Goal: Task Accomplishment & Management: Manage account settings

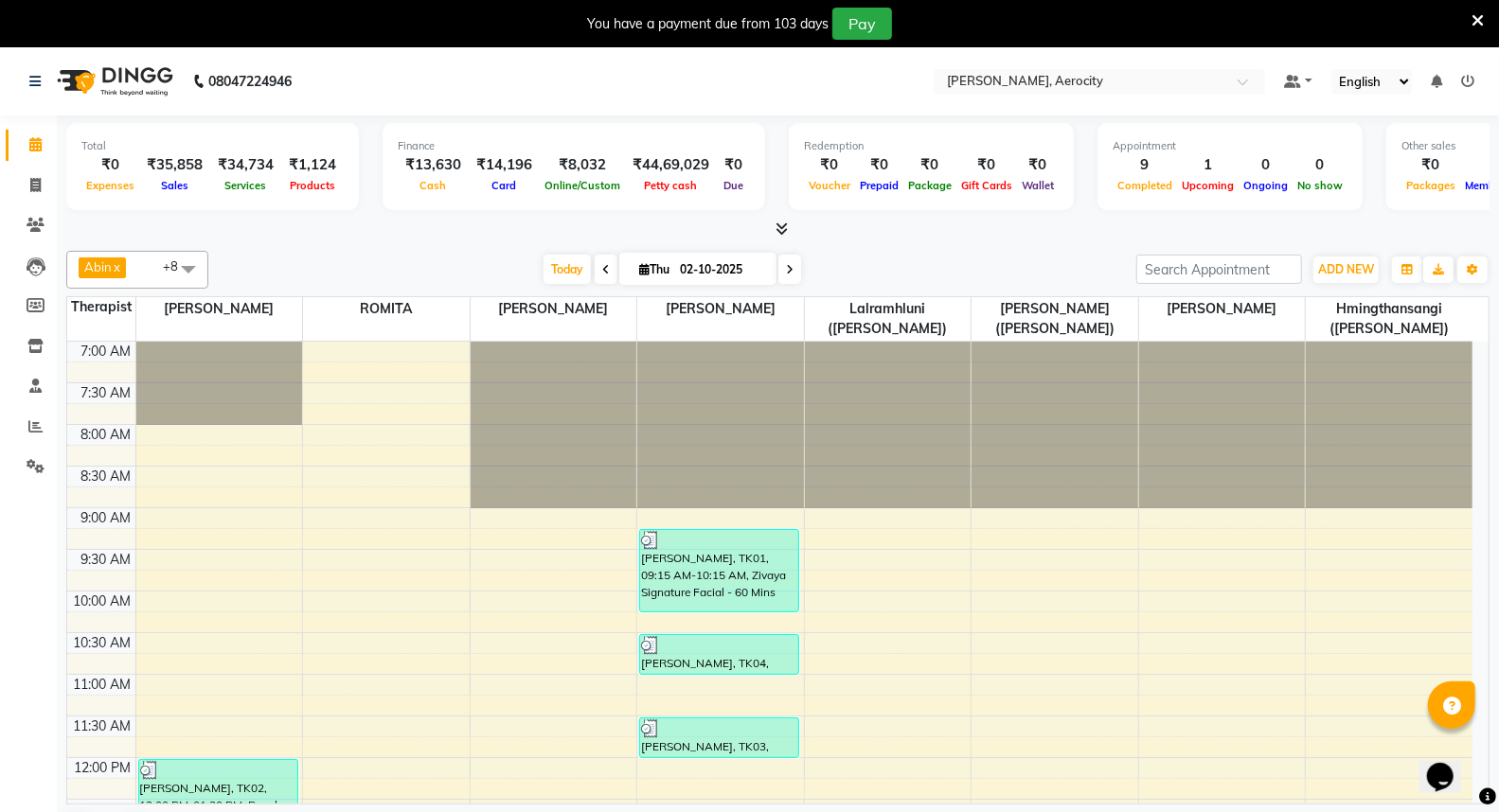
scroll to position [736, 0]
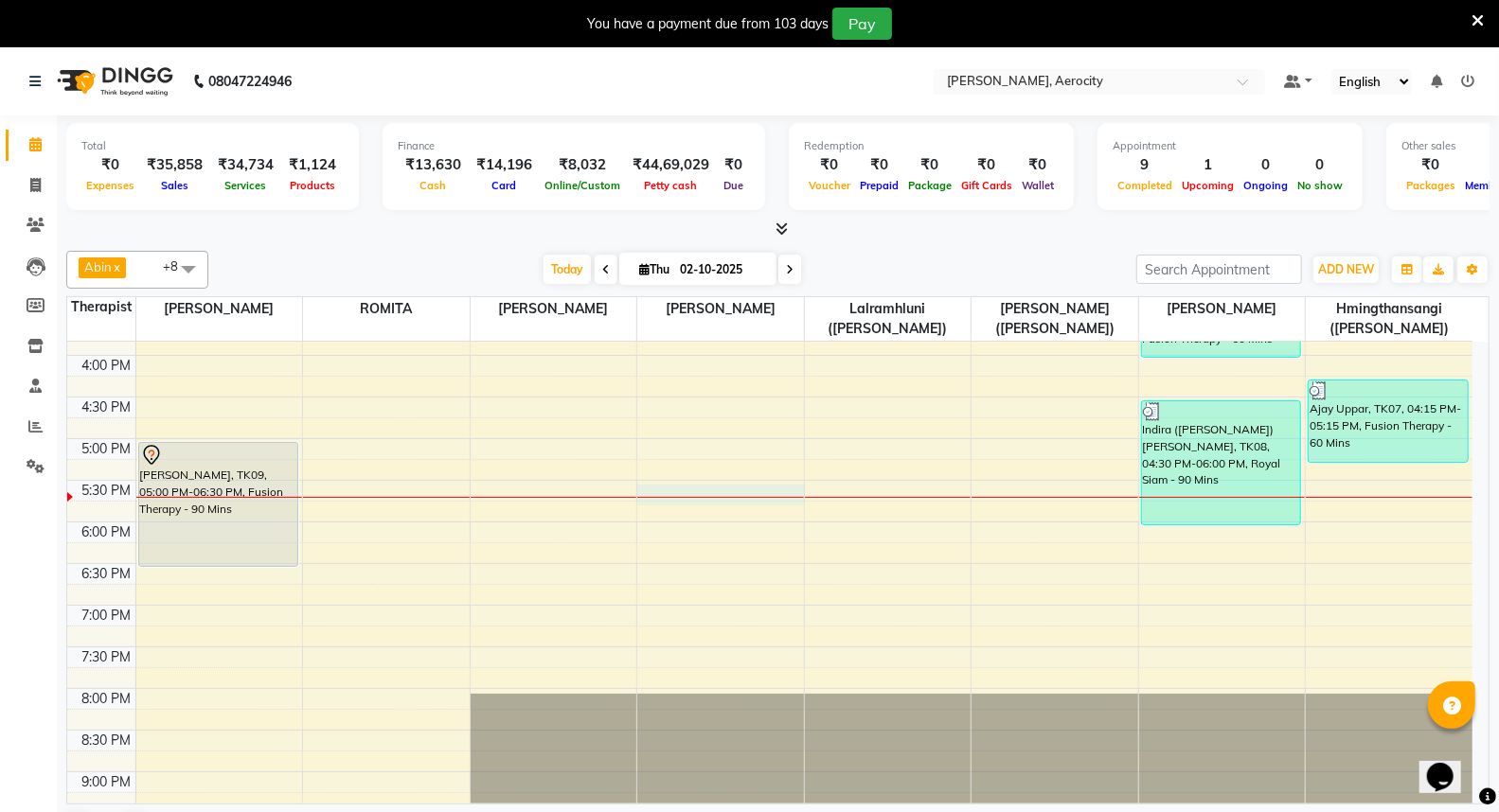
click at [659, 488] on div "7:00 AM 7:30 AM 8:00 AM 8:30 AM 9:00 AM 9:30 AM 10:00 AM 10:30 AM 11:00 AM 11:3…" at bounding box center [770, 313] width 1406 height 1416
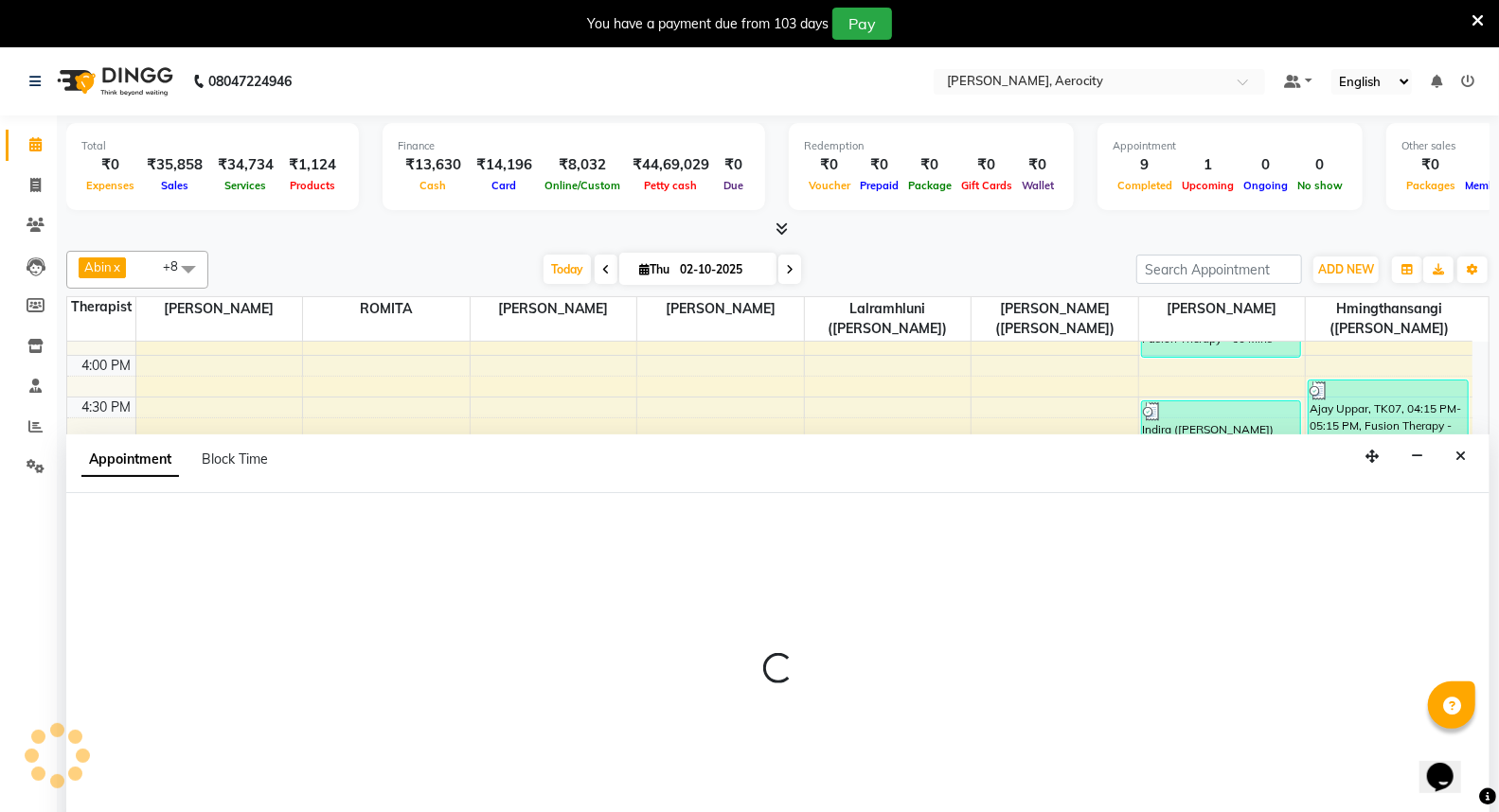
select select "48457"
select select "1050"
select select "tentative"
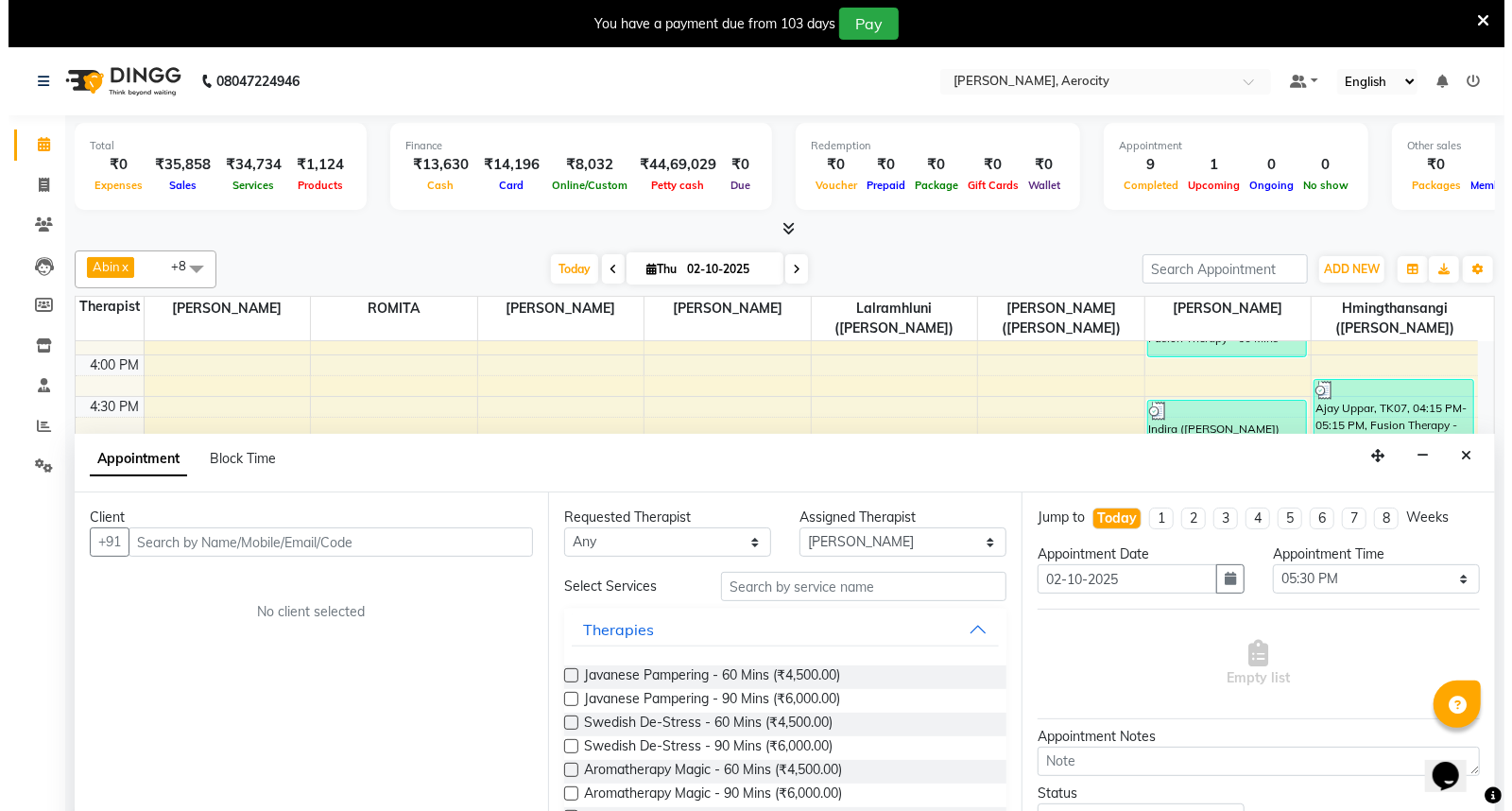
scroll to position [48, 0]
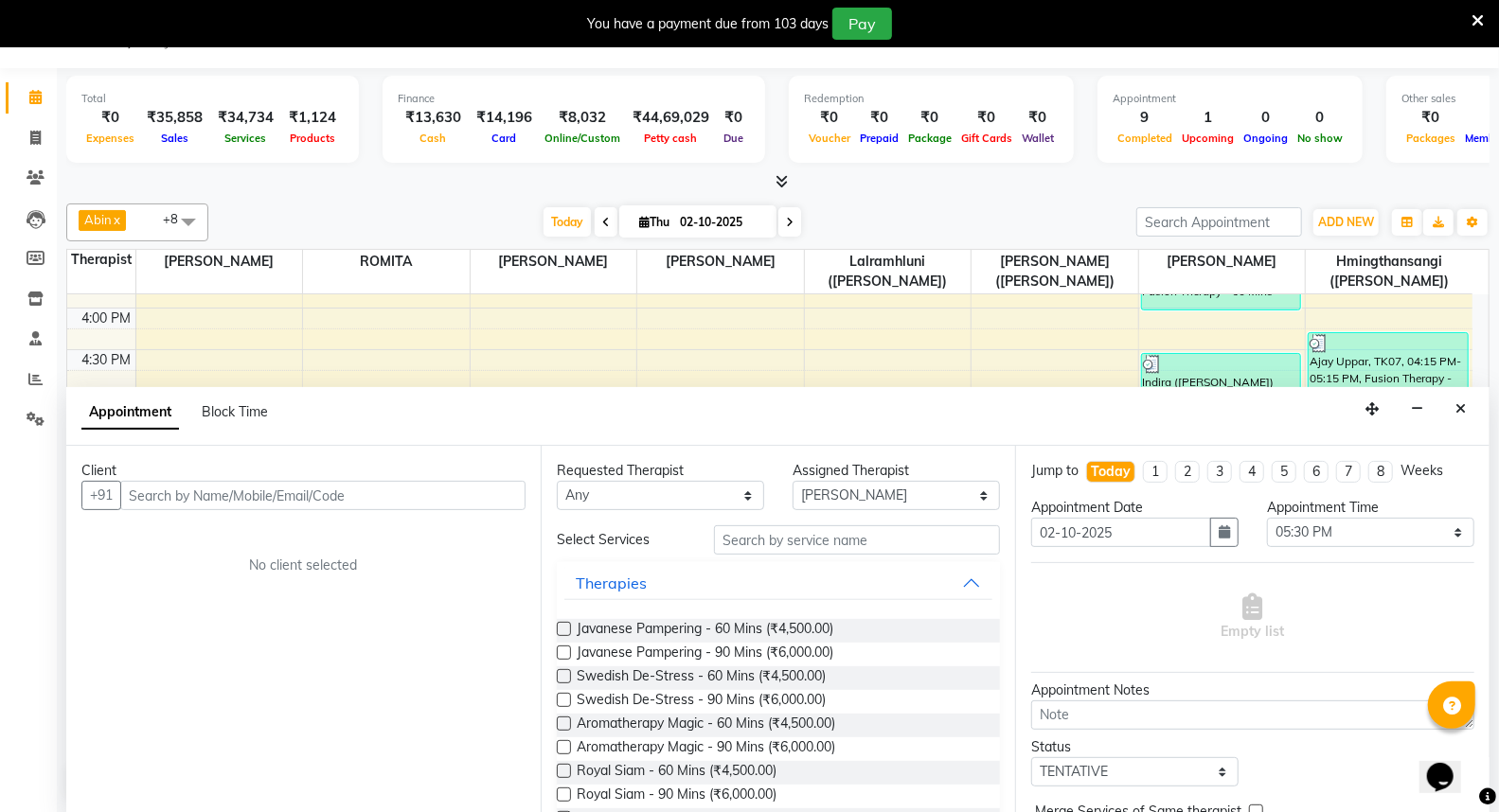
click at [419, 500] on input "text" at bounding box center [323, 495] width 406 height 30
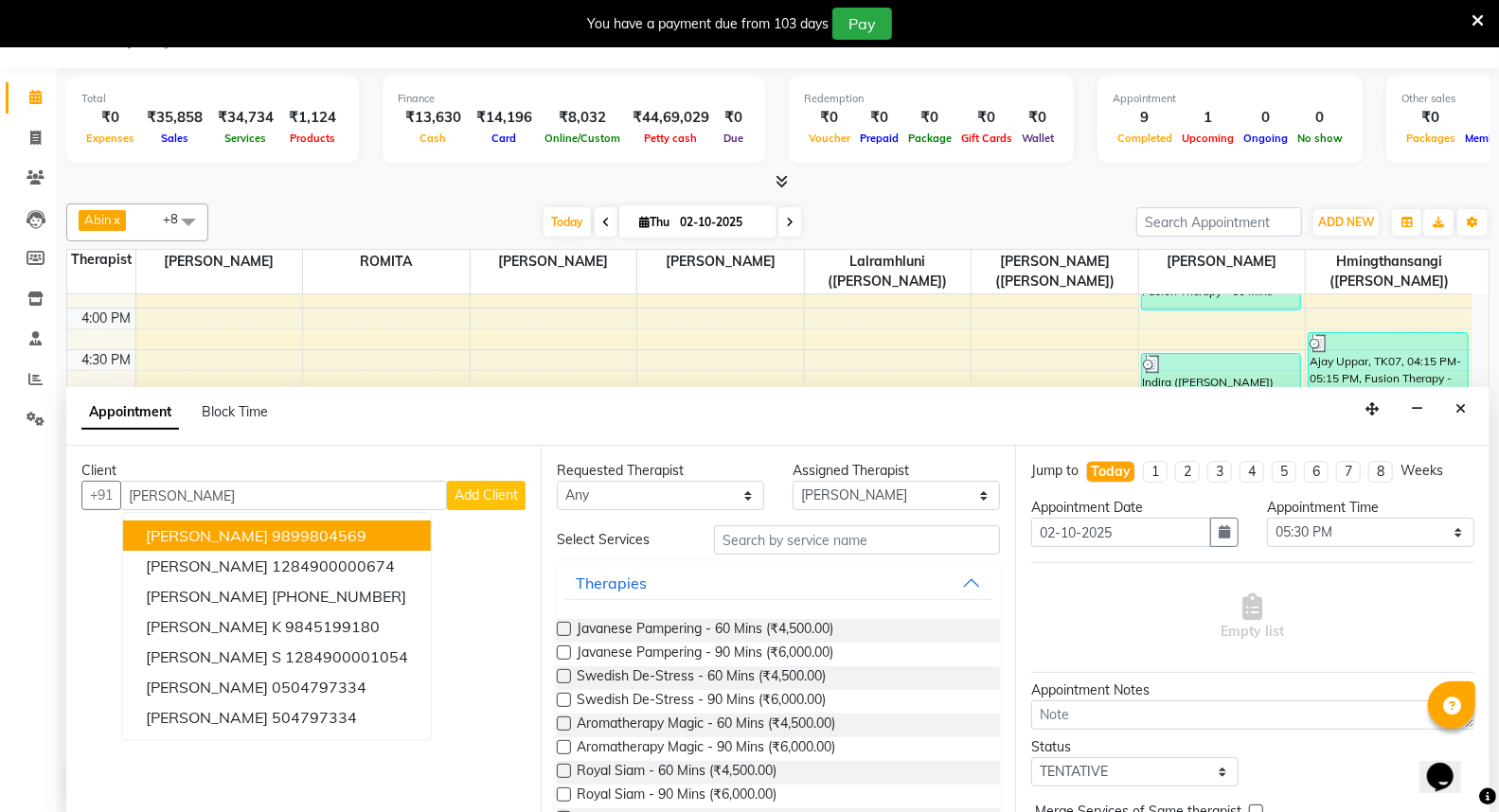
type input "[PERSON_NAME]"
click at [494, 490] on span "Add Client" at bounding box center [486, 495] width 64 height 17
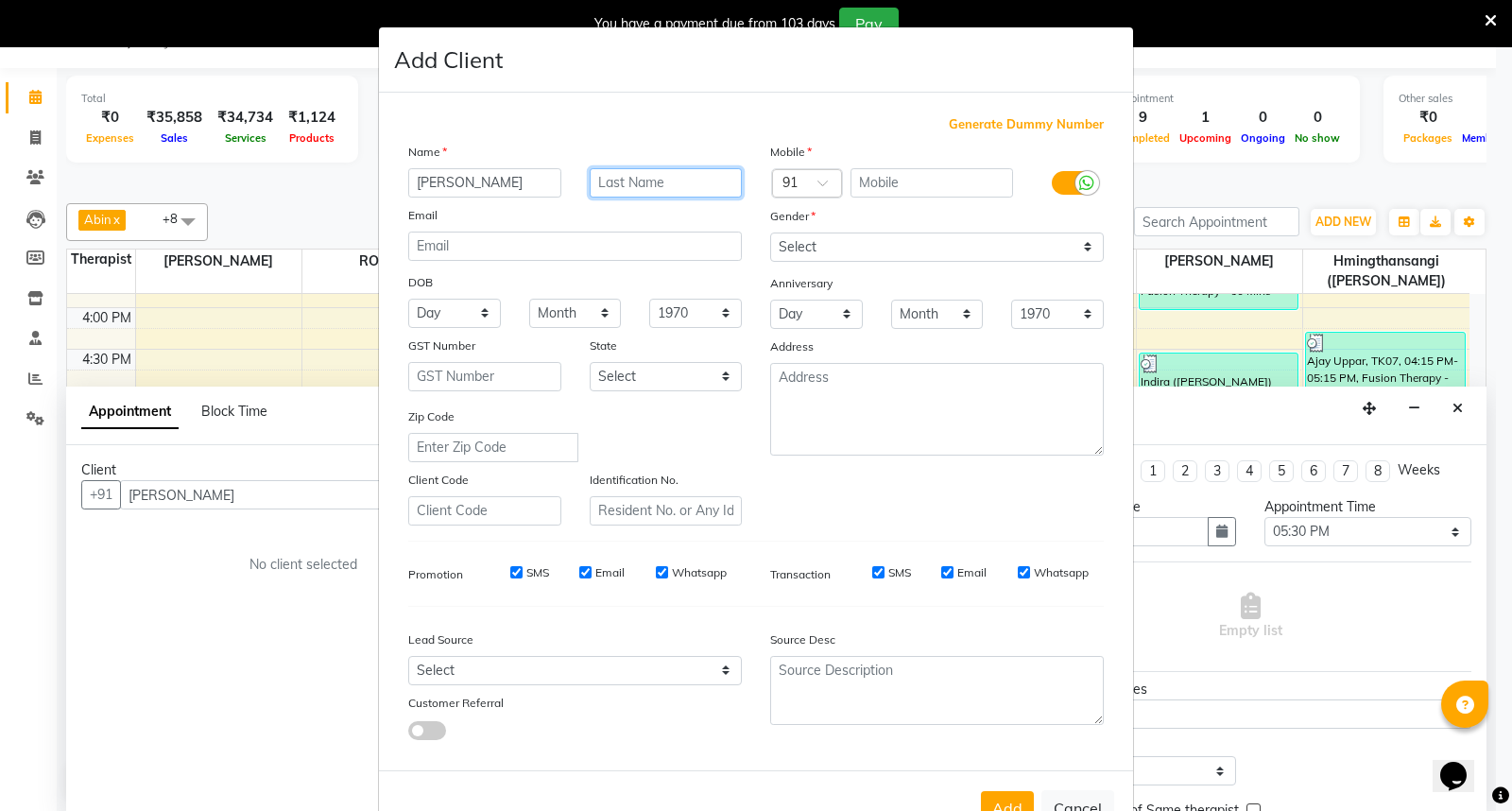
click at [623, 193] on input "text" at bounding box center [665, 183] width 153 height 29
type input "[PERSON_NAME]"
click at [799, 182] on div at bounding box center [807, 184] width 68 height 20
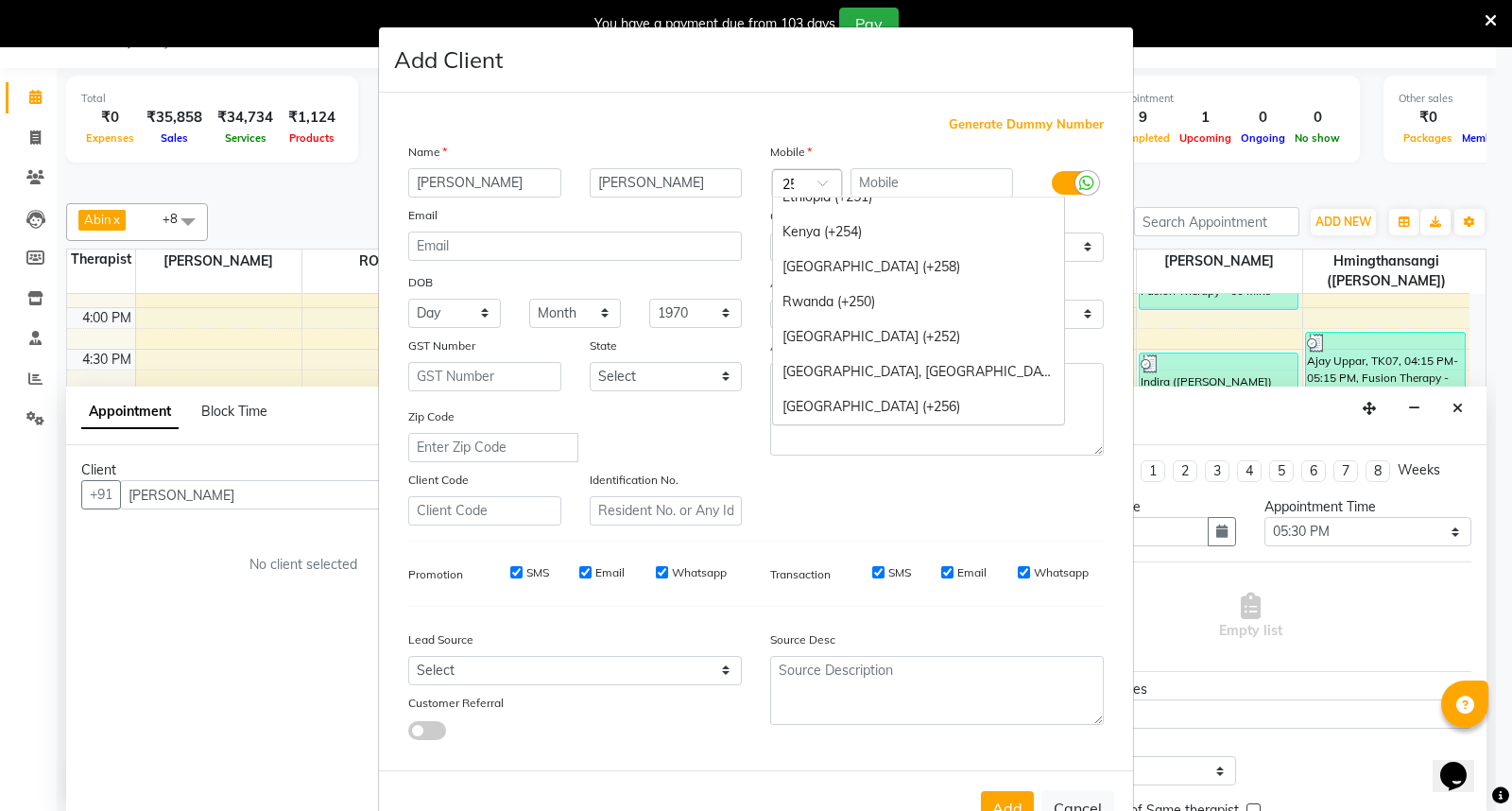
scroll to position [123, 0]
type input "254"
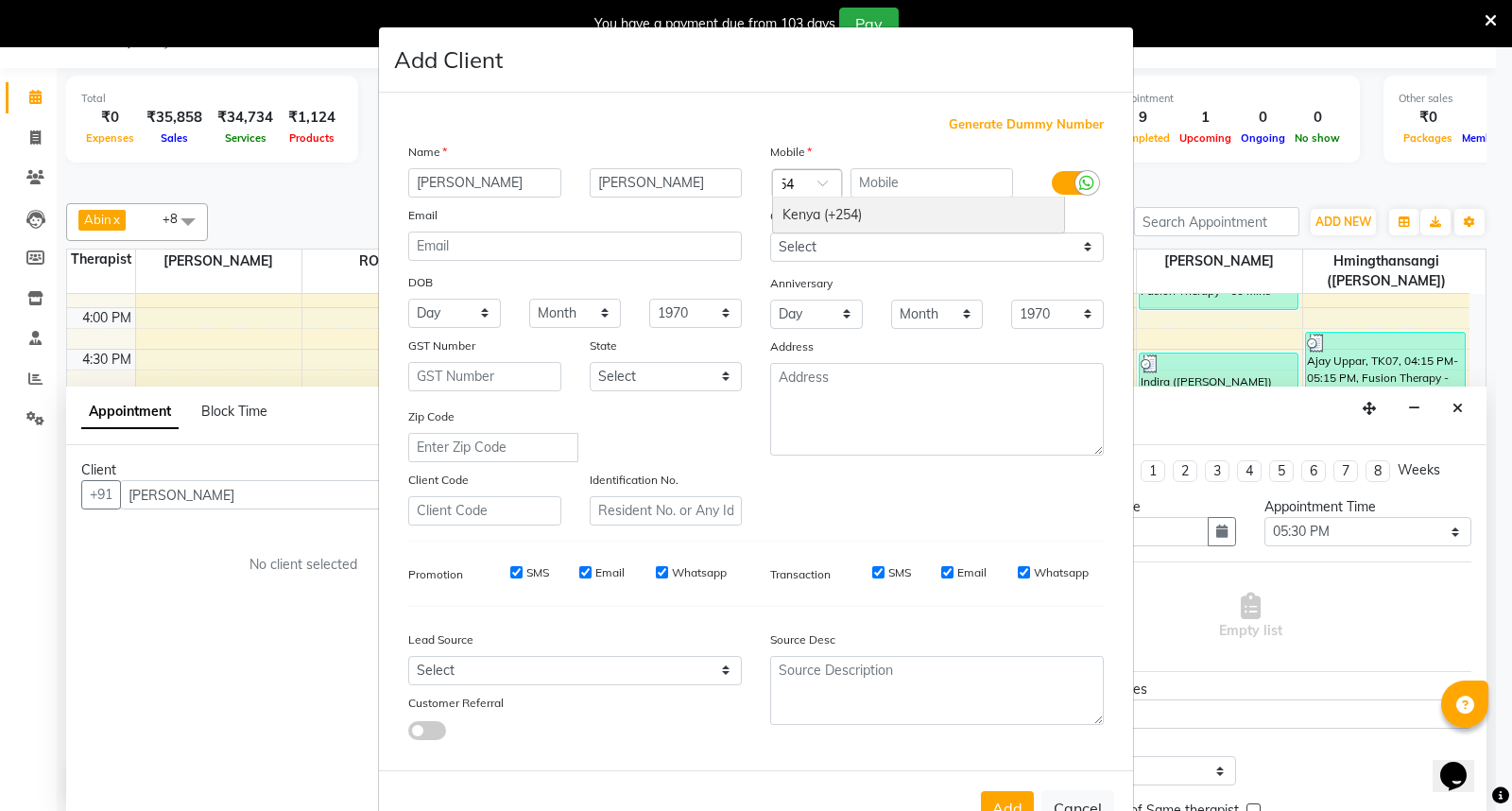
drag, startPoint x: 810, startPoint y: 214, endPoint x: 858, endPoint y: 201, distance: 49.7
click at [811, 215] on div "Kenya (+254)" at bounding box center [918, 215] width 291 height 35
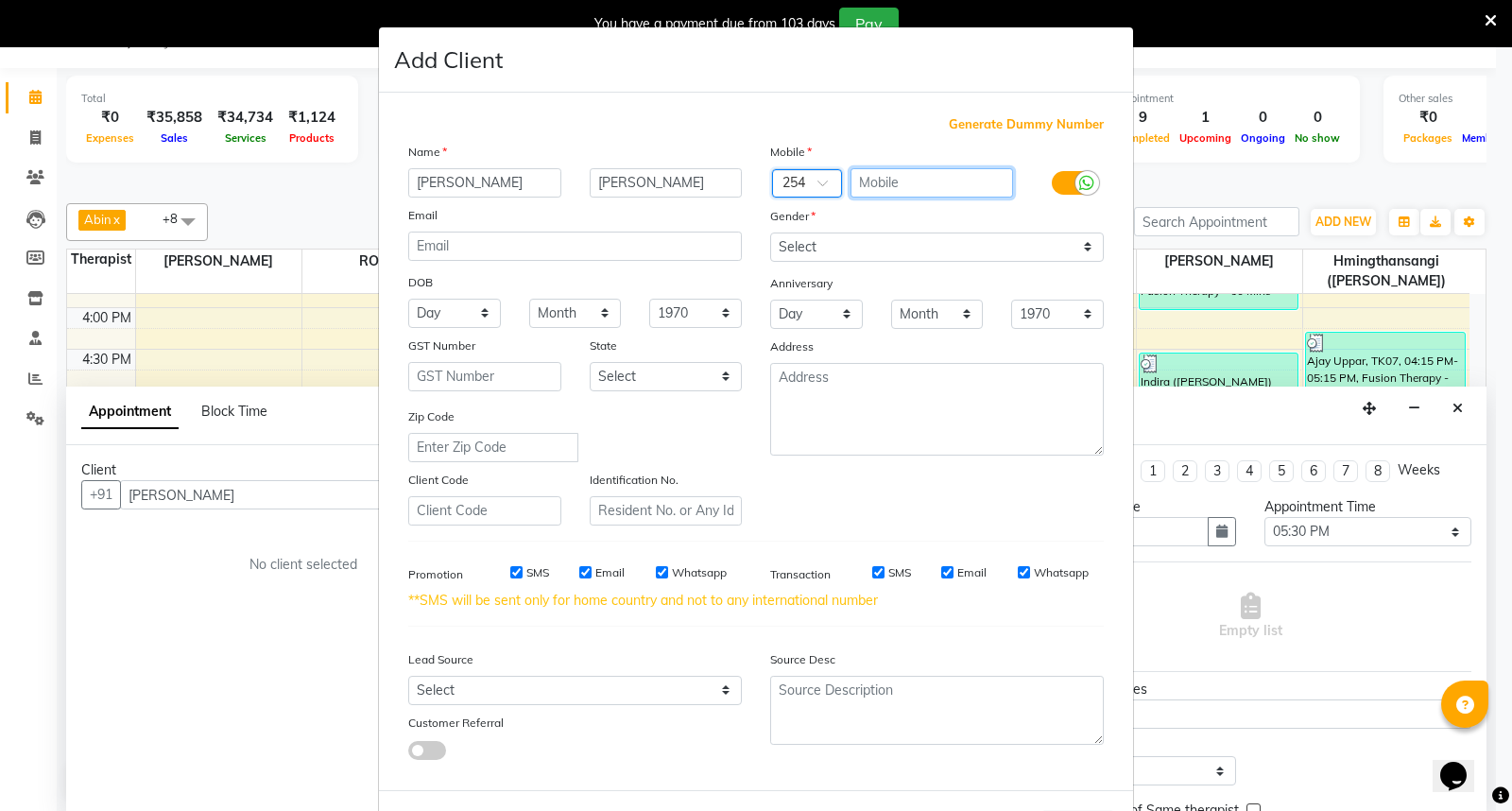
click at [881, 191] on input "text" at bounding box center [932, 183] width 163 height 29
type input "722202476"
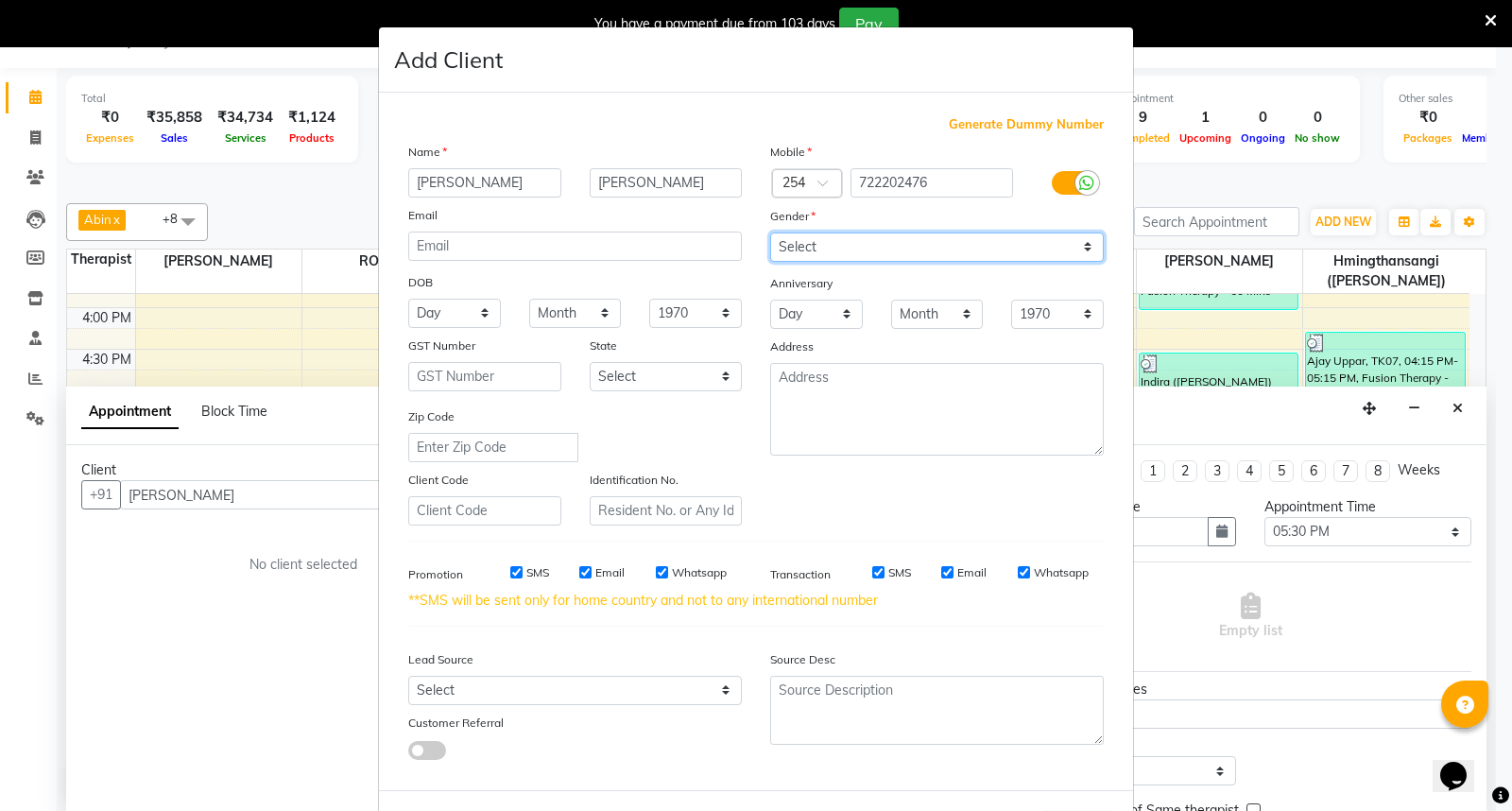
drag, startPoint x: 1074, startPoint y: 249, endPoint x: 1066, endPoint y: 258, distance: 12.0
click at [1075, 249] on select "Select [DEMOGRAPHIC_DATA] [DEMOGRAPHIC_DATA] Other Prefer Not To Say" at bounding box center [936, 247] width 334 height 29
select select "[DEMOGRAPHIC_DATA]"
click at [770, 233] on select "Select [DEMOGRAPHIC_DATA] [DEMOGRAPHIC_DATA] Other Prefer Not To Say" at bounding box center [936, 247] width 334 height 29
click at [510, 573] on input "SMS" at bounding box center [516, 572] width 12 height 12
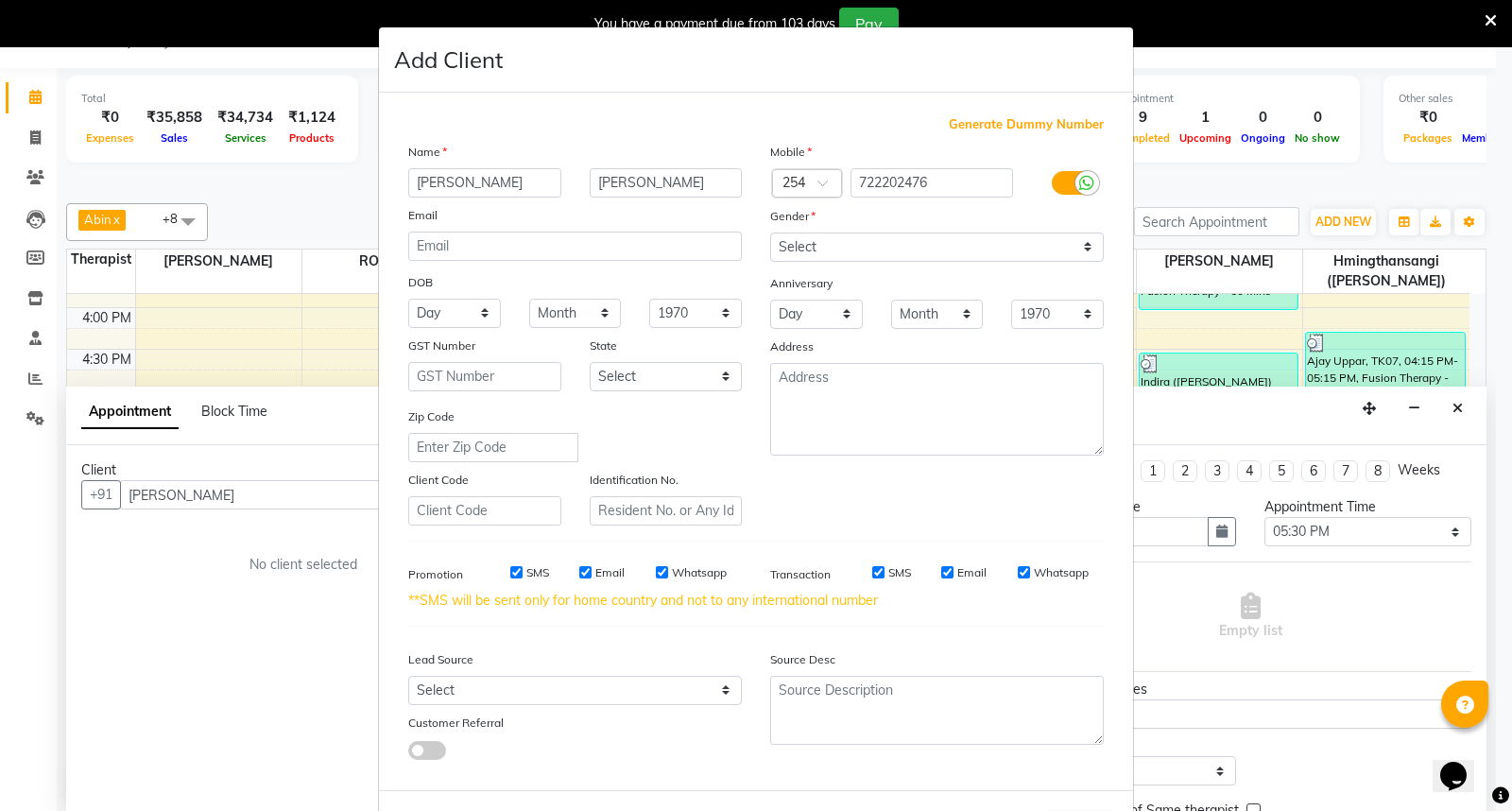
checkbox input "false"
click at [580, 575] on input "Email" at bounding box center [585, 572] width 12 height 12
checkbox input "false"
click at [656, 572] on input "Whatsapp" at bounding box center [661, 572] width 12 height 12
checkbox input "false"
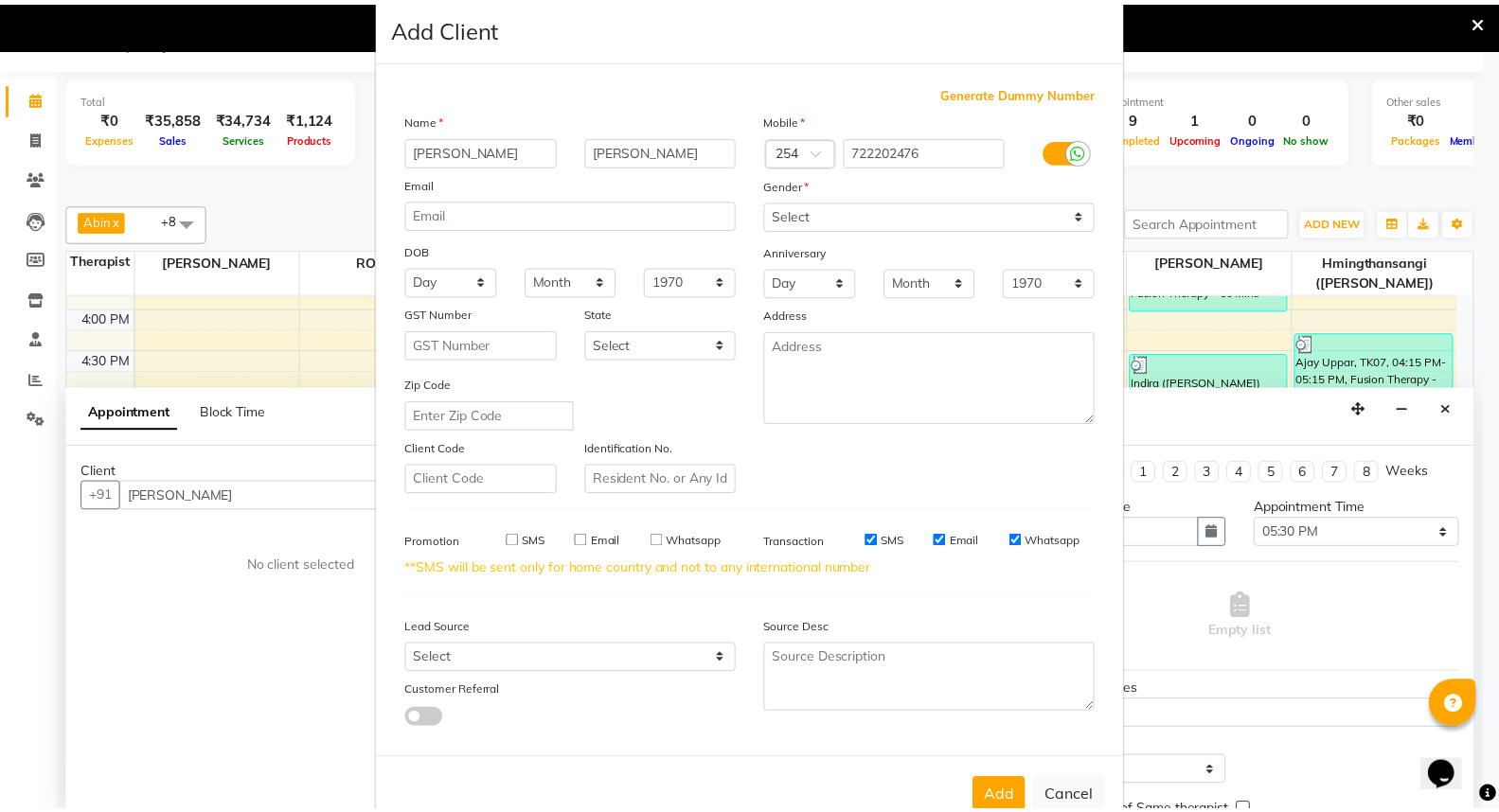
scroll to position [82, 0]
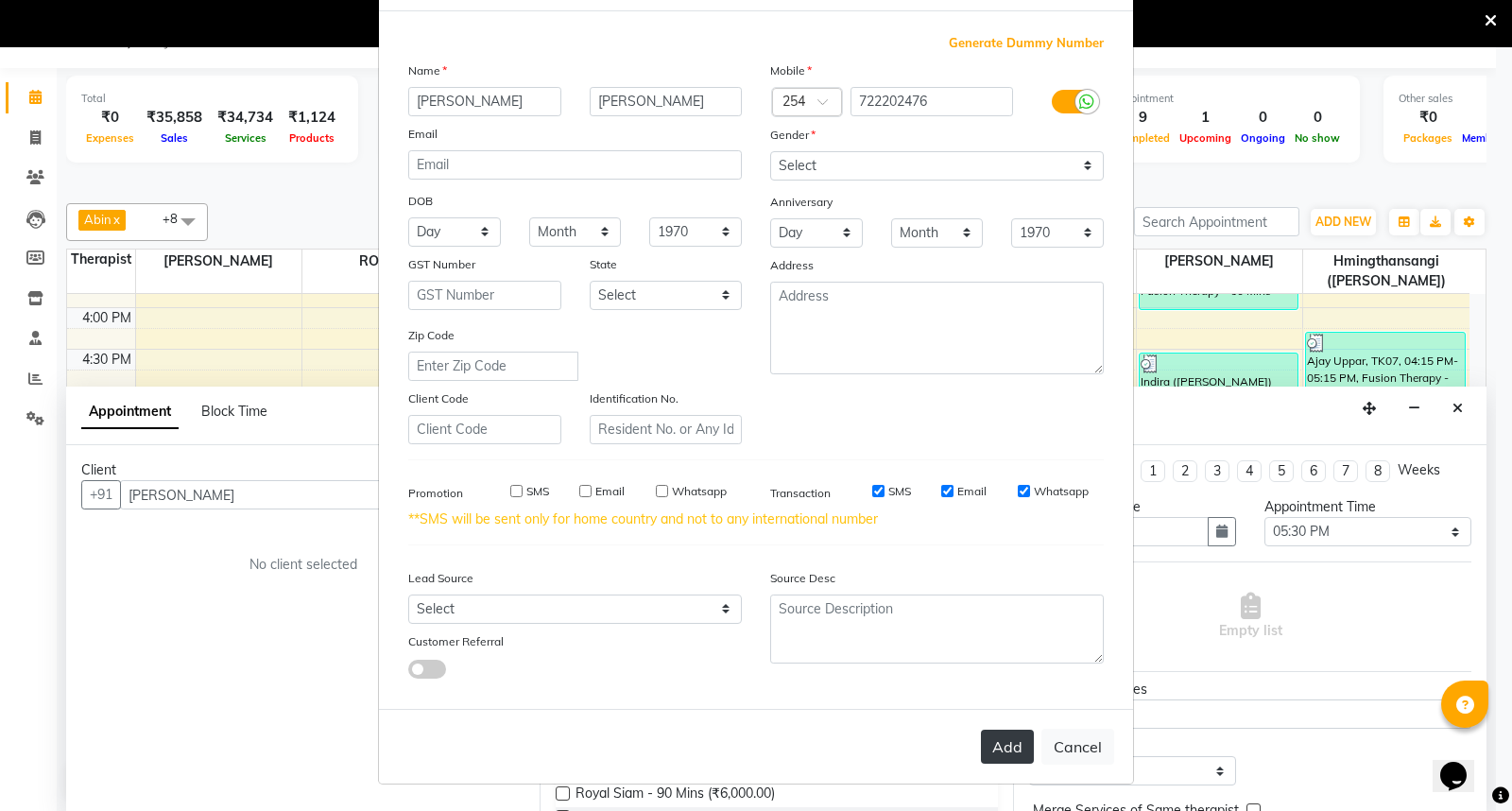
click at [1003, 752] on button "Add" at bounding box center [1007, 747] width 53 height 34
type input "722202476"
select select
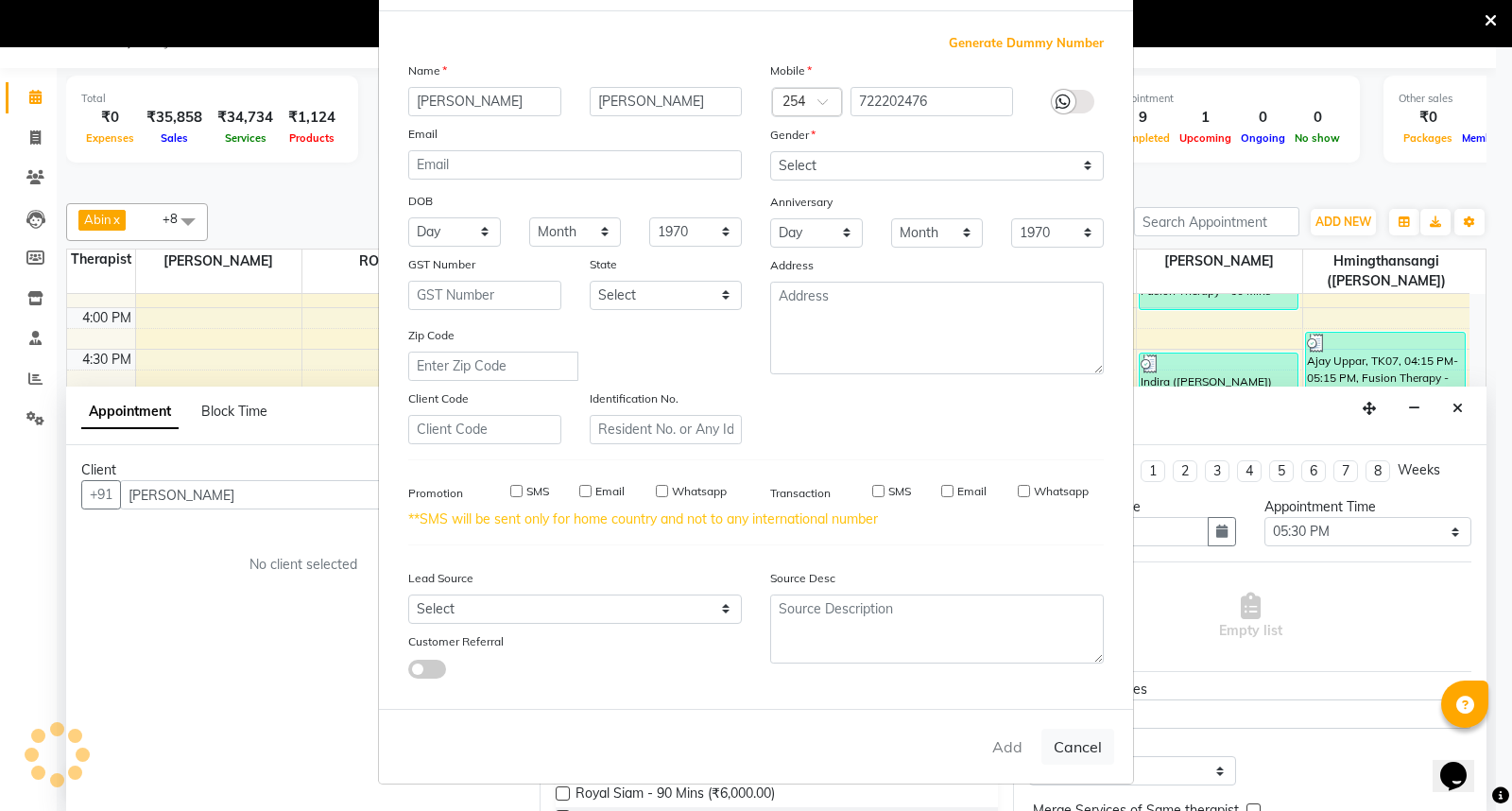
select select
checkbox input "false"
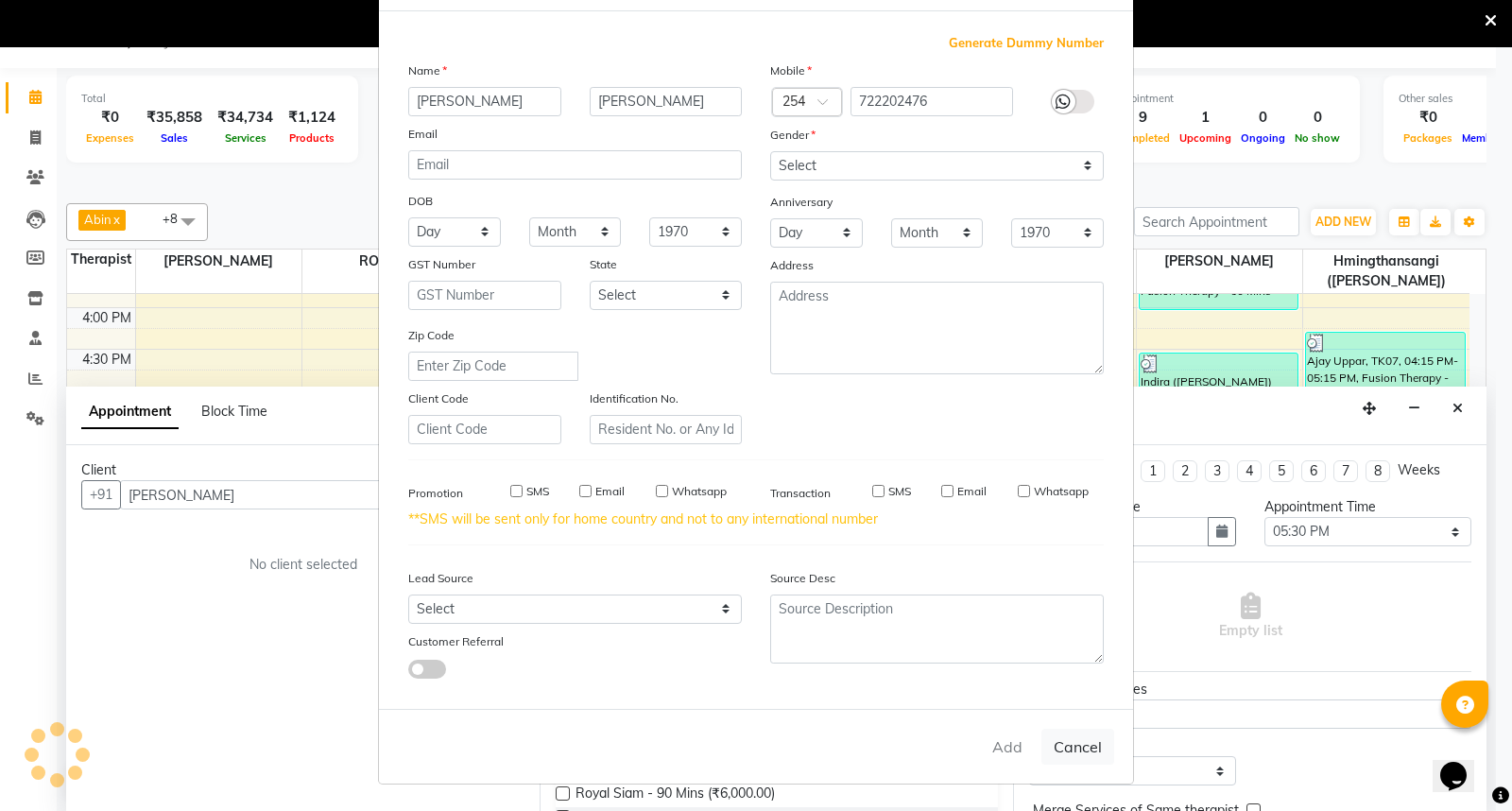
checkbox input "false"
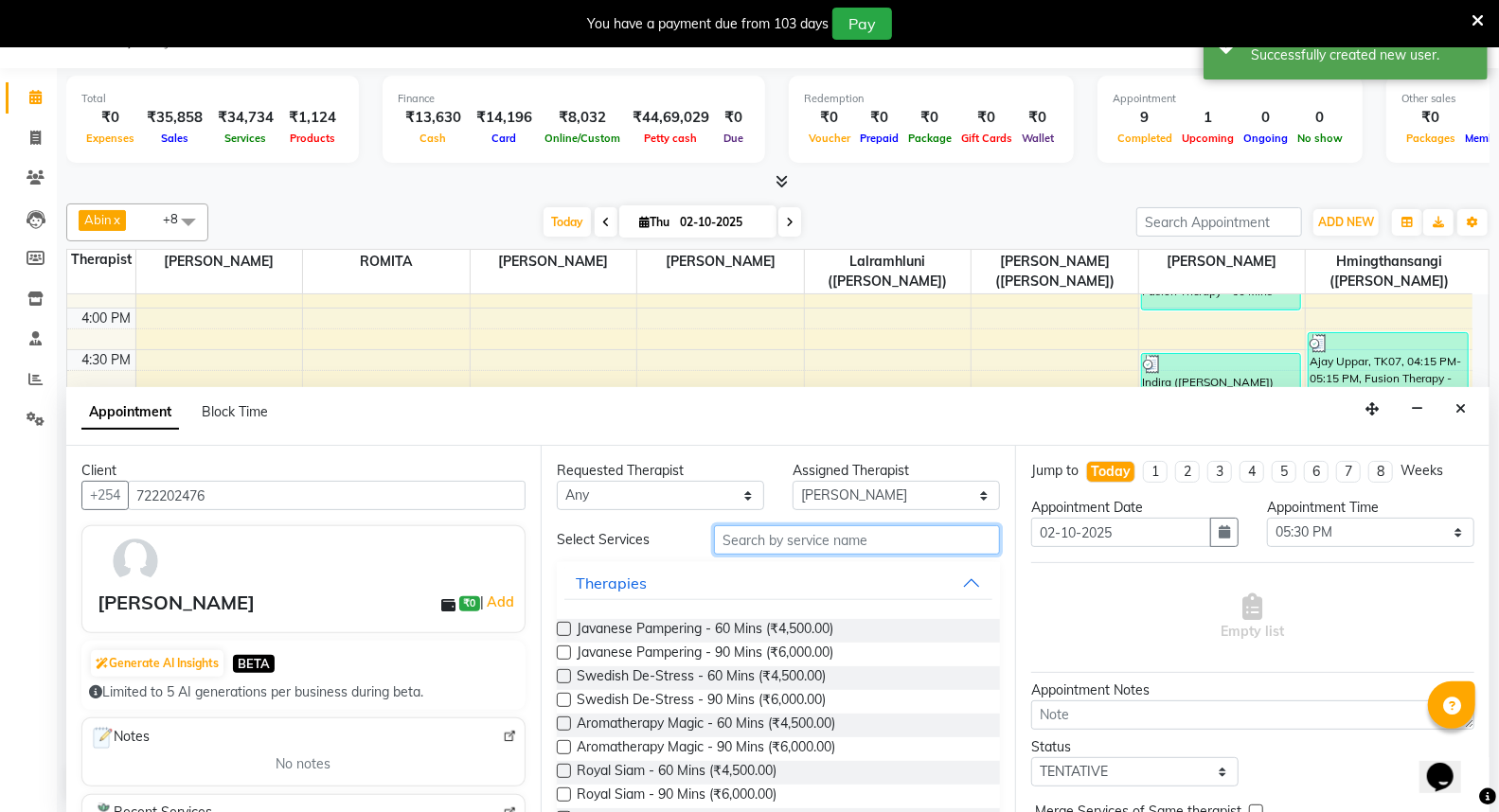
click at [808, 538] on input "text" at bounding box center [857, 540] width 286 height 30
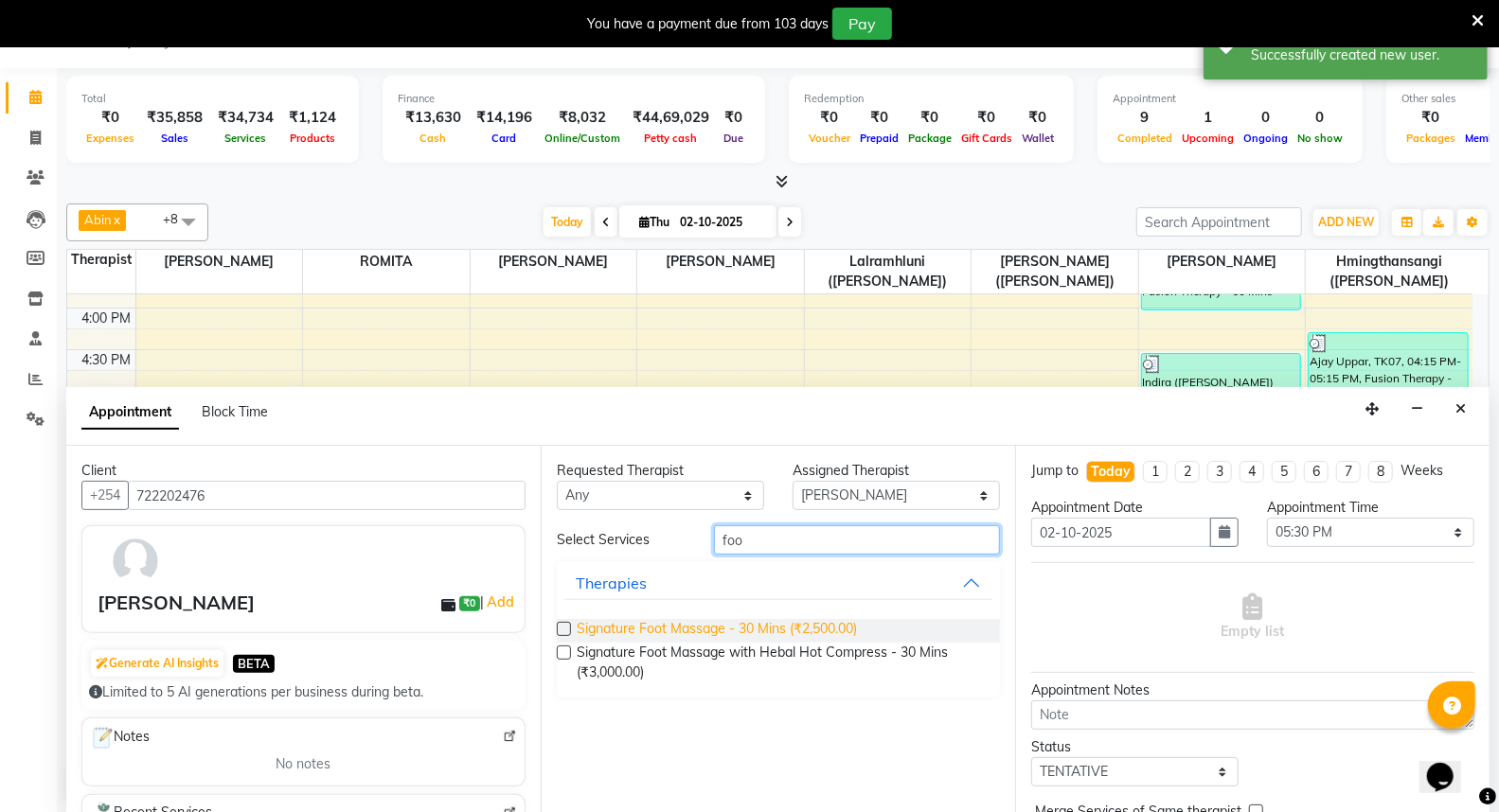
type input "foo"
click at [838, 620] on span "Signature Foot Massage - 30 Mins (₹2,500.00)" at bounding box center [717, 630] width 280 height 24
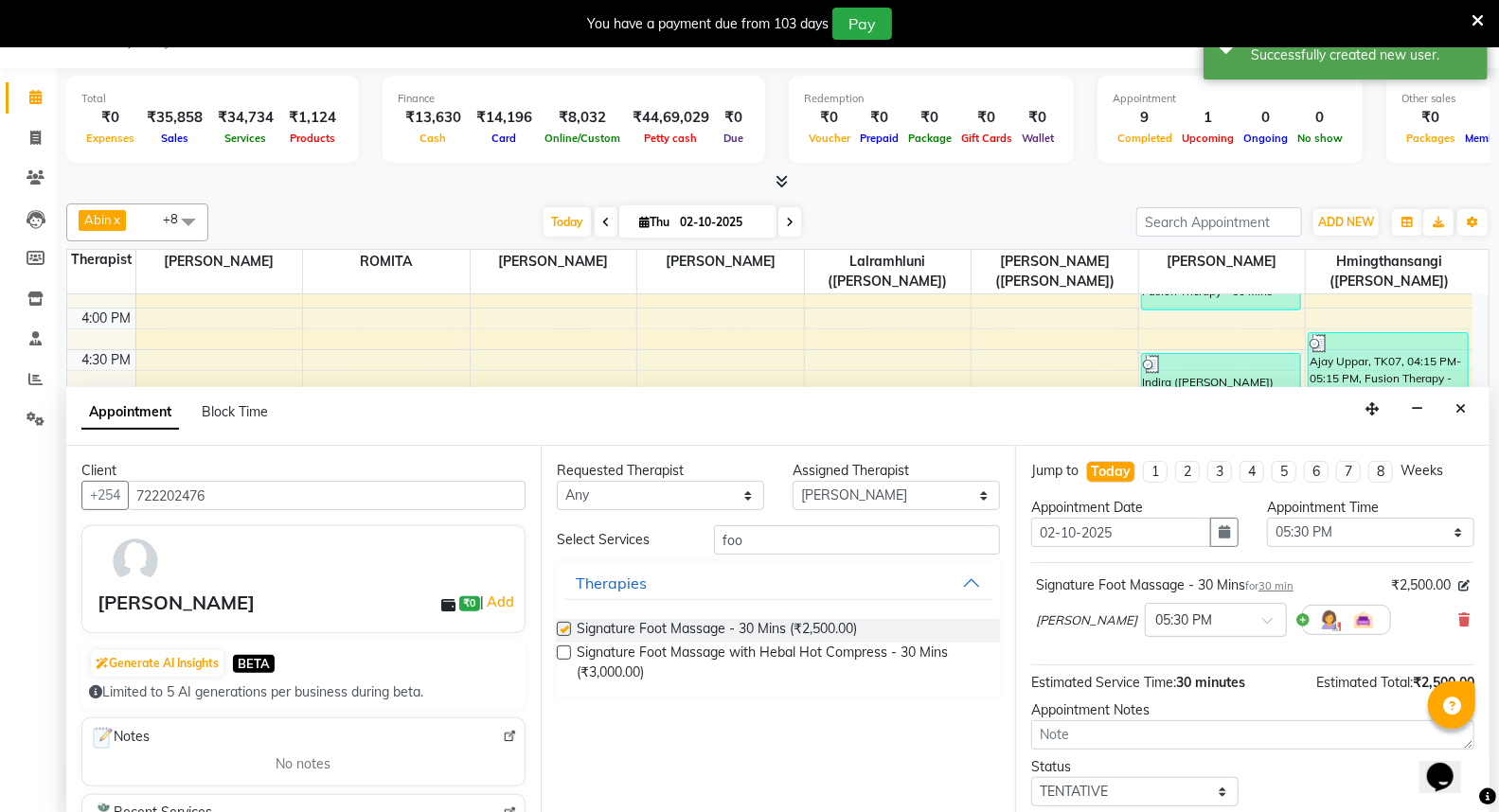
checkbox input "false"
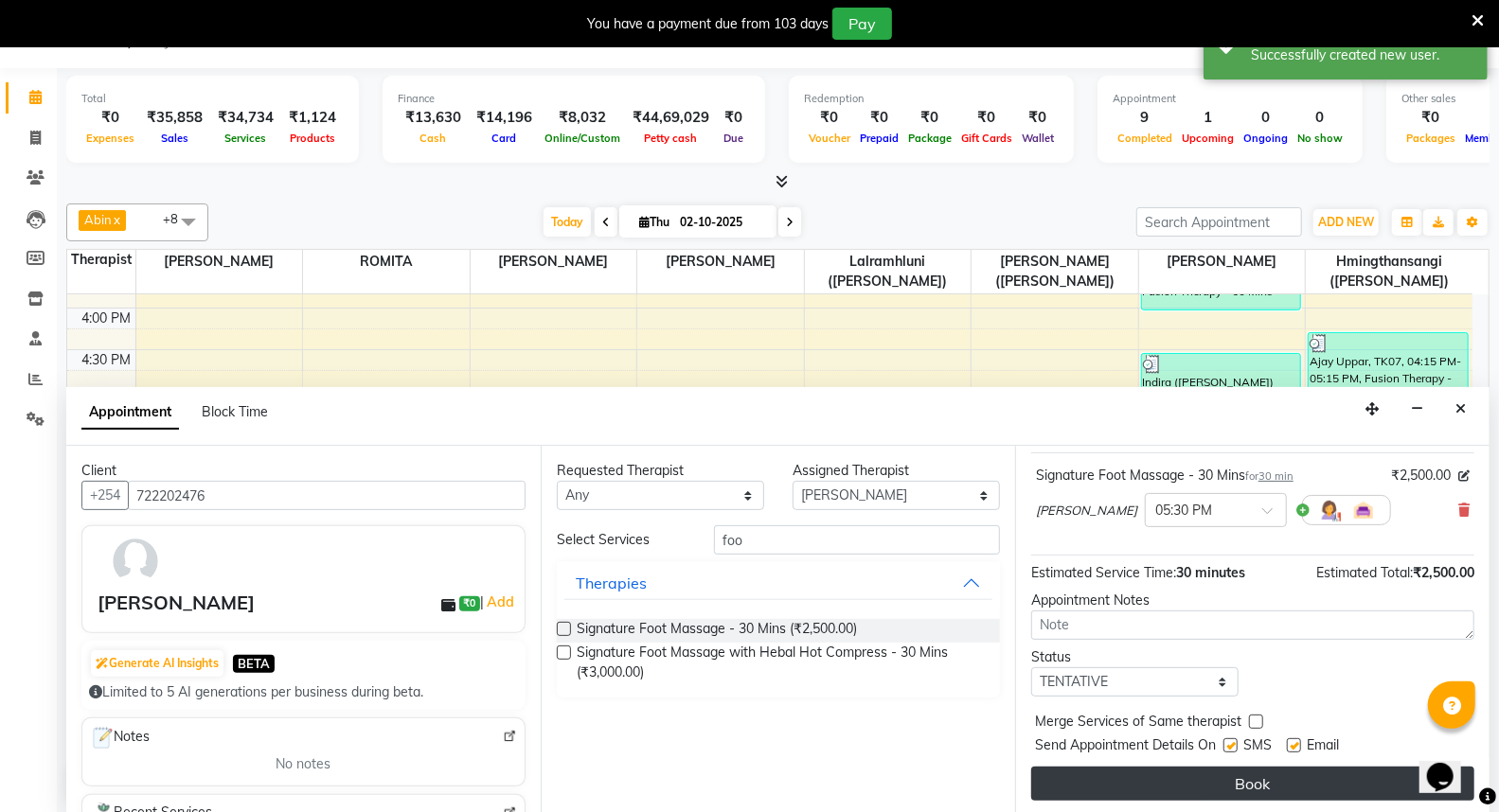
scroll to position [113, 0]
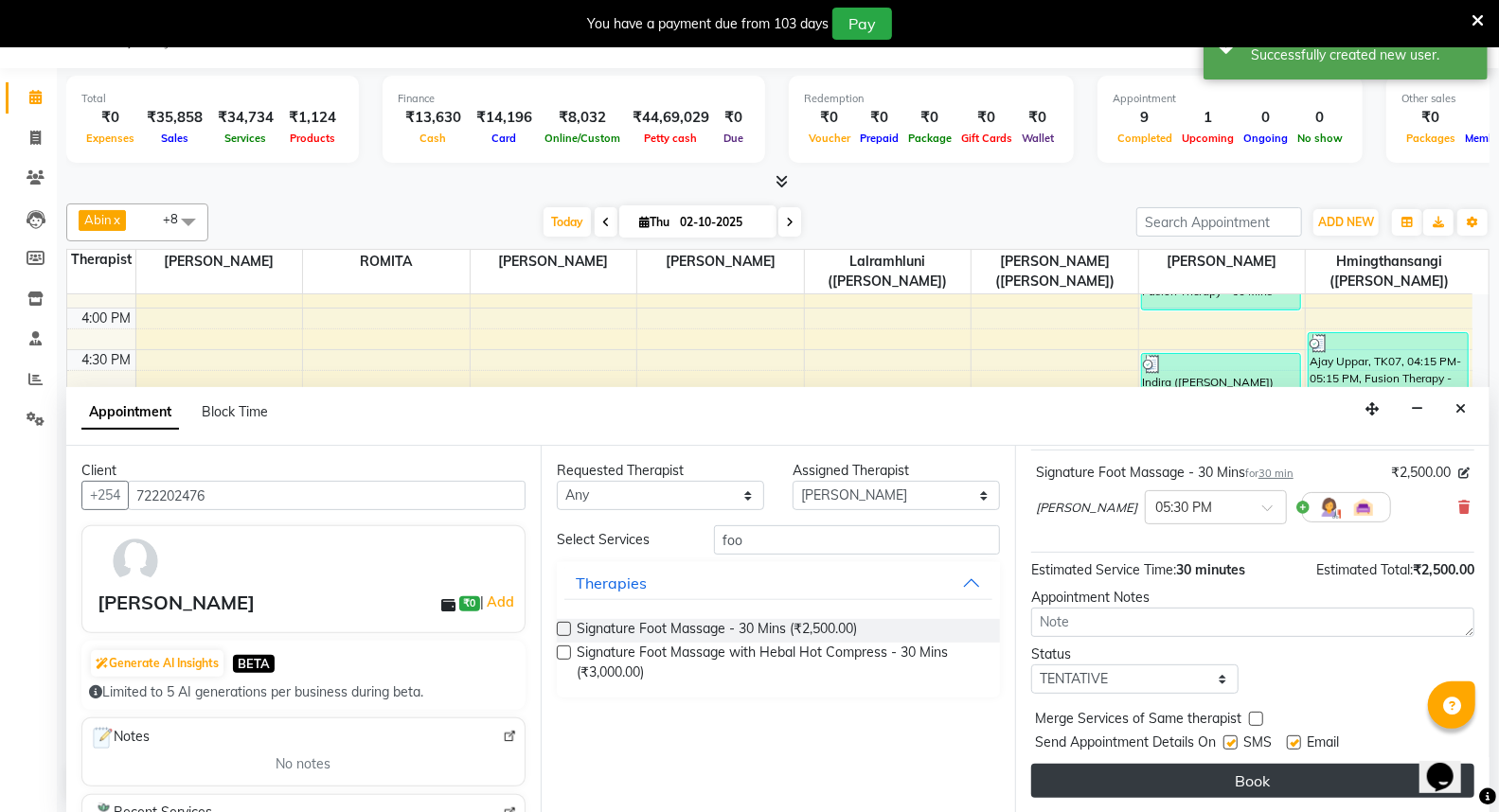
click at [1298, 767] on button "Book" at bounding box center [1252, 781] width 443 height 34
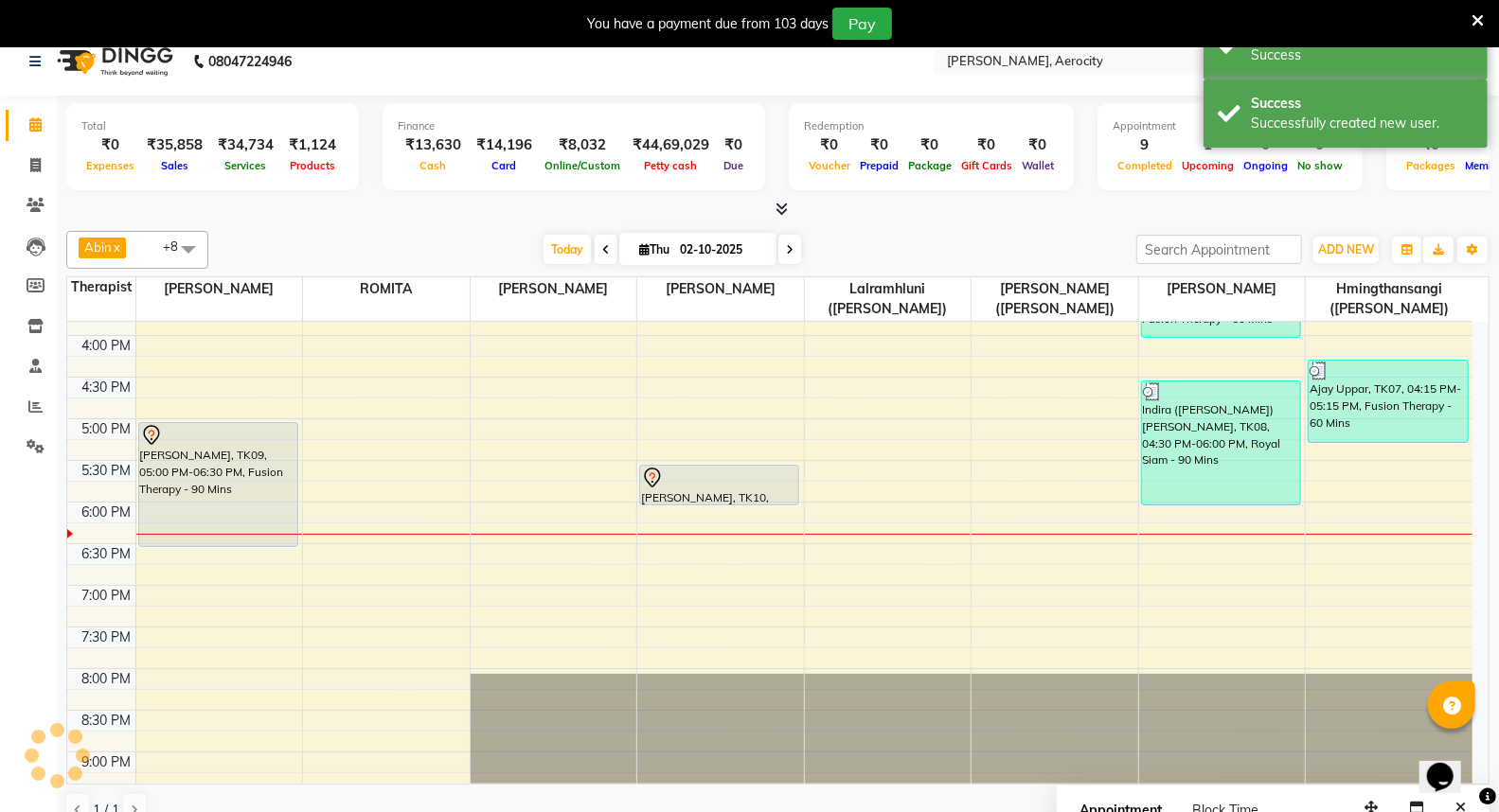
scroll to position [0, 0]
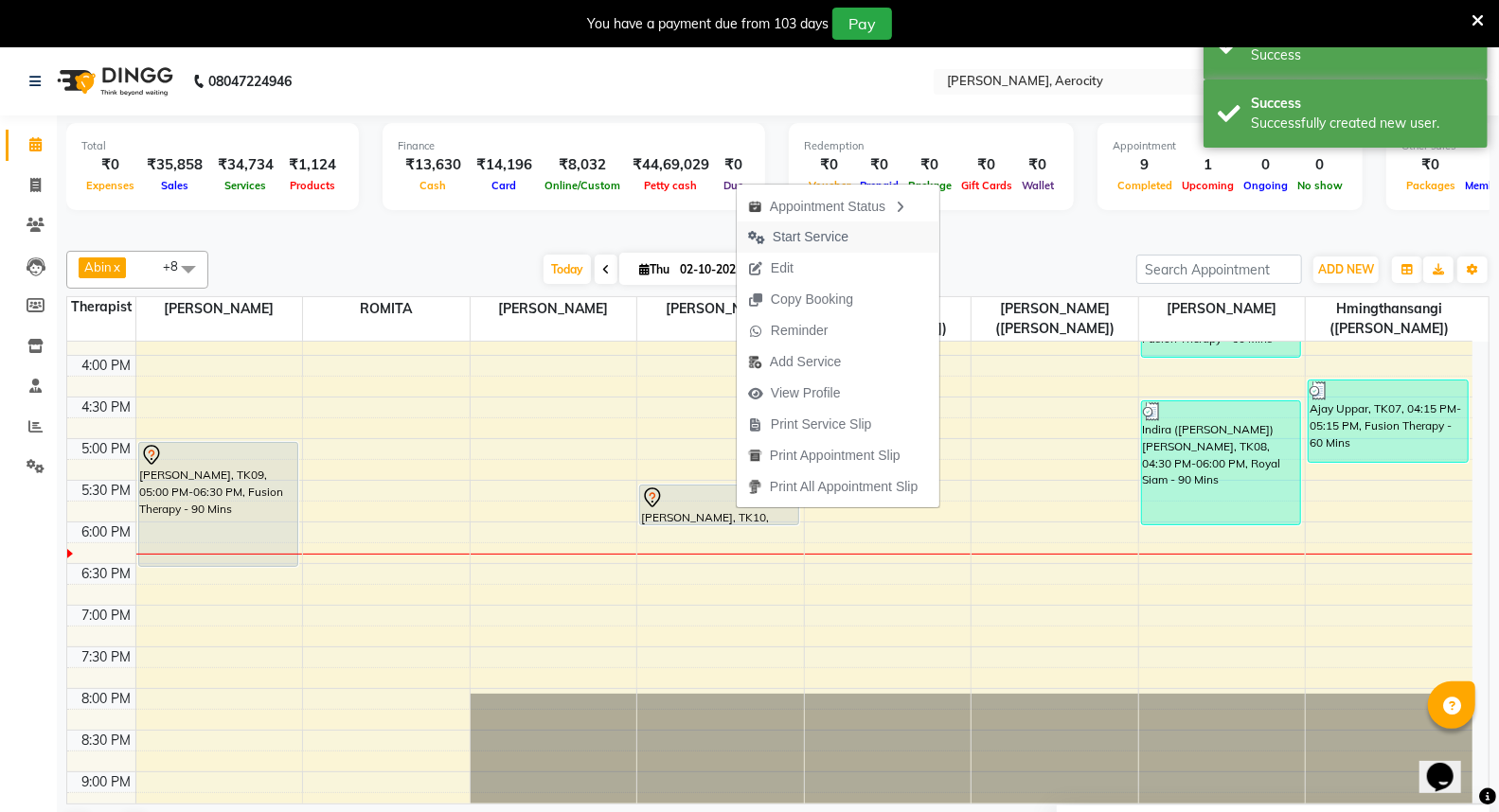
click at [803, 231] on span "Start Service" at bounding box center [810, 237] width 76 height 20
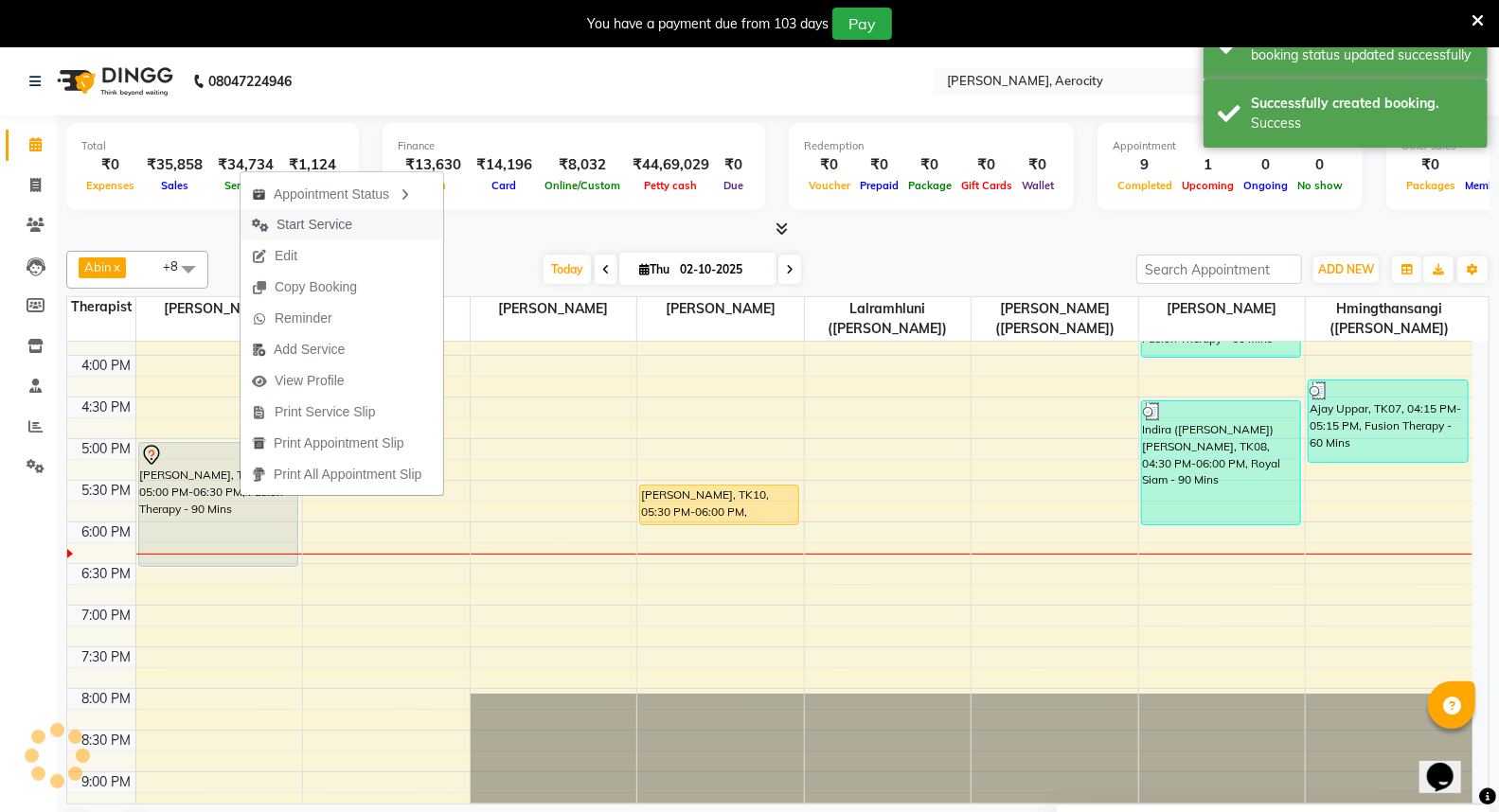
click at [324, 219] on span "Start Service" at bounding box center [314, 225] width 76 height 20
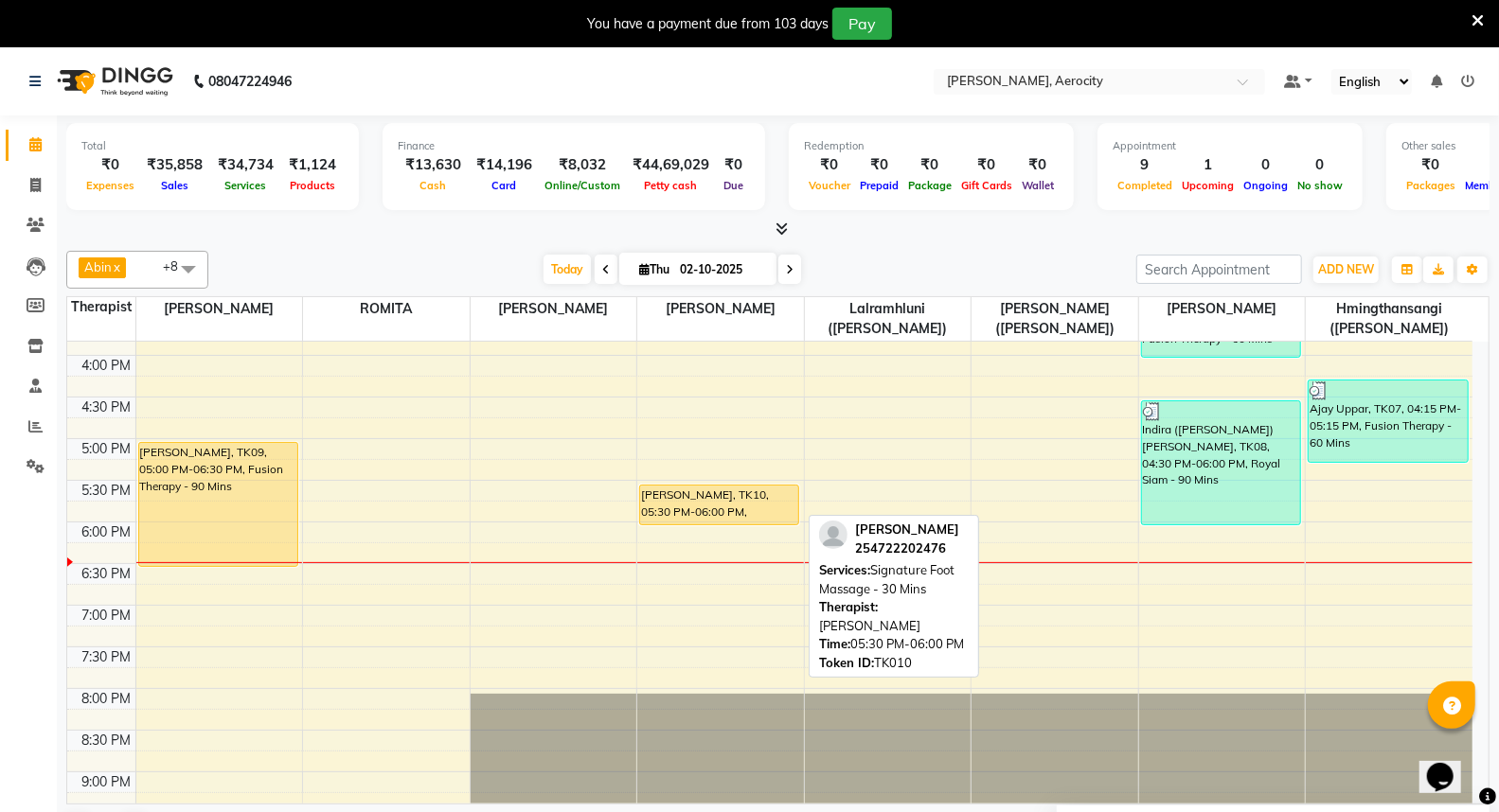
click at [726, 500] on div "[PERSON_NAME], TK10, 05:30 PM-06:00 PM, Signature Foot Massage - 30 Mins" at bounding box center [719, 505] width 158 height 39
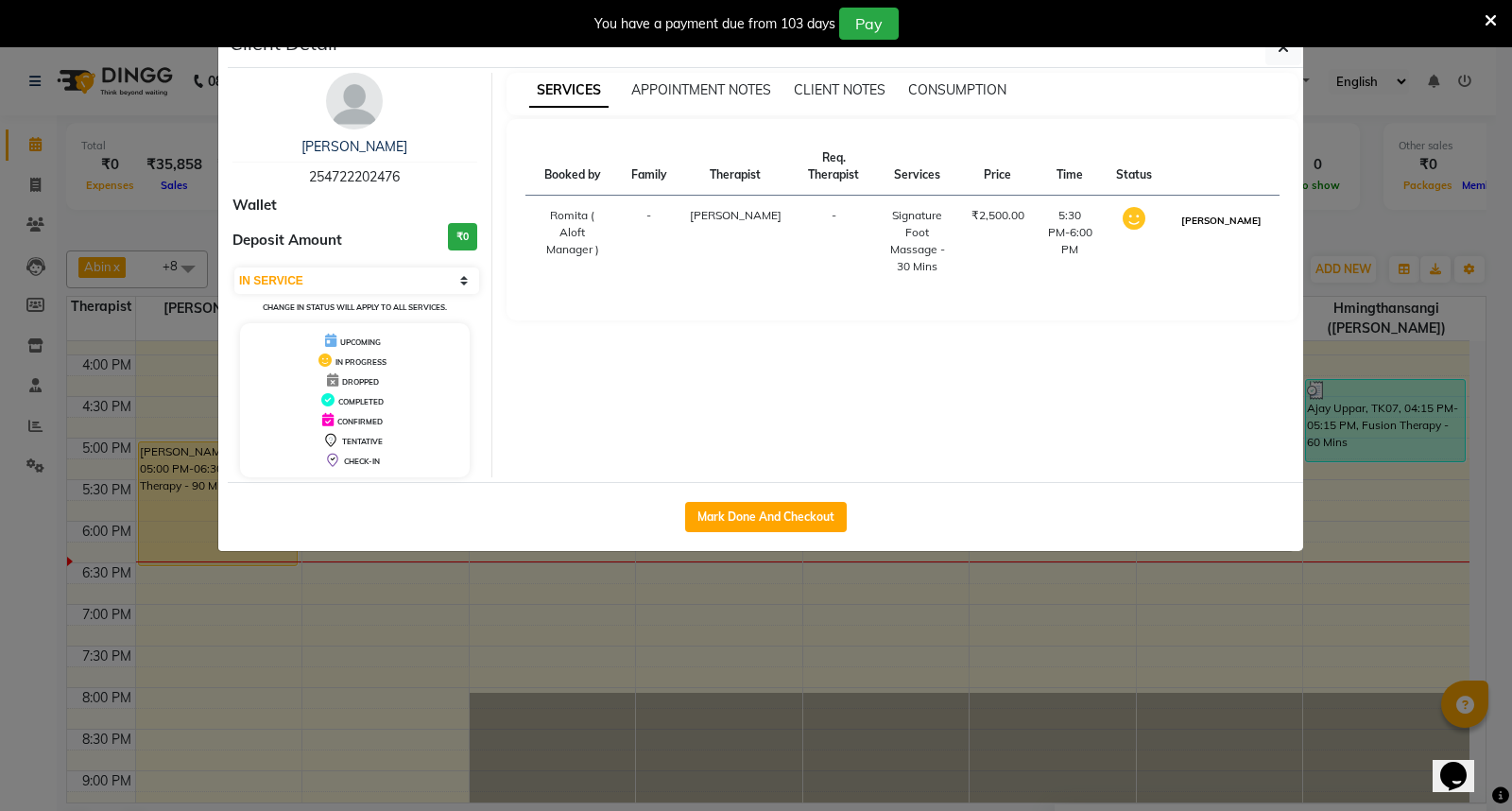
click at [1240, 228] on button "[PERSON_NAME]" at bounding box center [1221, 221] width 89 height 24
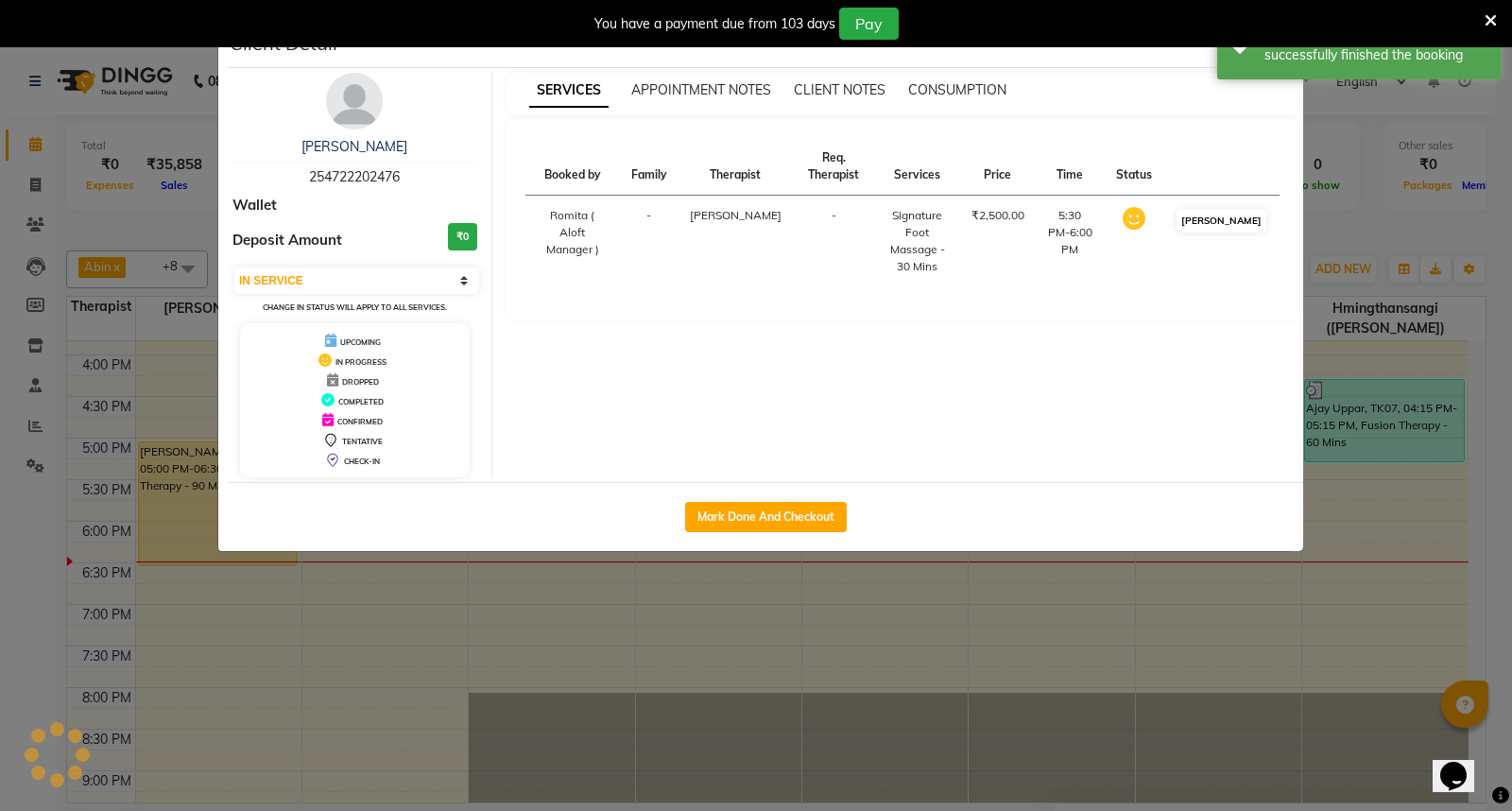
select select "3"
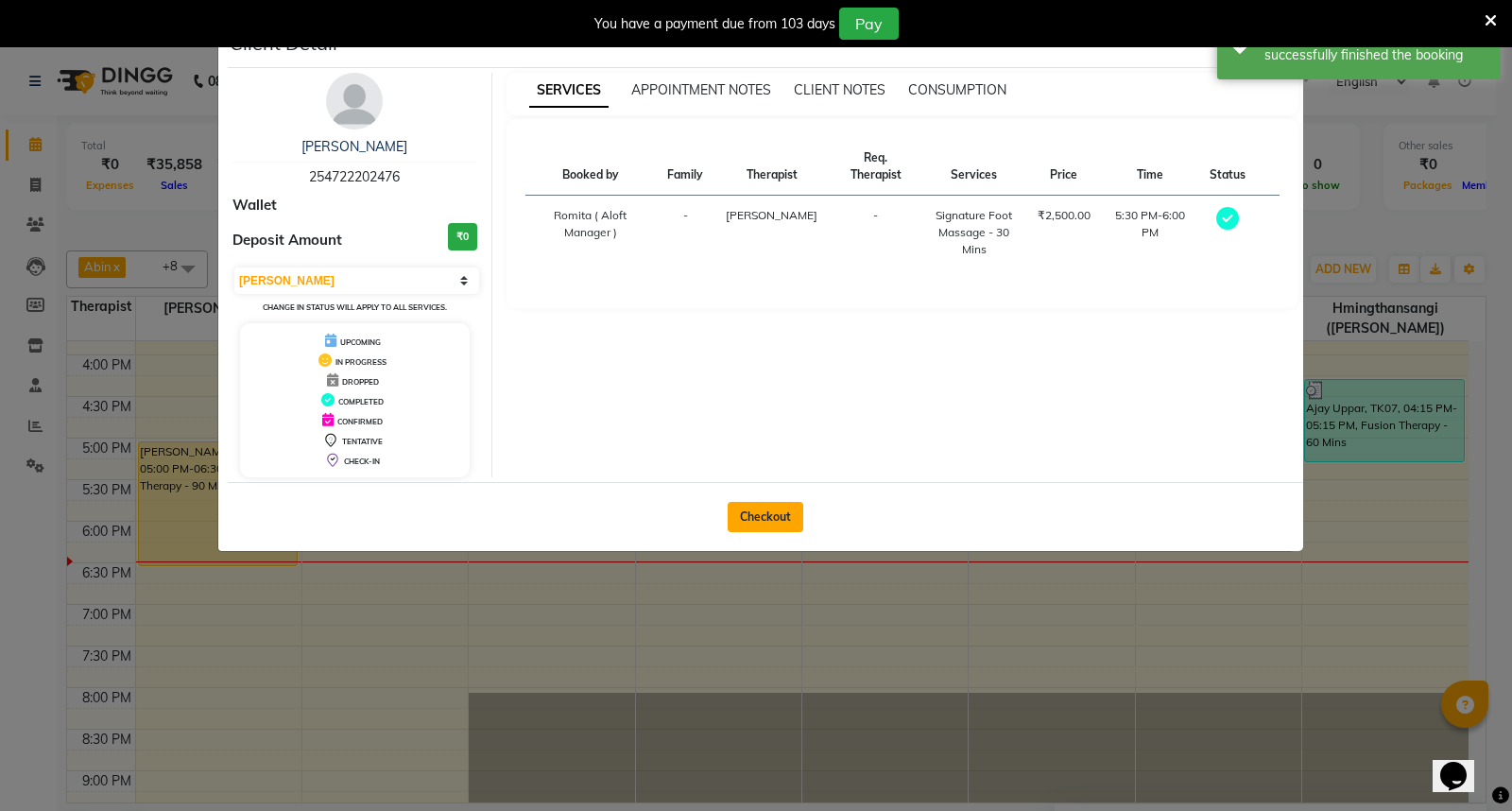
click at [780, 520] on button "Checkout" at bounding box center [766, 517] width 76 height 30
select select "service"
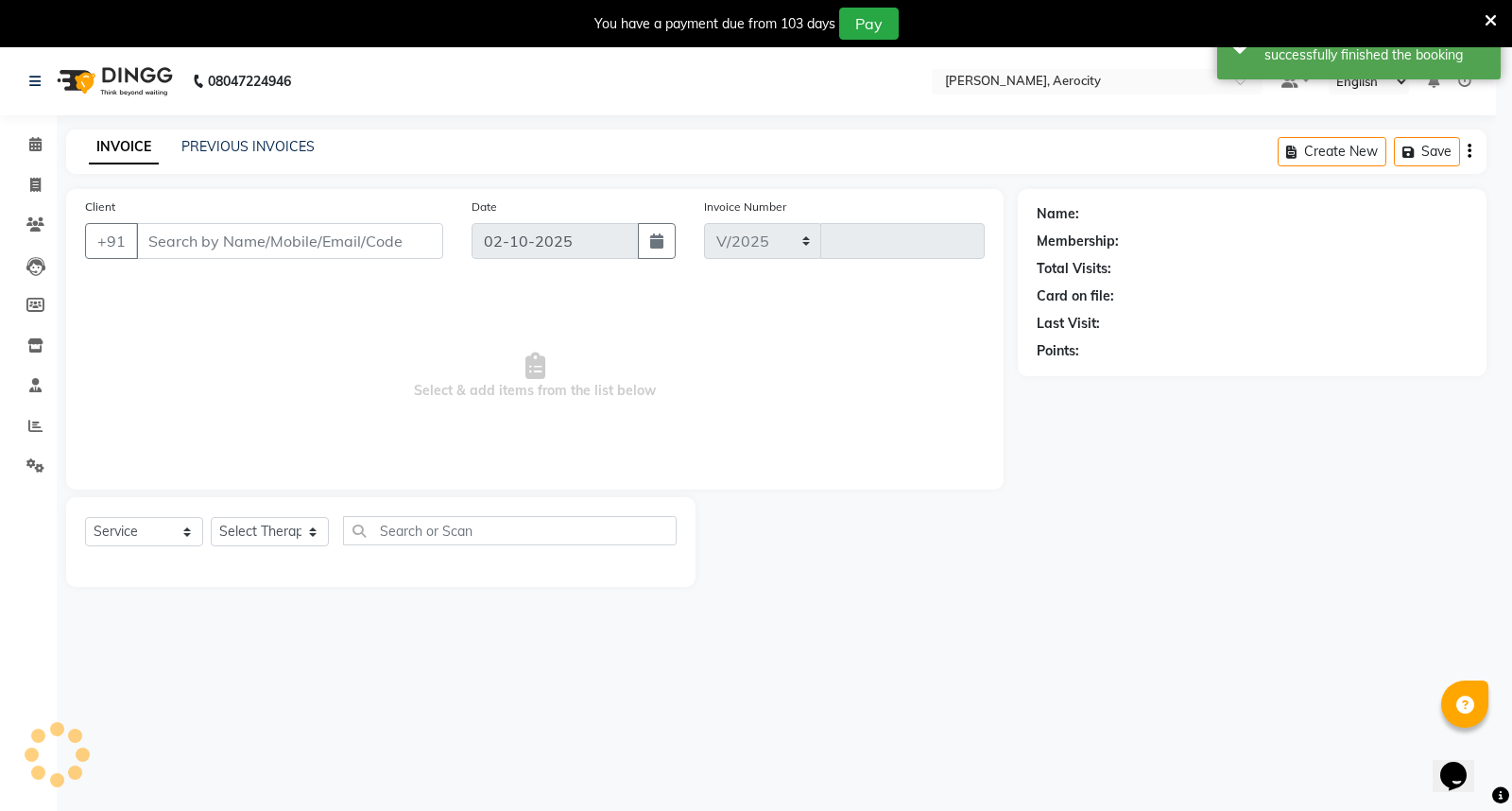
select select "6403"
type input "1882"
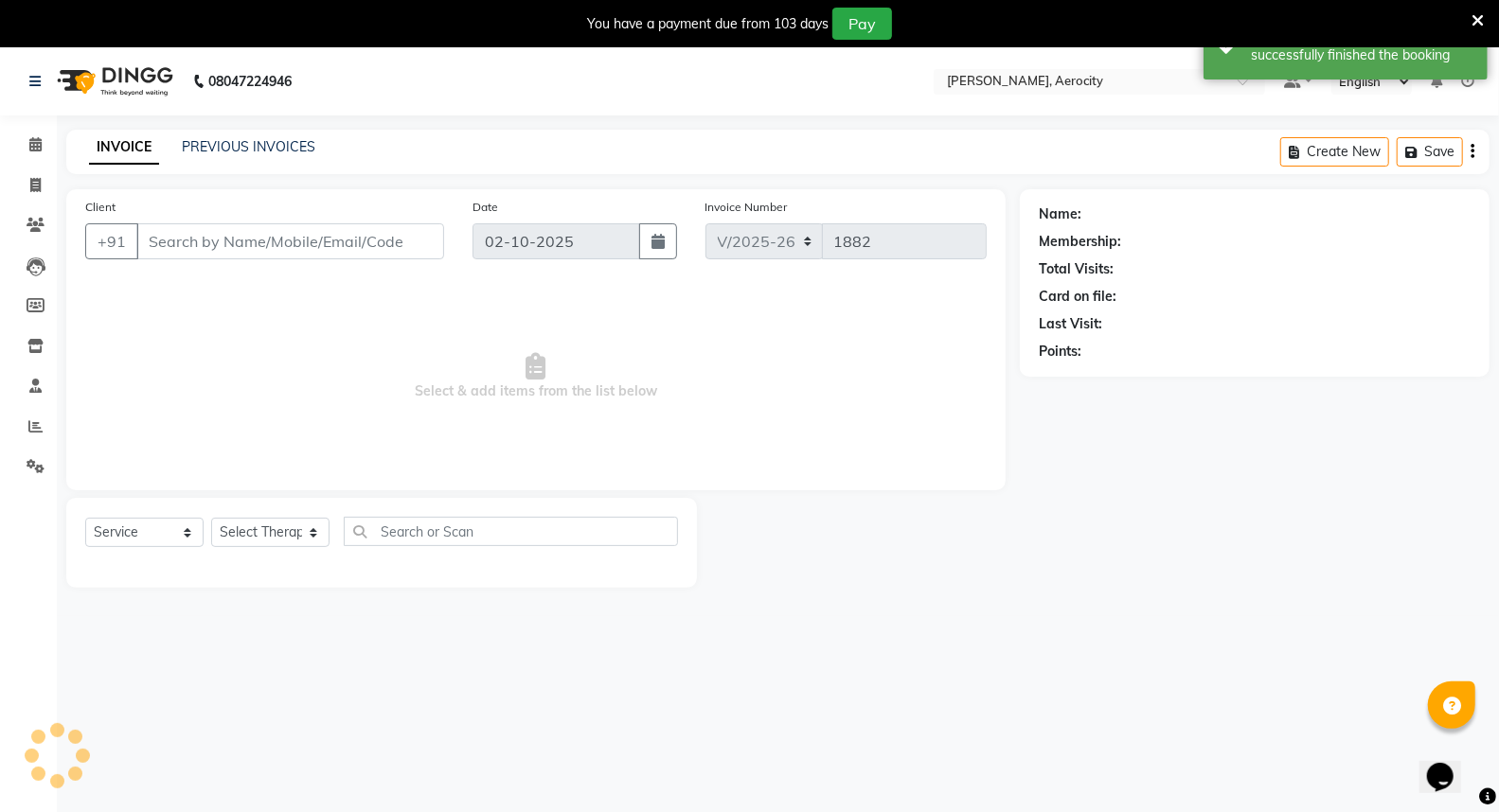
type input "254722202476"
select select "48457"
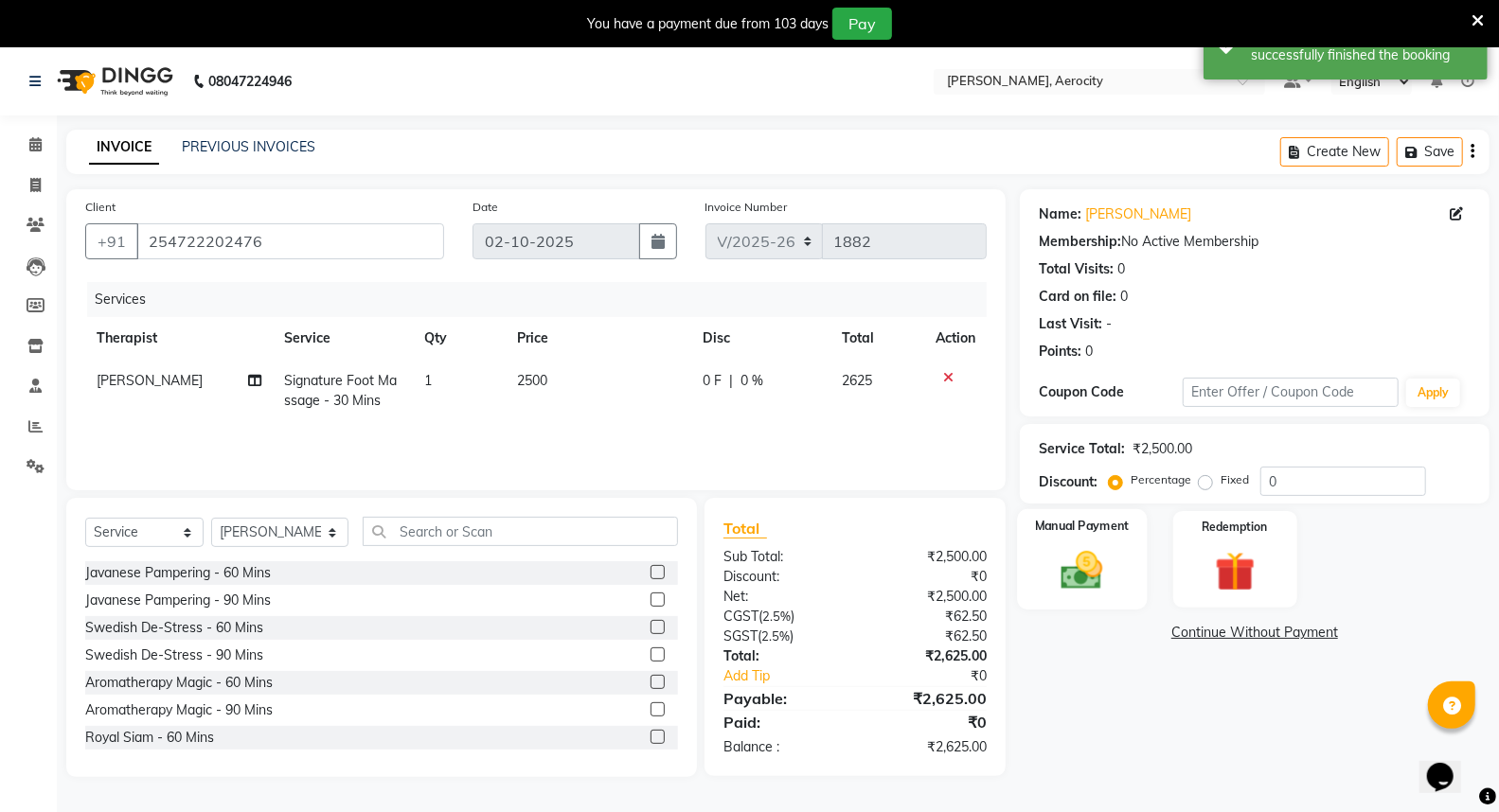
click at [1103, 544] on div "Manual Payment" at bounding box center [1082, 560] width 130 height 101
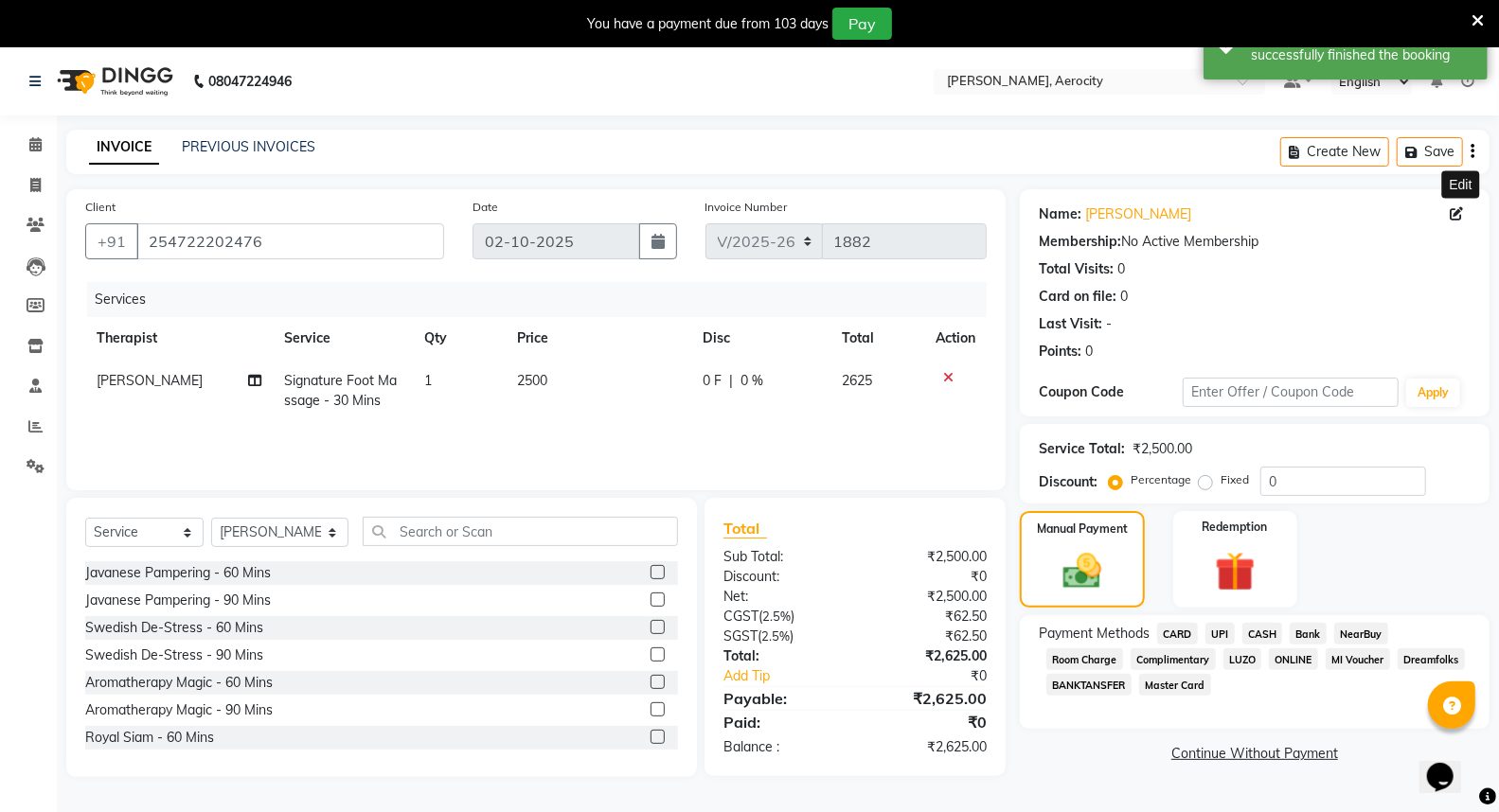
click at [1459, 212] on icon at bounding box center [1456, 214] width 13 height 13
select select "[DEMOGRAPHIC_DATA]"
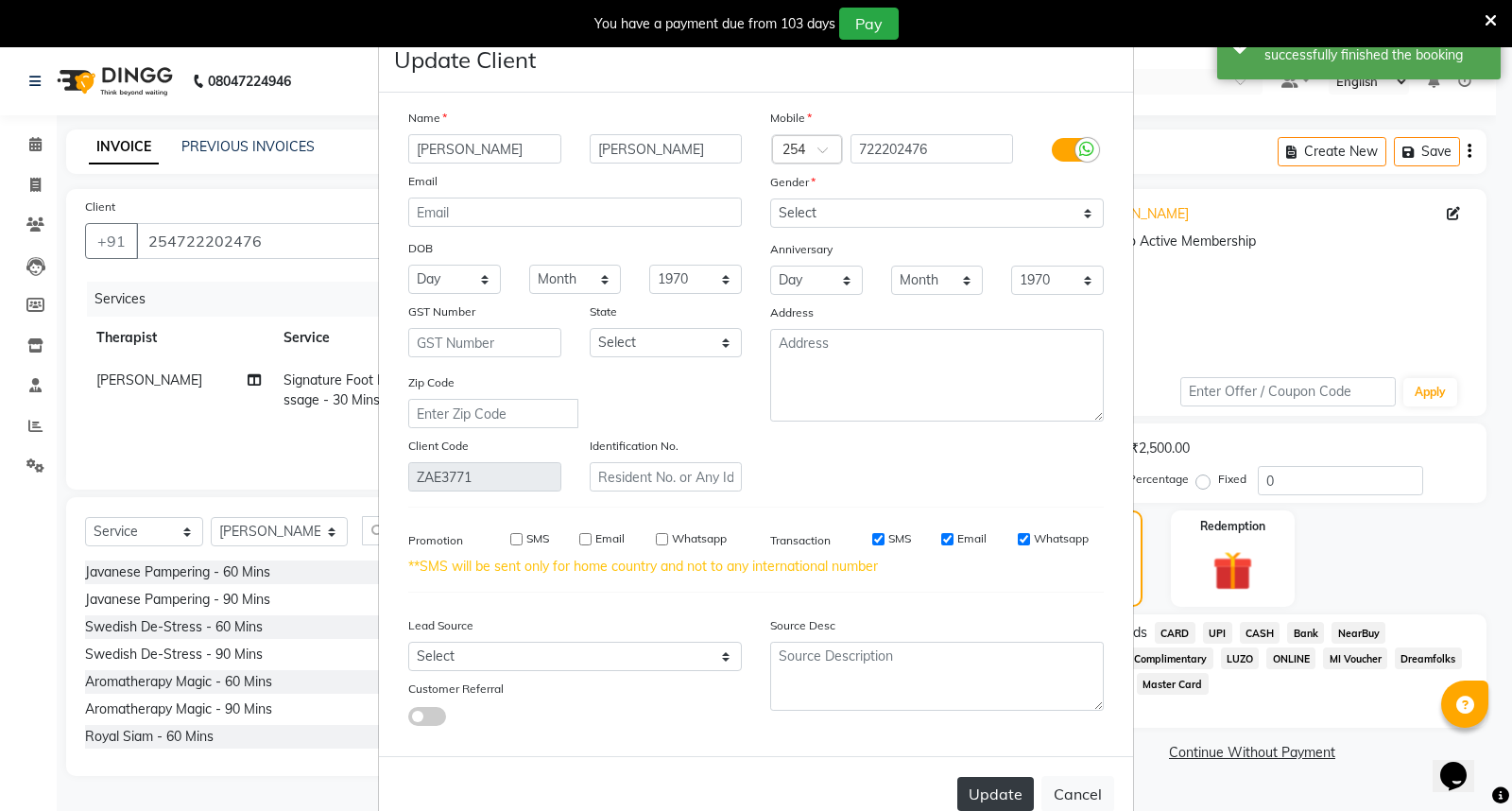
click at [993, 792] on button "Update" at bounding box center [995, 794] width 77 height 34
type input "722202476"
select select
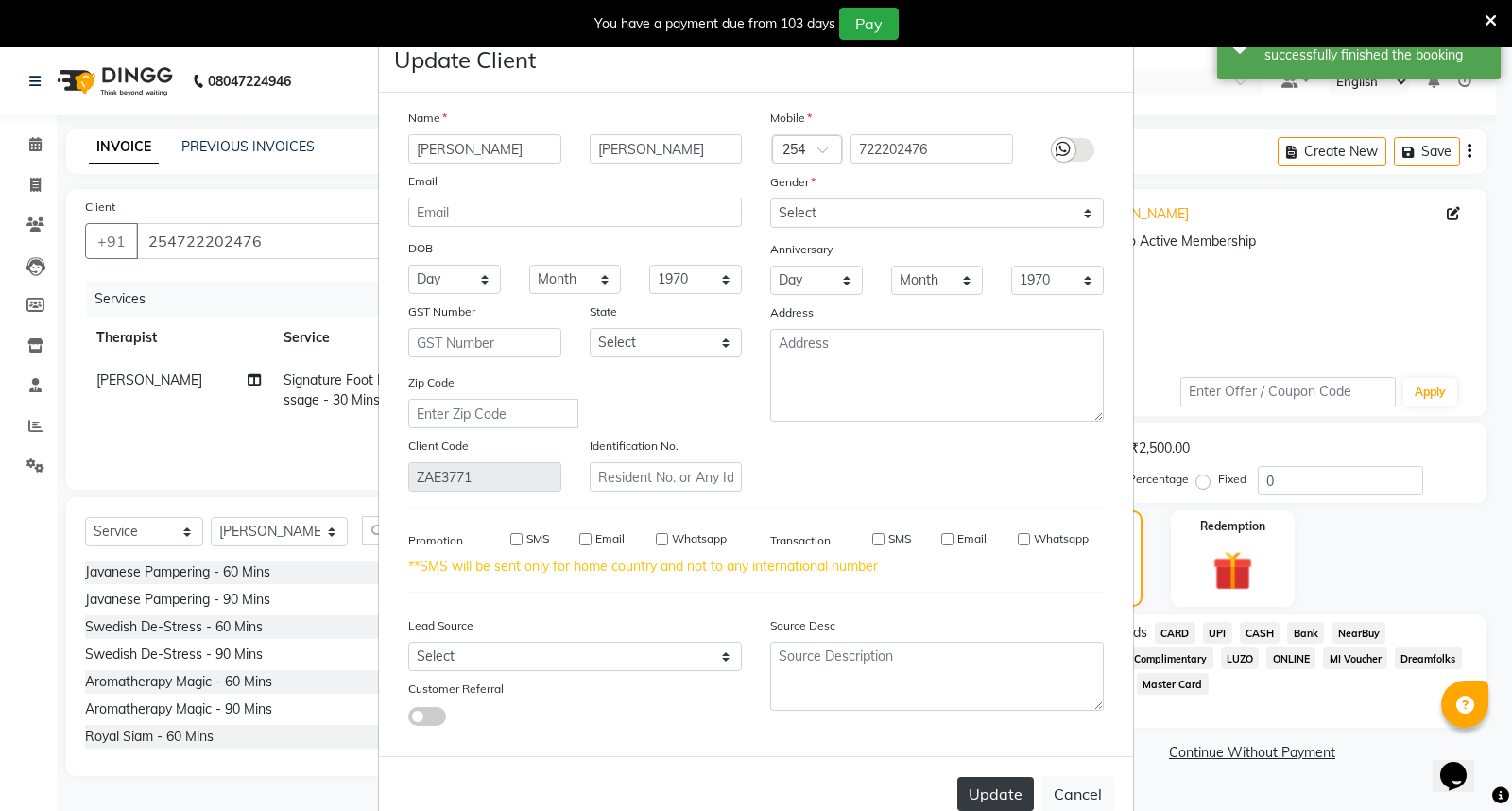
select select
checkbox input "false"
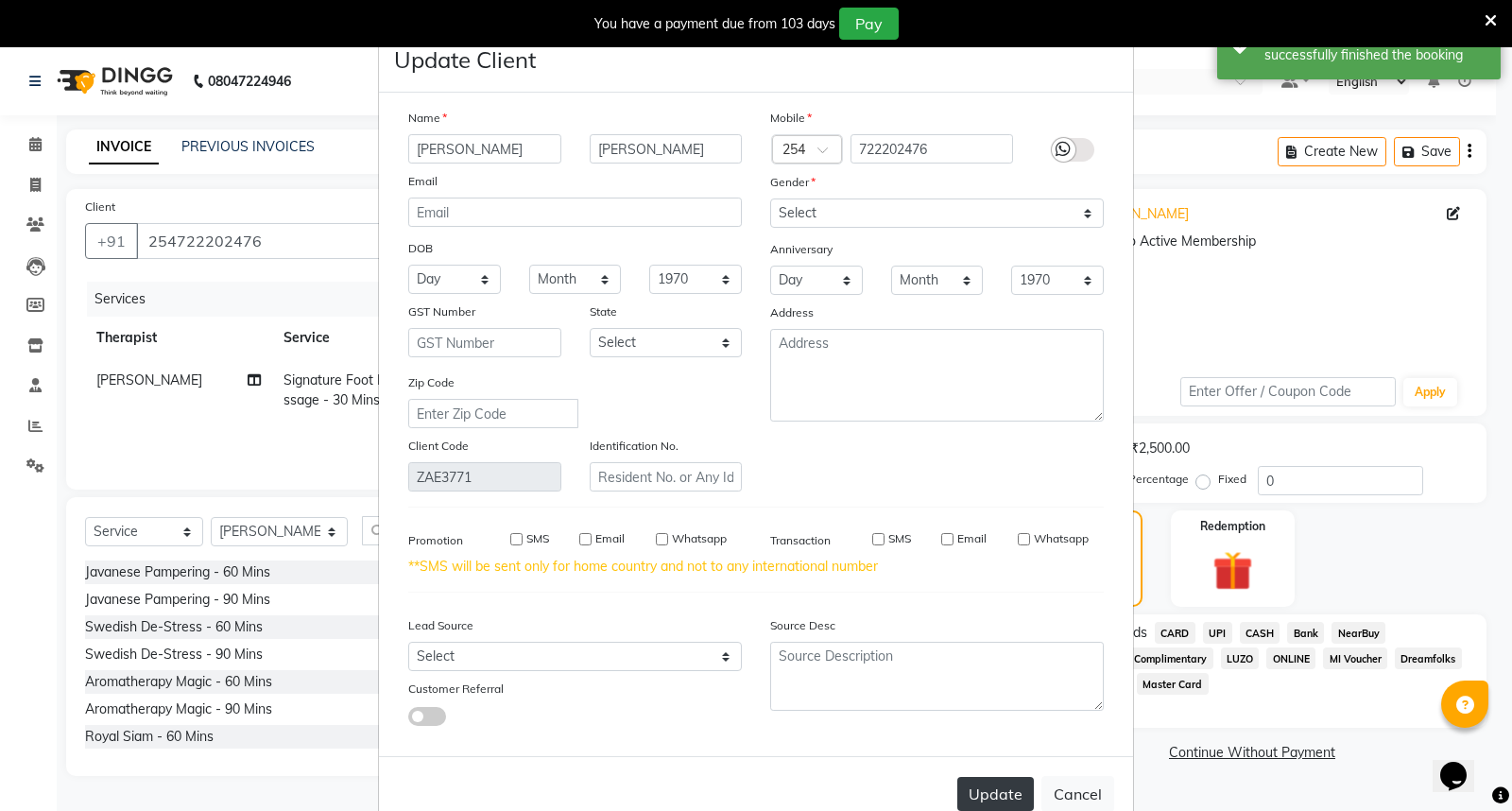
checkbox input "false"
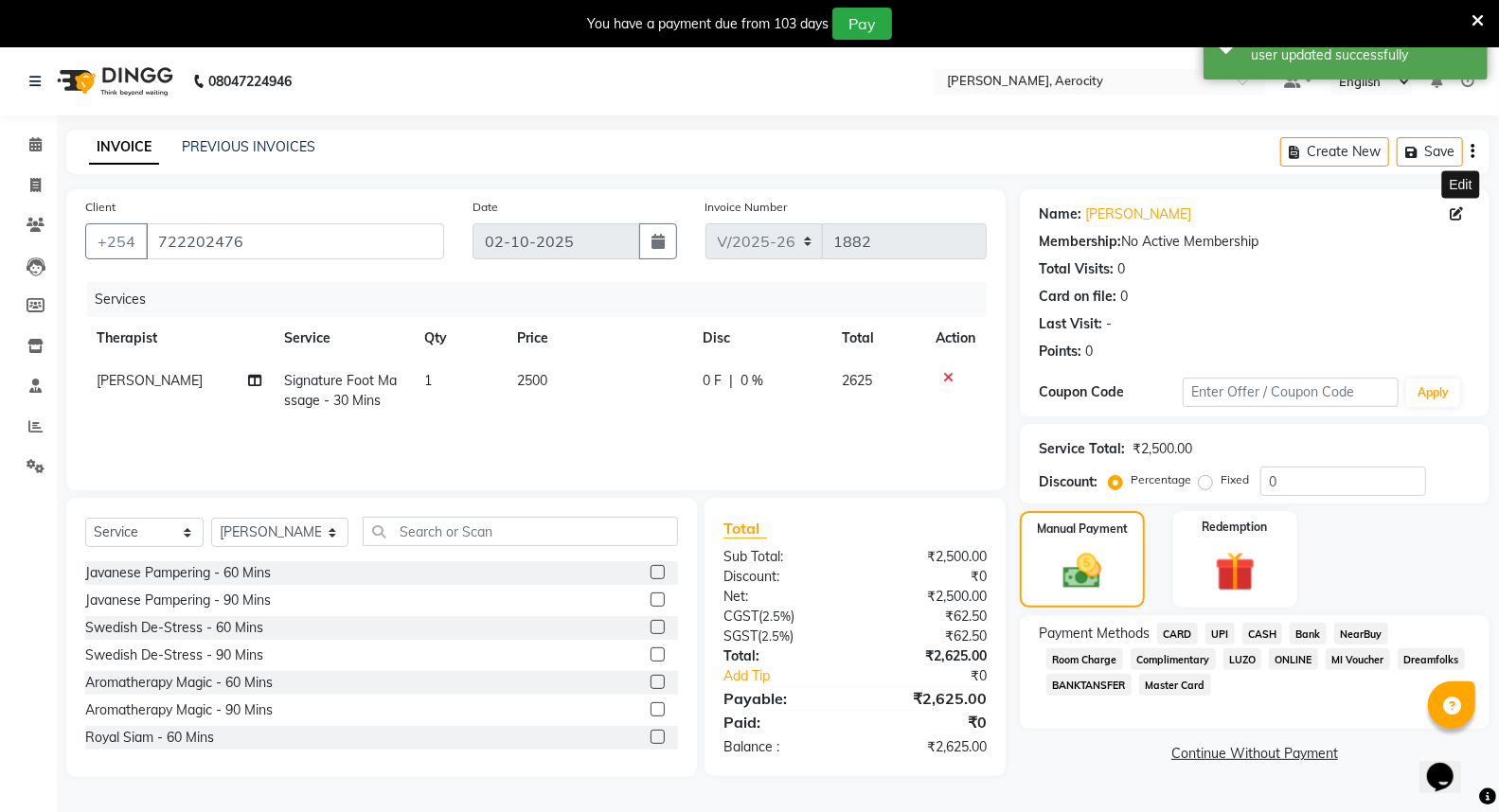
click at [1256, 632] on span "CASH" at bounding box center [1263, 633] width 41 height 22
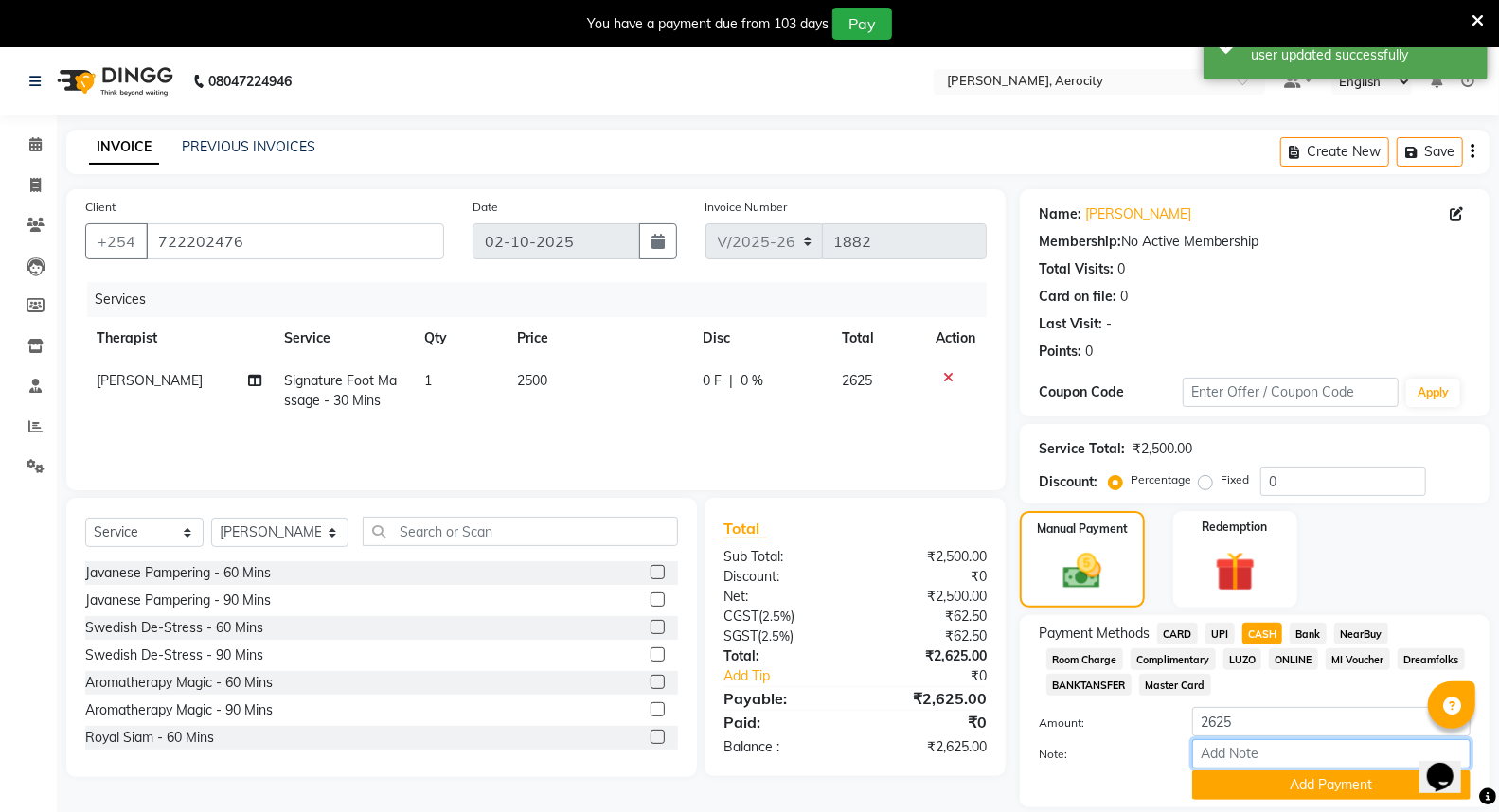
click at [1239, 754] on input "Note:" at bounding box center [1331, 754] width 278 height 30
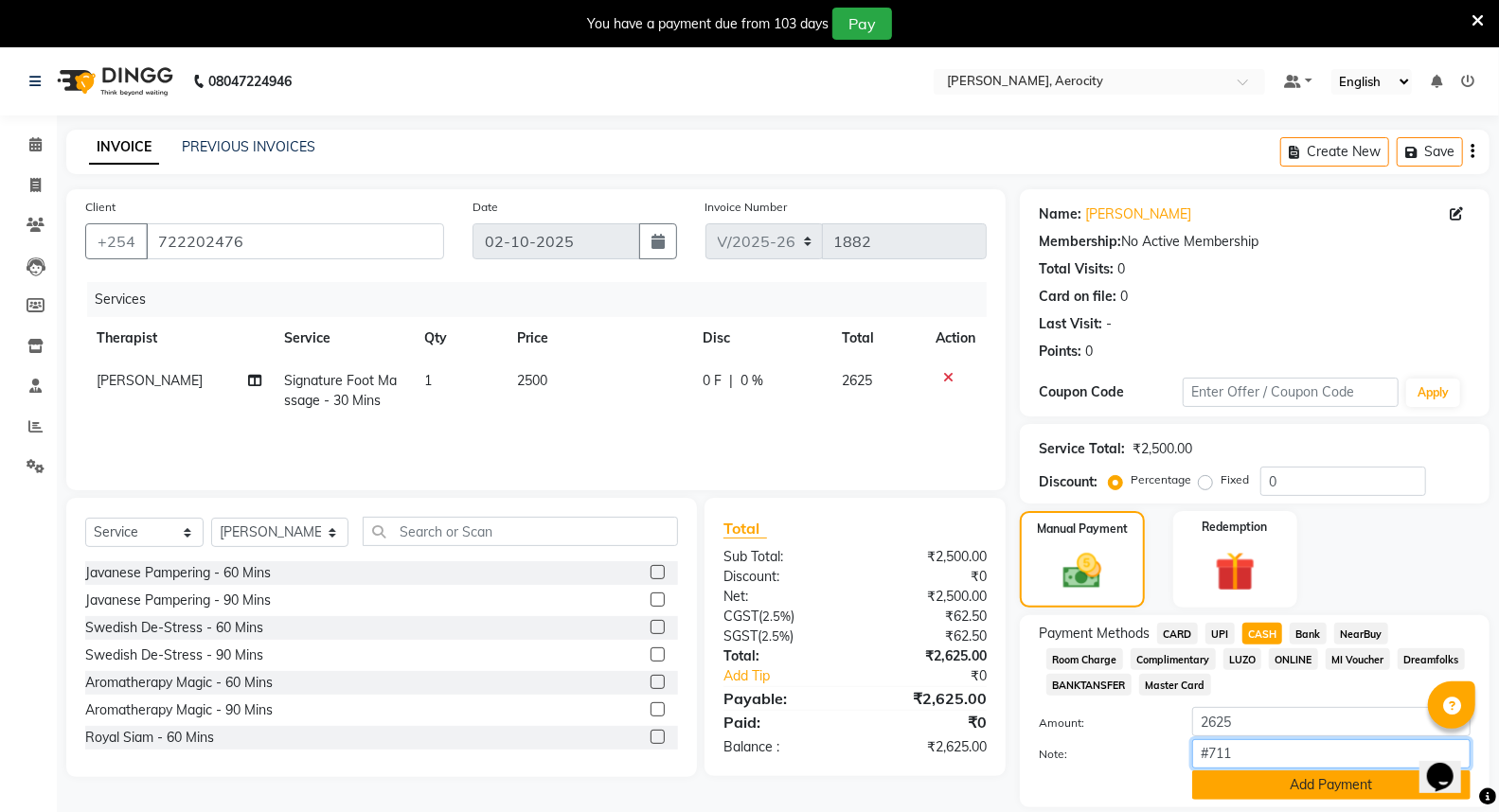
type input "#711"
click at [1345, 782] on button "Add Payment" at bounding box center [1331, 784] width 278 height 30
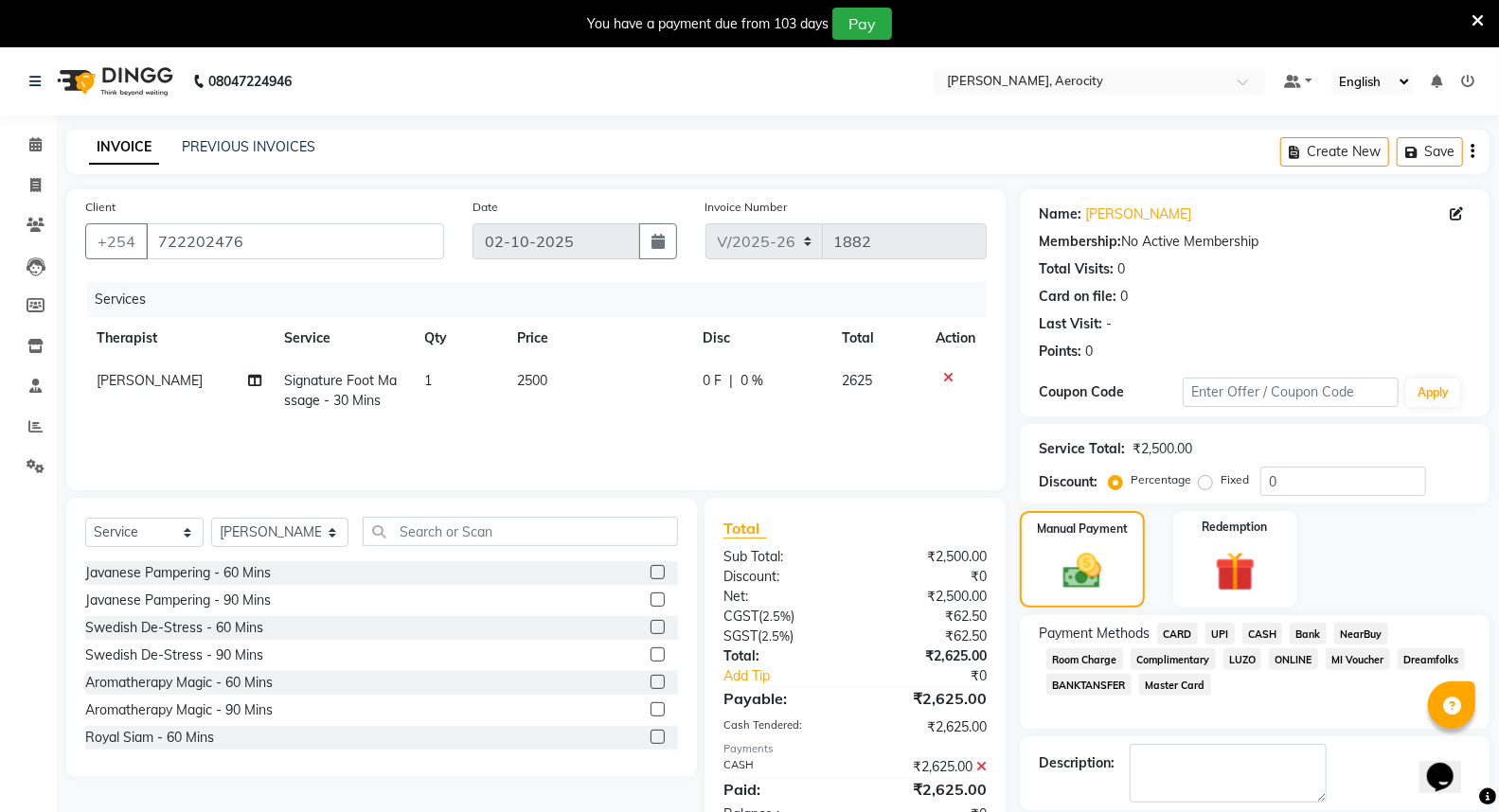
scroll to position [127, 0]
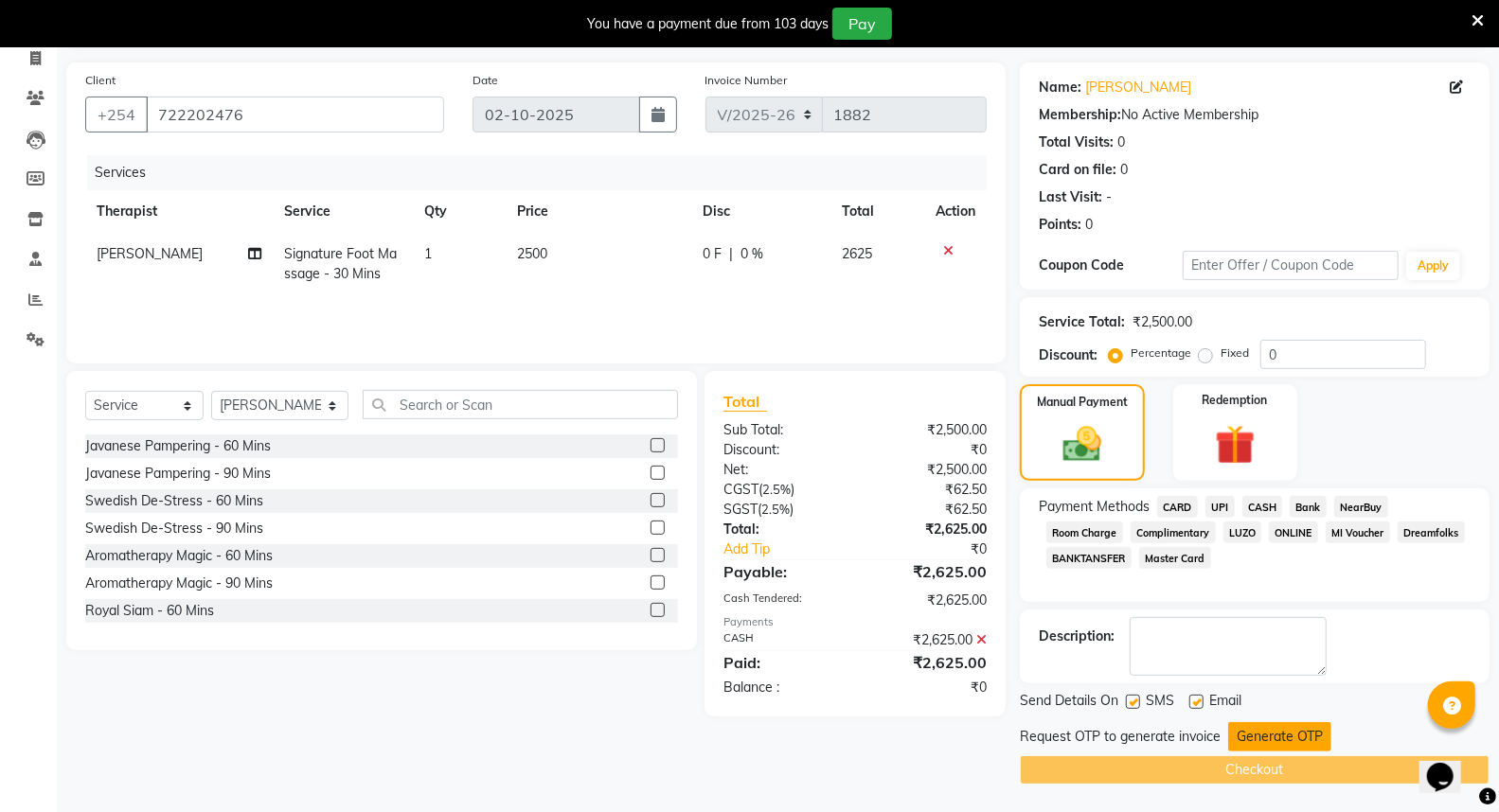
click at [1278, 732] on button "Generate OTP" at bounding box center [1280, 737] width 103 height 30
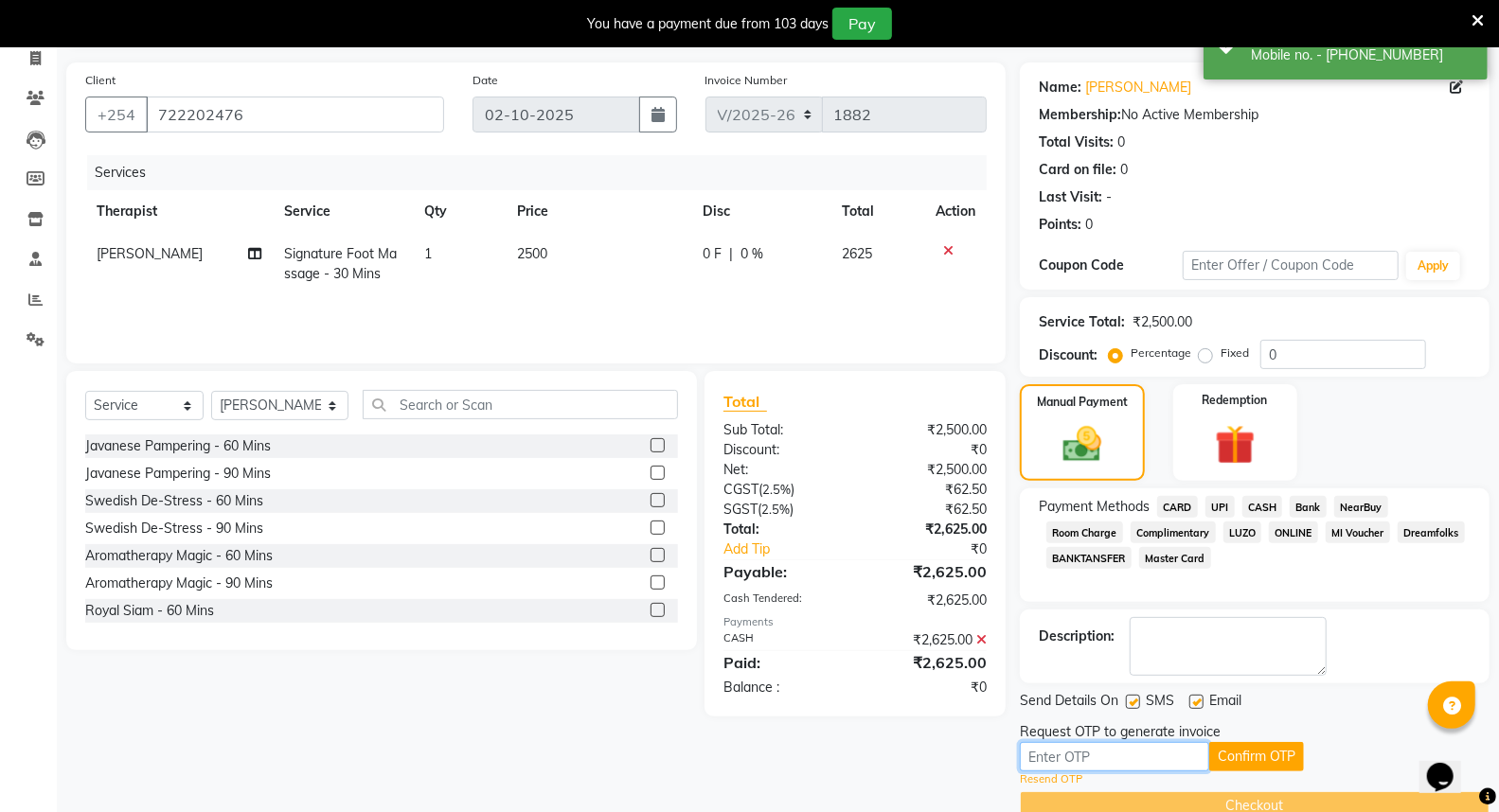
click at [1136, 757] on input "text" at bounding box center [1114, 757] width 190 height 30
type input "8305"
click at [1260, 749] on button "Confirm OTP" at bounding box center [1256, 757] width 94 height 30
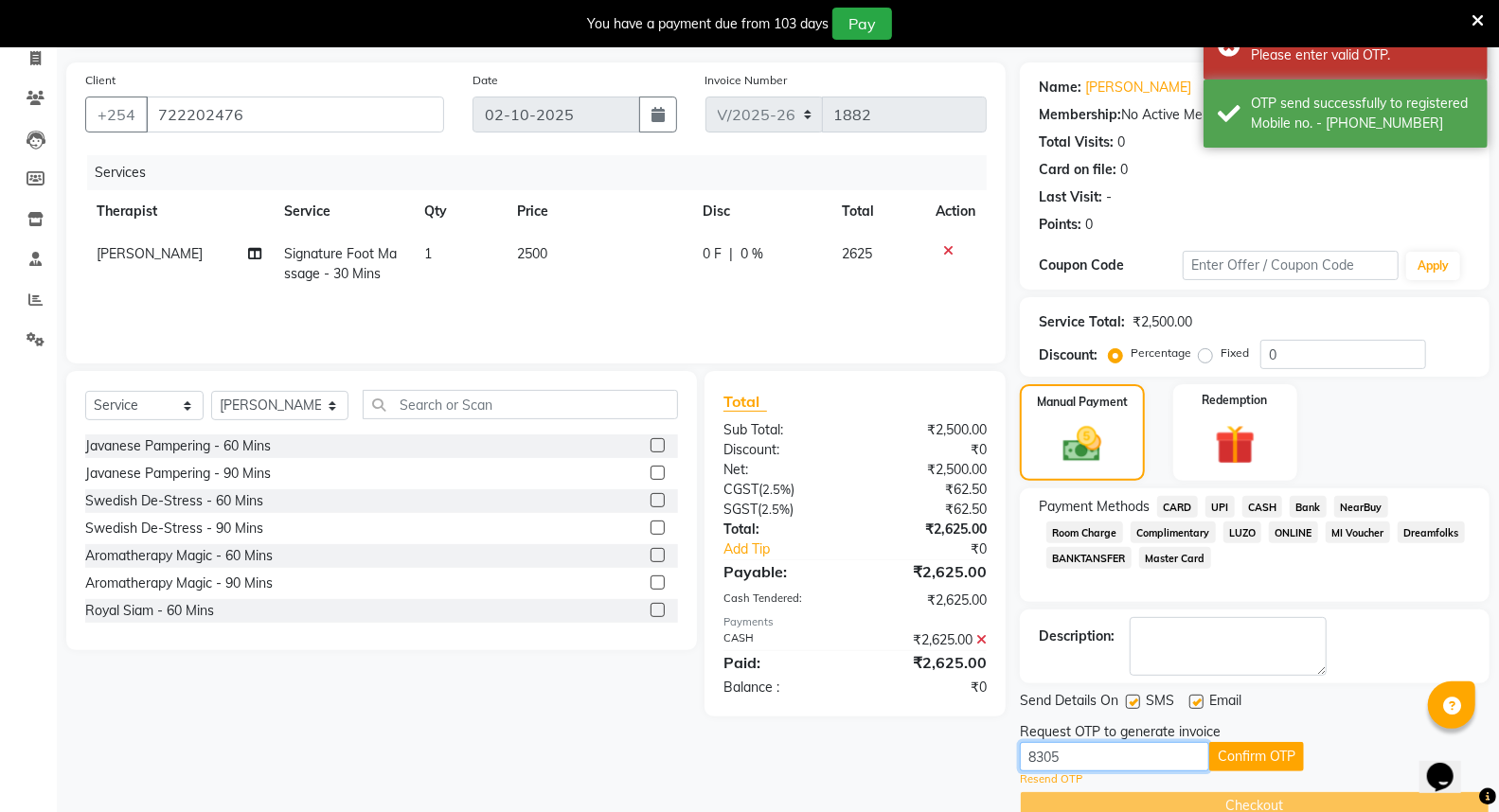
drag, startPoint x: 1071, startPoint y: 755, endPoint x: 1001, endPoint y: 757, distance: 70.0
click at [1001, 757] on div "Client [PHONE_NUMBER] Date [DATE] Invoice Number V/2025 V/[PHONE_NUMBER] Servic…" at bounding box center [778, 442] width 1451 height 758
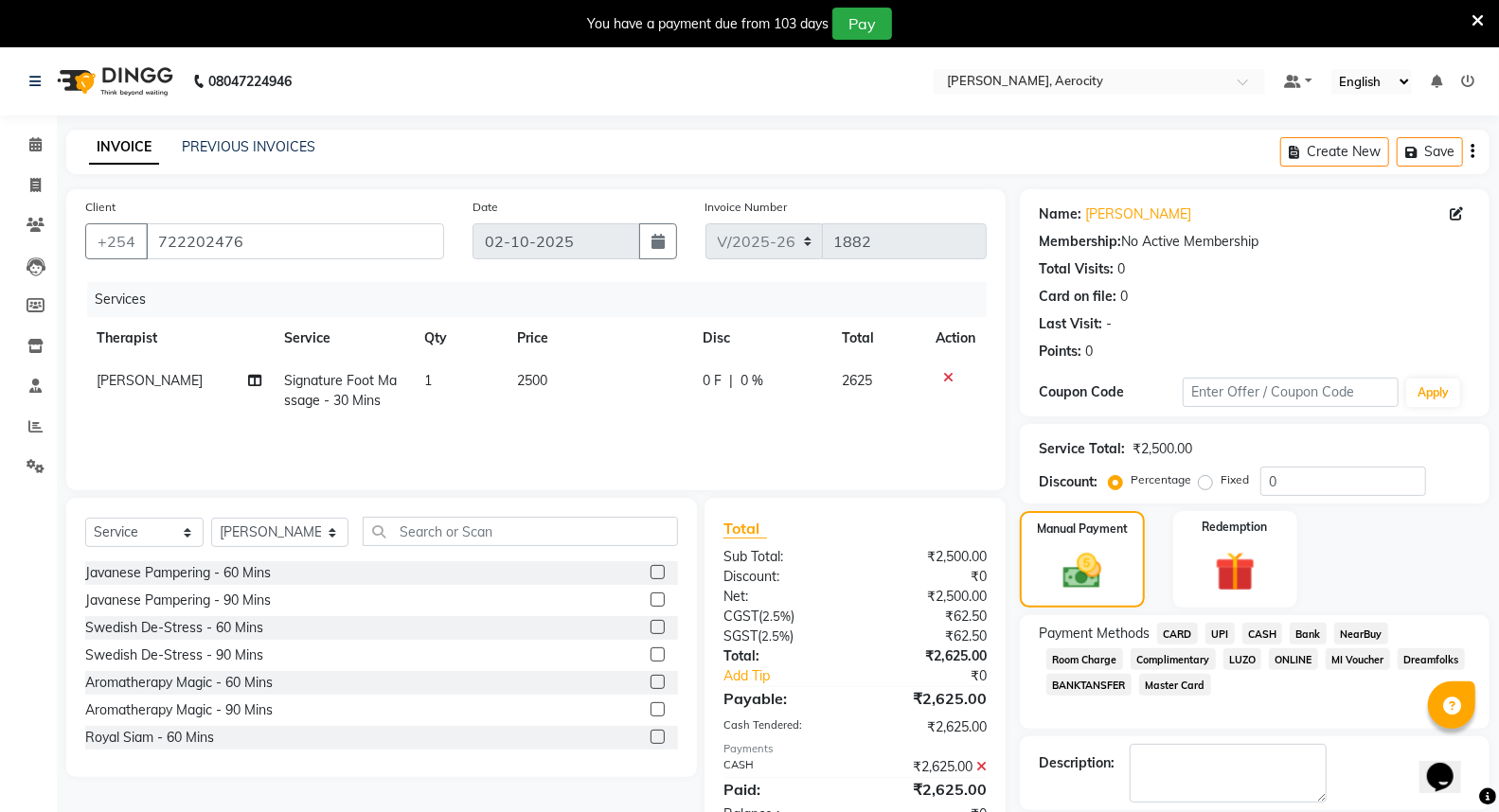
scroll to position [105, 0]
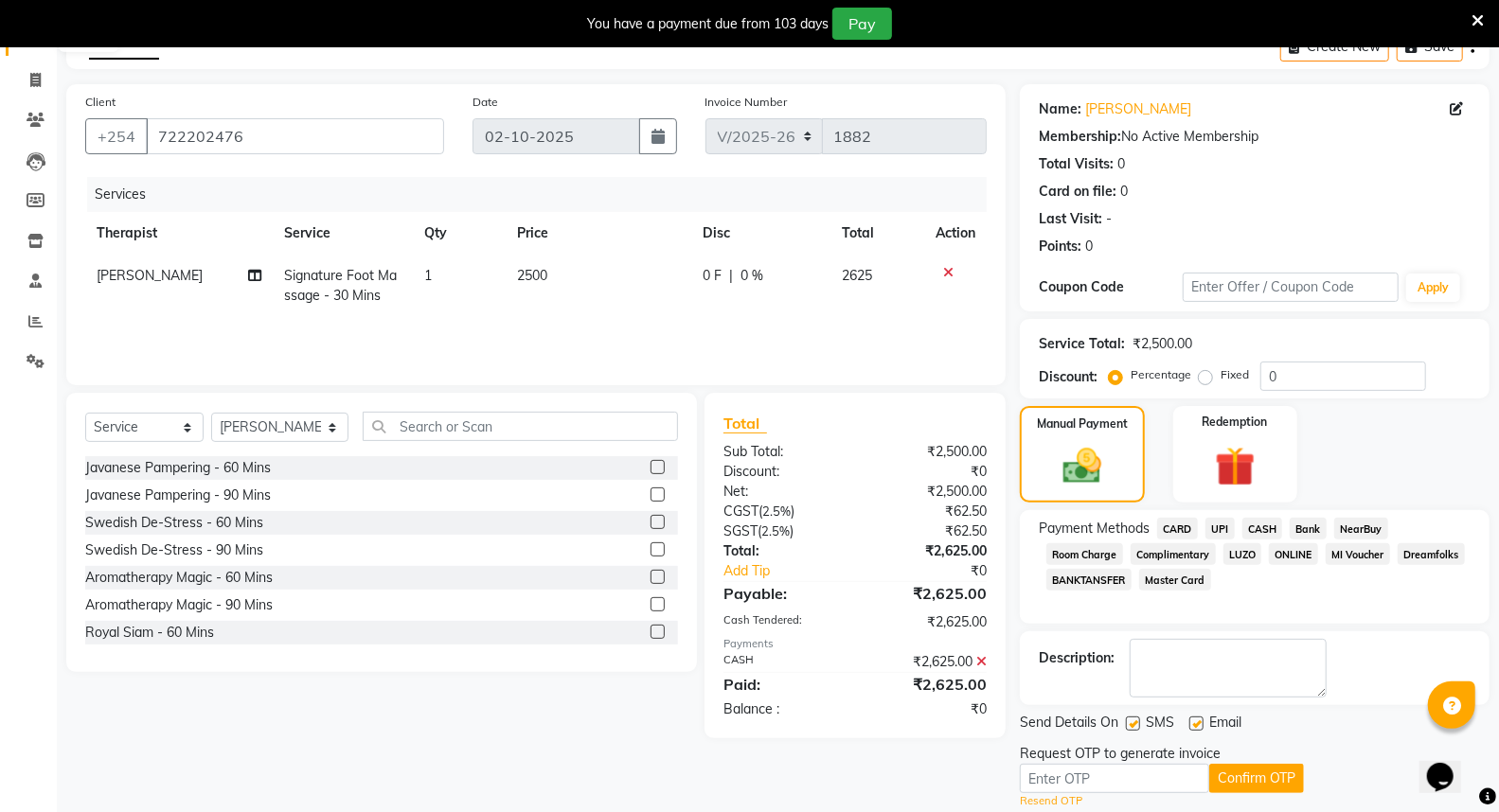
click at [30, 47] on icon at bounding box center [35, 39] width 12 height 14
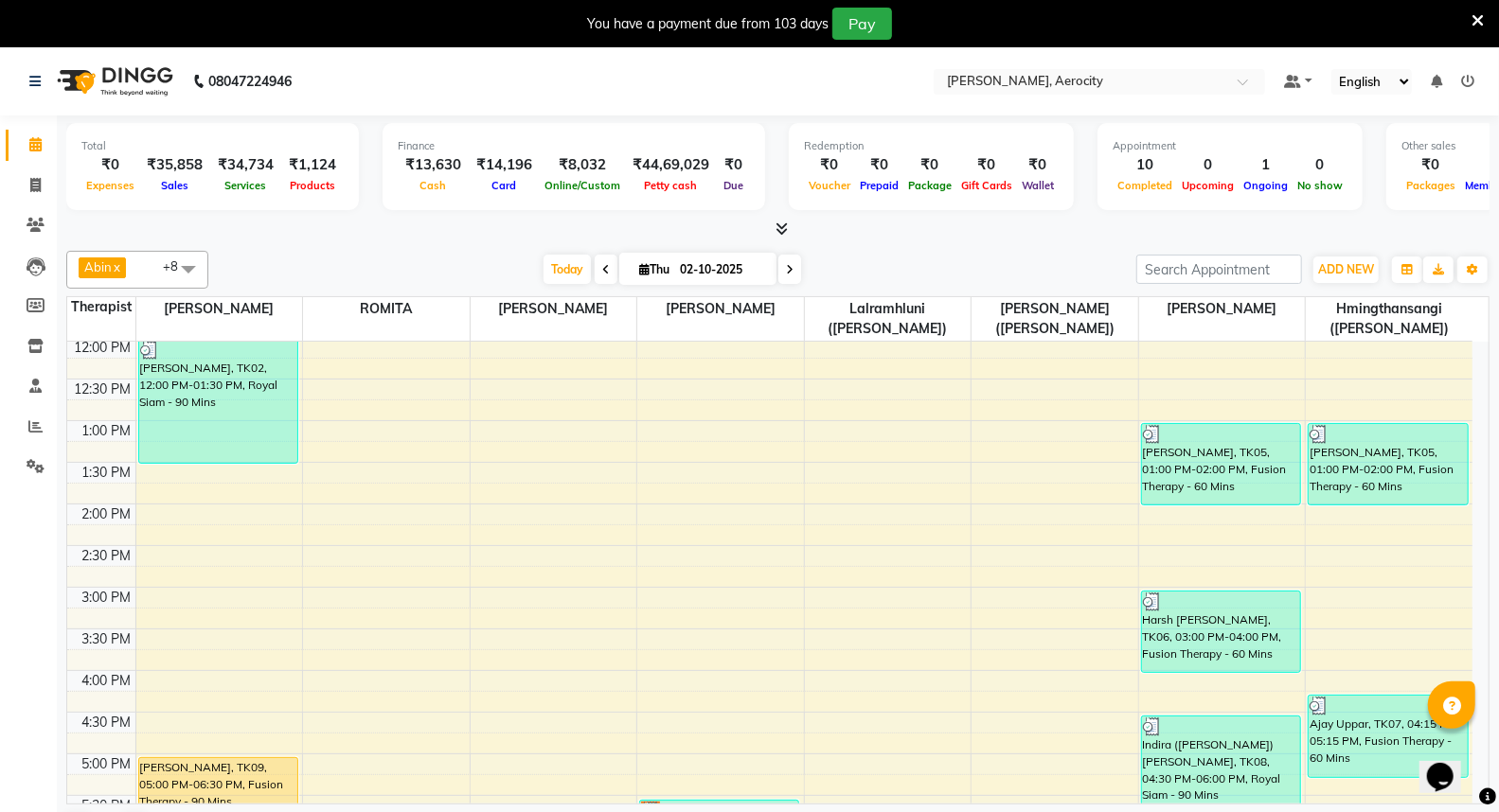
scroll to position [736, 0]
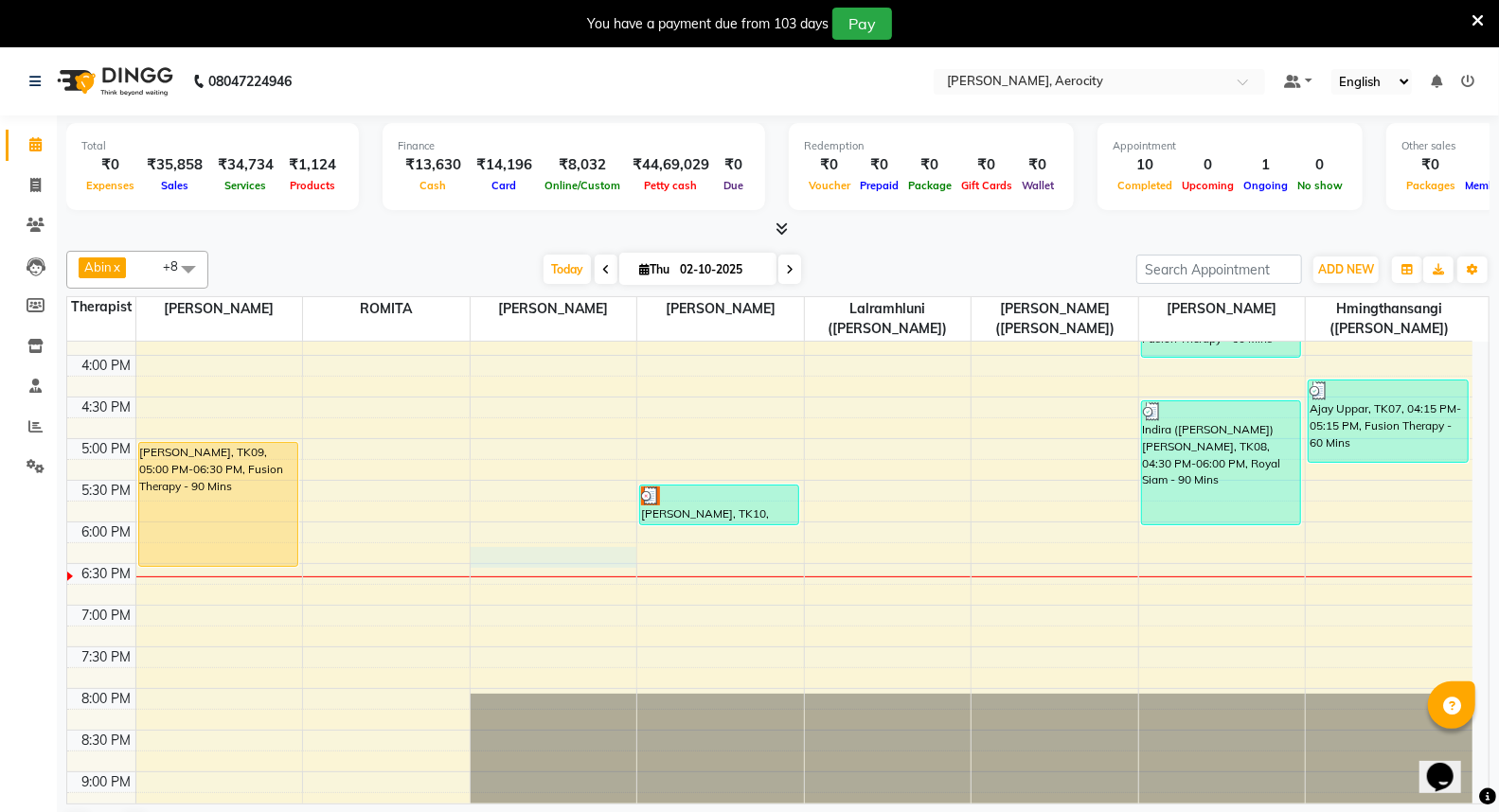
click at [581, 556] on div "7:00 AM 7:30 AM 8:00 AM 8:30 AM 9:00 AM 9:30 AM 10:00 AM 10:30 AM 11:00 AM 11:3…" at bounding box center [770, 313] width 1406 height 1416
select select "48456"
select select "tentative"
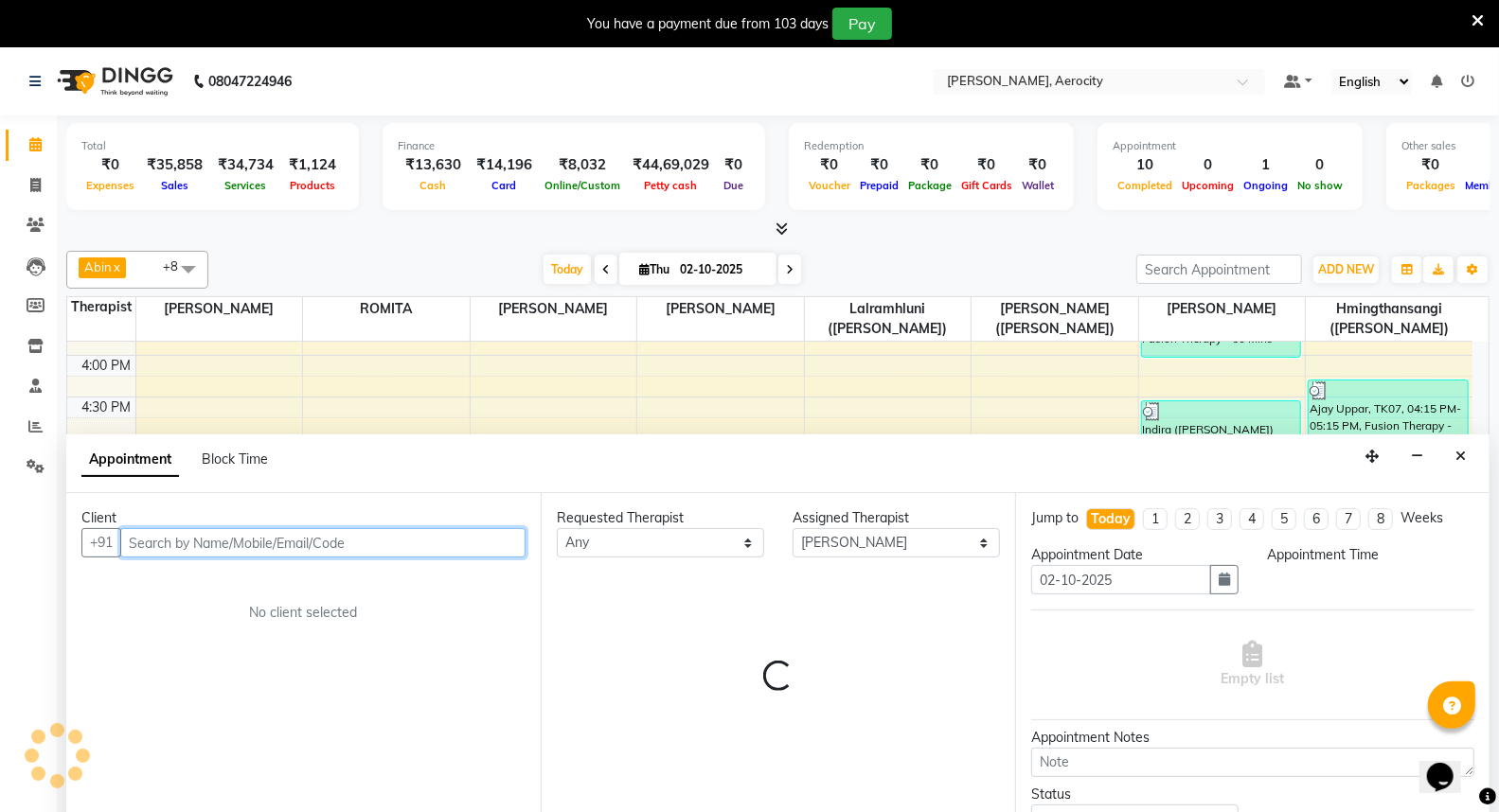
select select "1095"
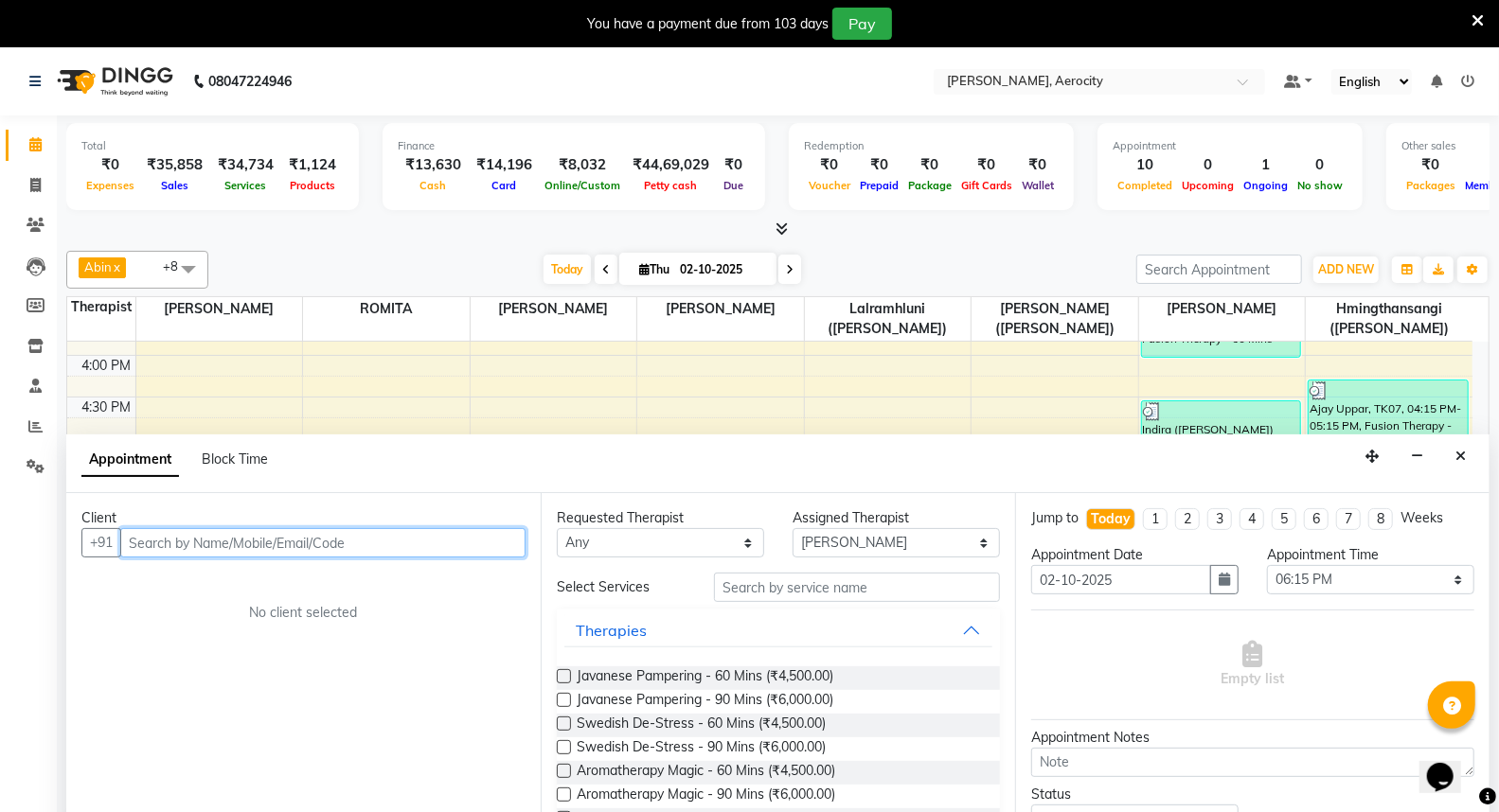
scroll to position [48, 0]
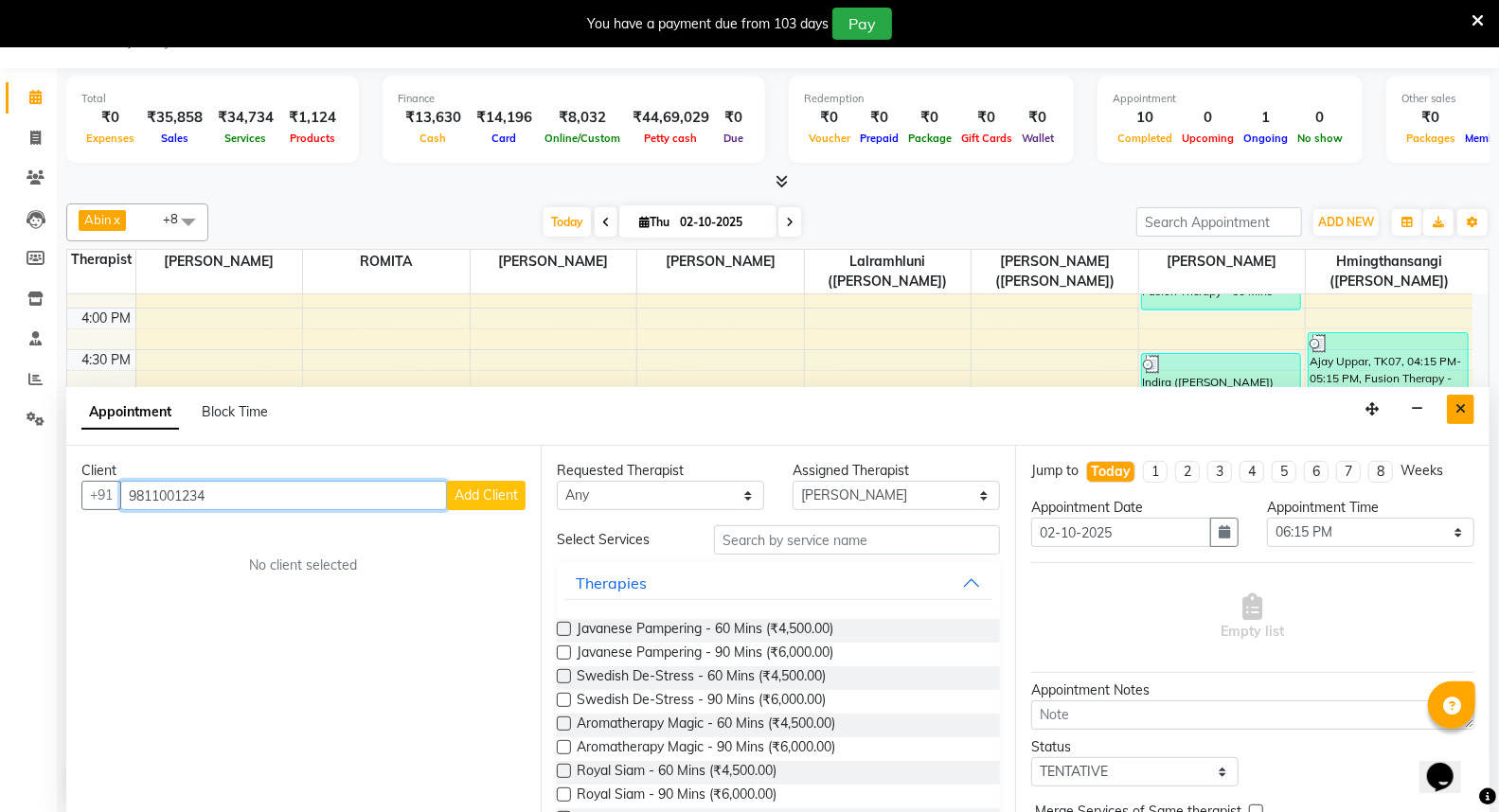
type input "9811001234"
click at [1466, 410] on button "Close" at bounding box center [1460, 409] width 28 height 30
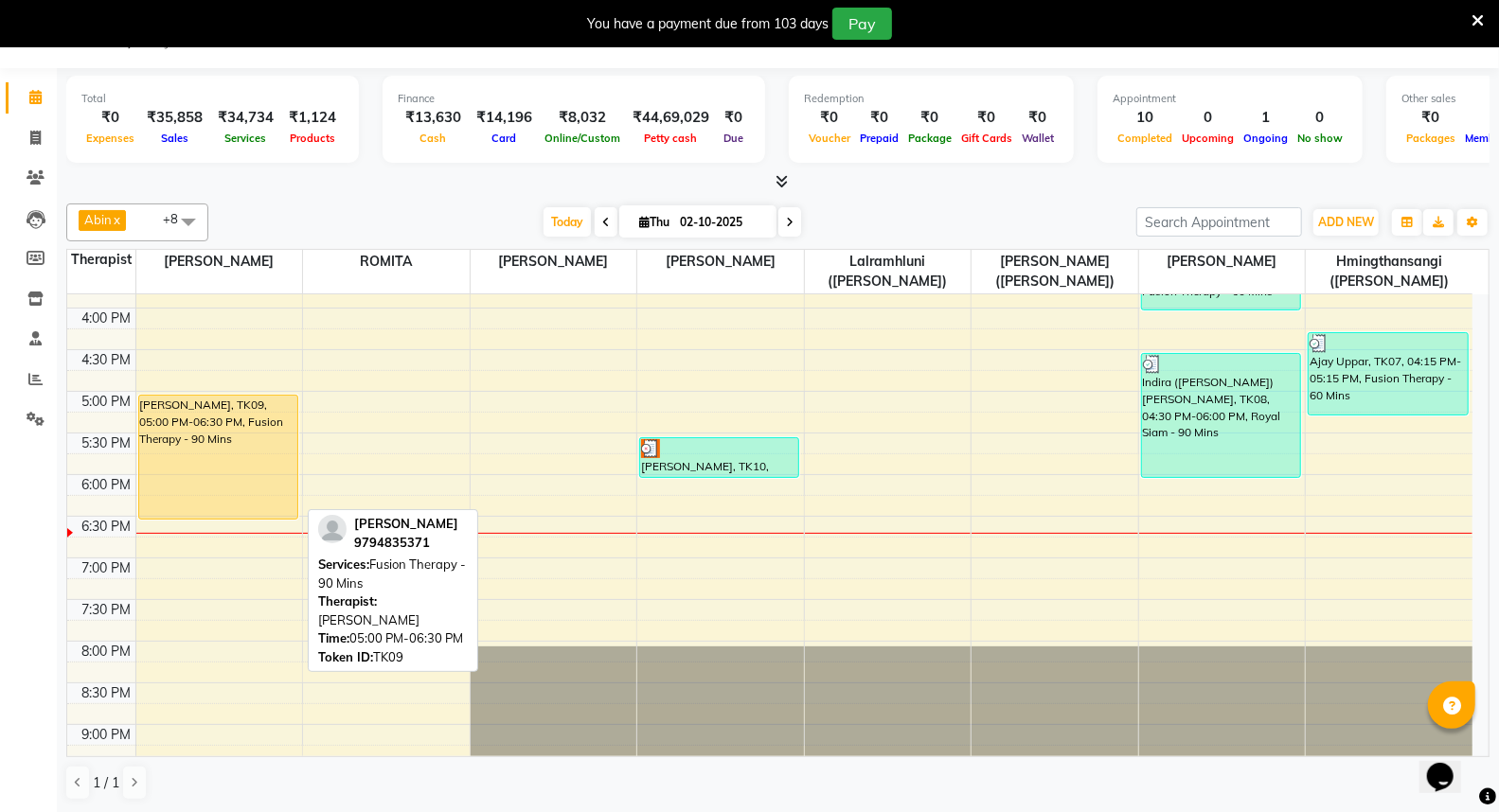
click at [201, 459] on div "[PERSON_NAME], TK09, 05:00 PM-06:30 PM, Fusion Therapy - 90 Mins" at bounding box center [218, 457] width 158 height 123
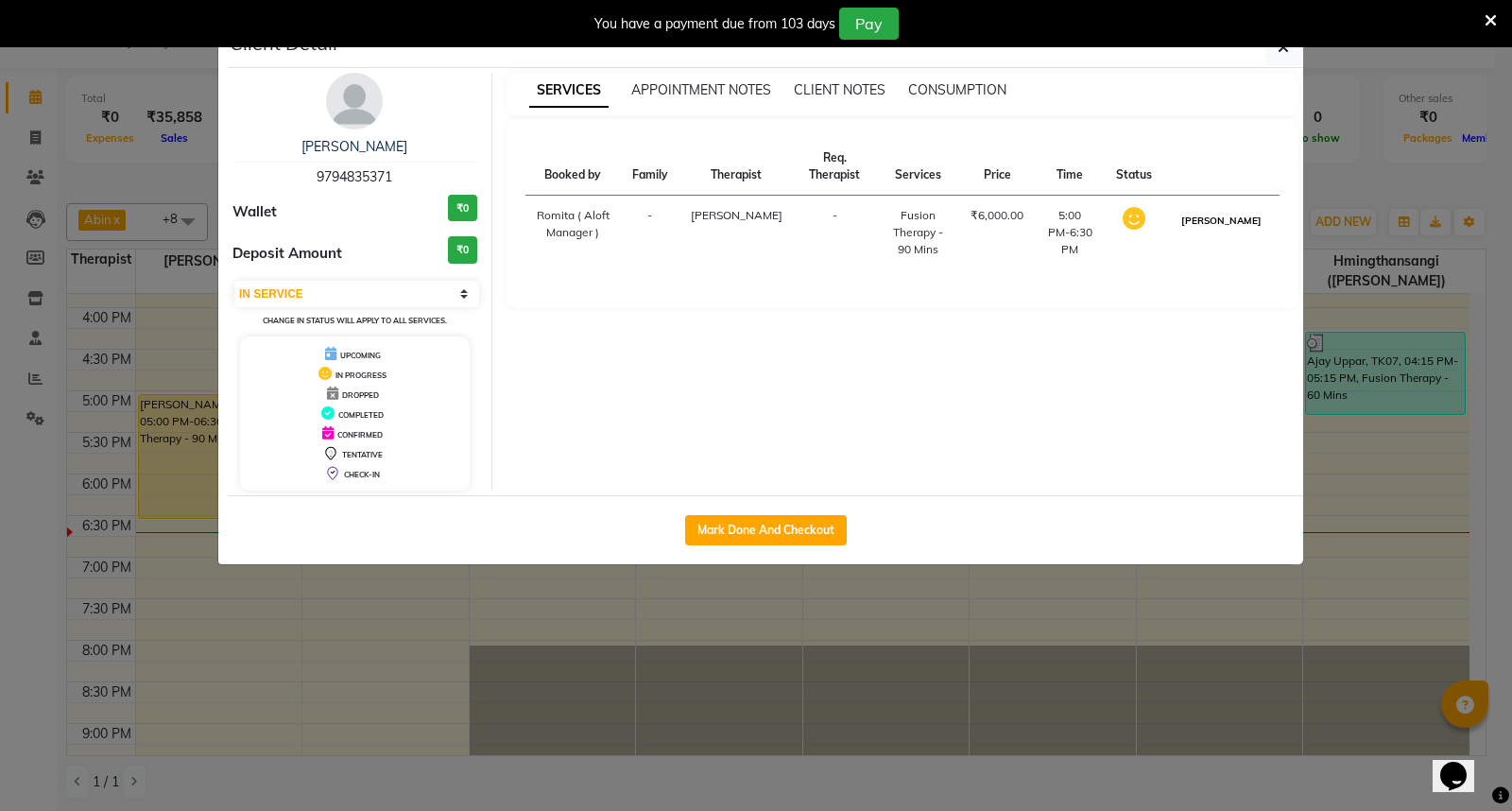
click at [1242, 227] on button "[PERSON_NAME]" at bounding box center [1221, 221] width 89 height 24
select select "3"
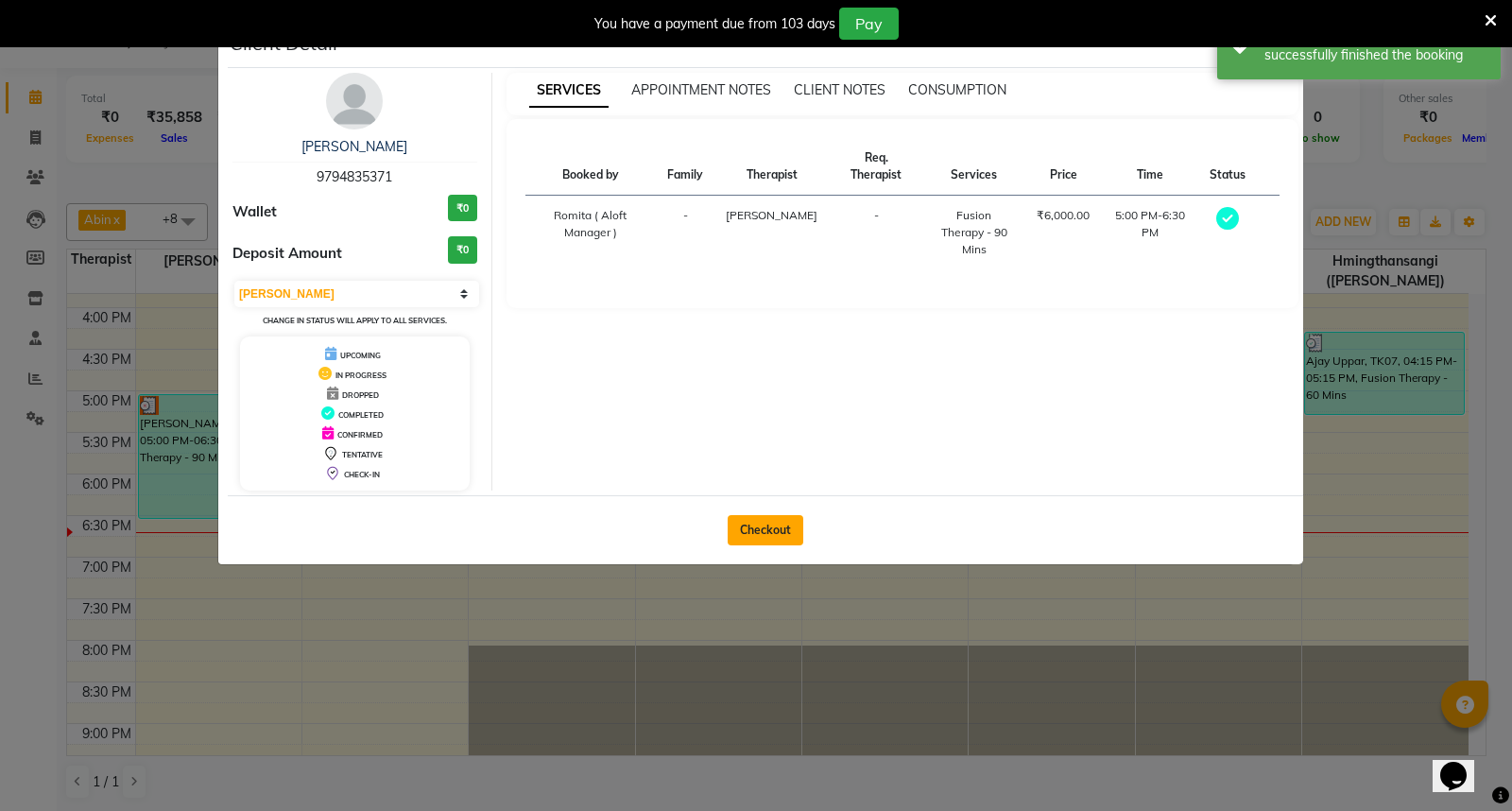
click at [775, 528] on button "Checkout" at bounding box center [766, 531] width 76 height 30
select select "6403"
select select "service"
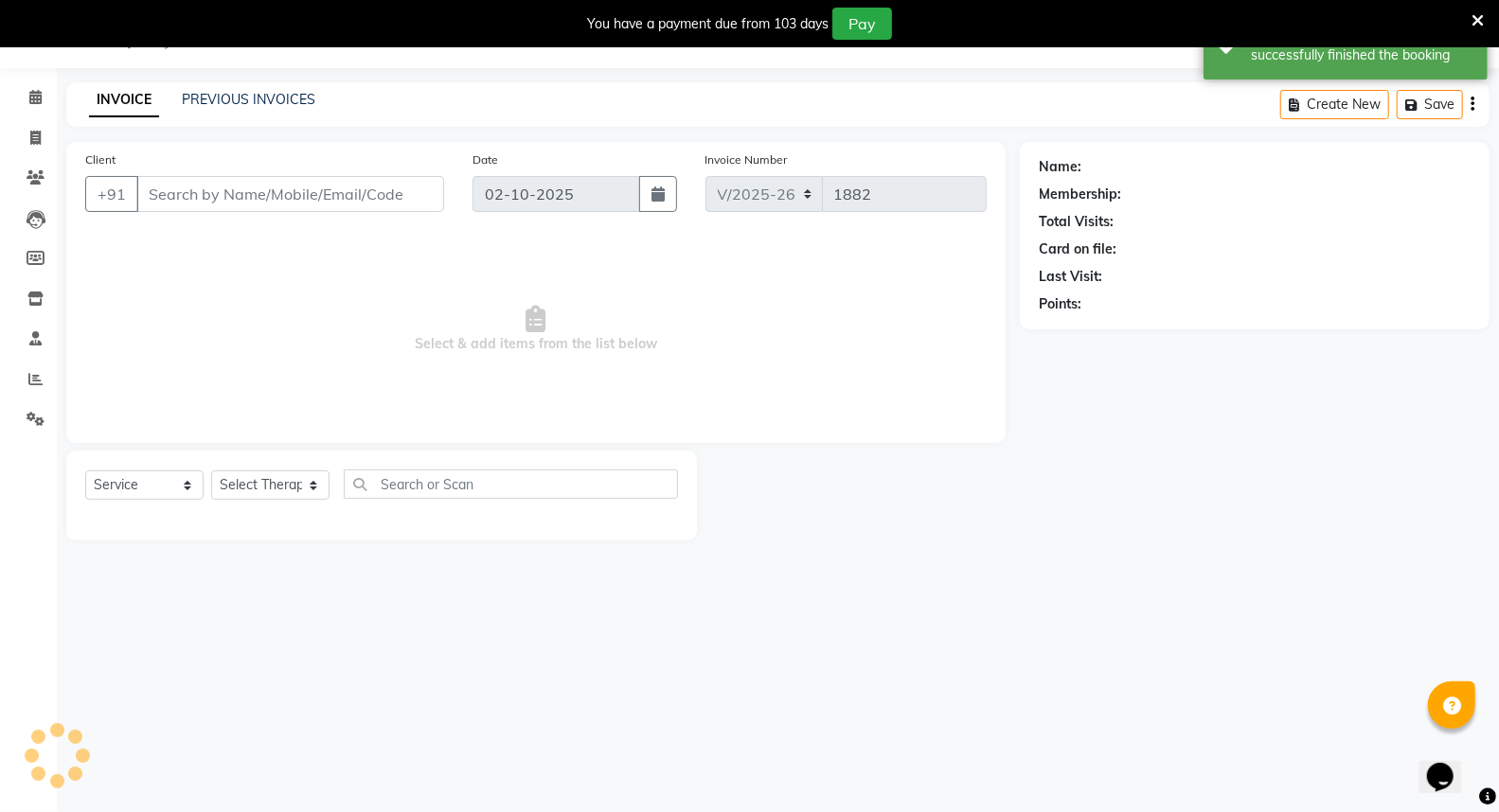
type input "9794835371"
select select "48454"
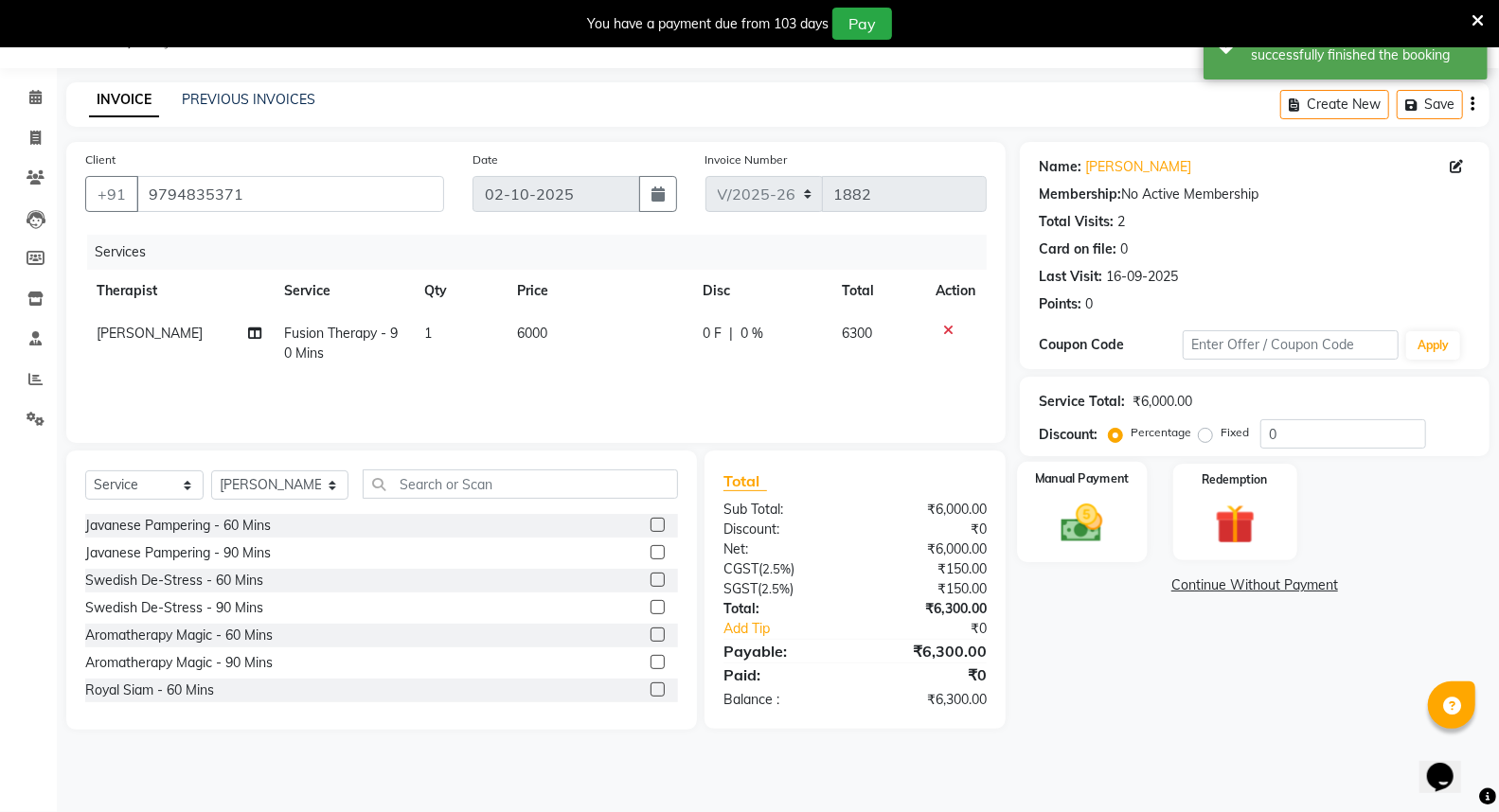
click at [1082, 530] on img at bounding box center [1082, 523] width 68 height 49
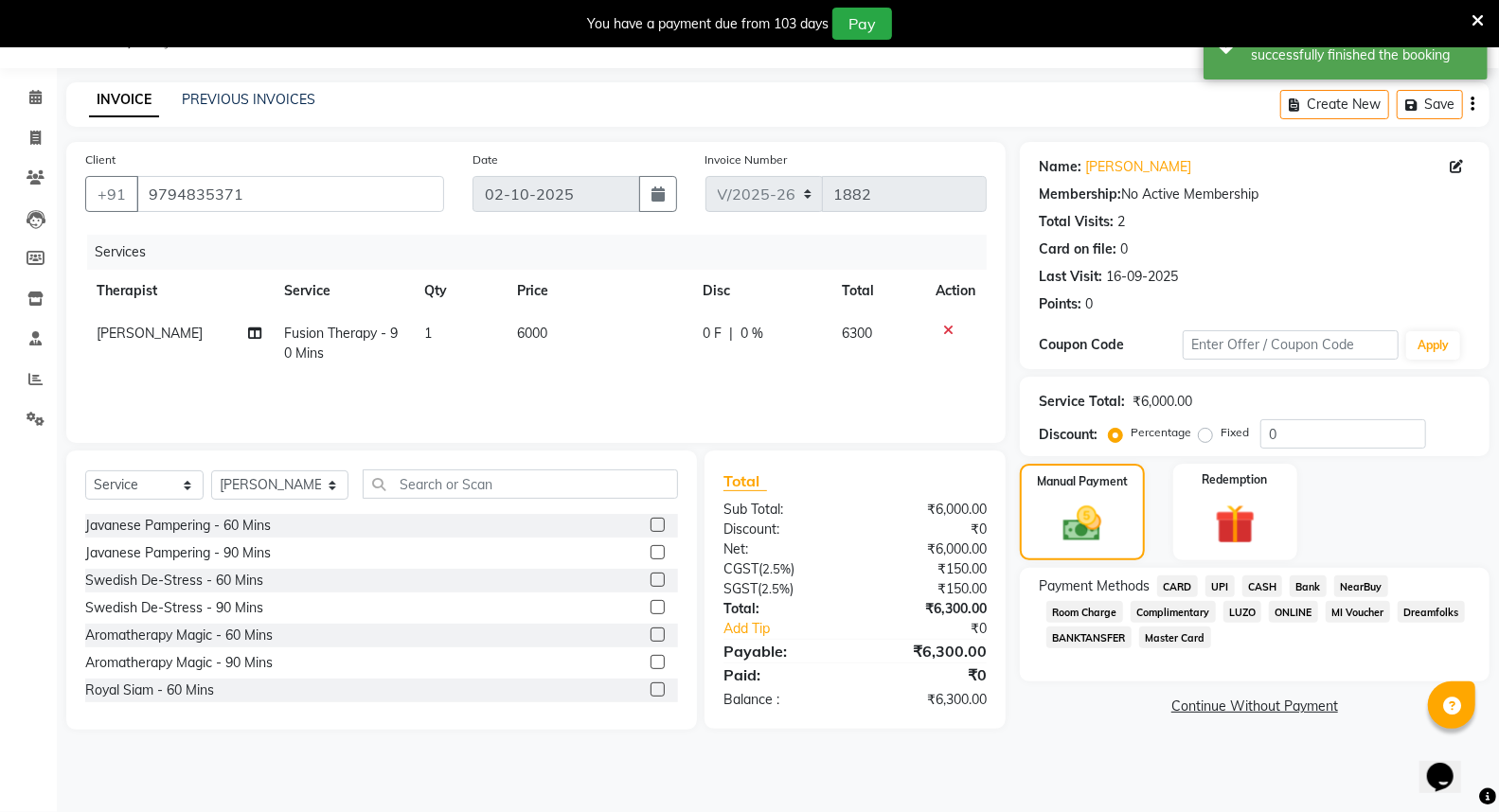
click at [1224, 587] on span "UPI" at bounding box center [1220, 586] width 30 height 22
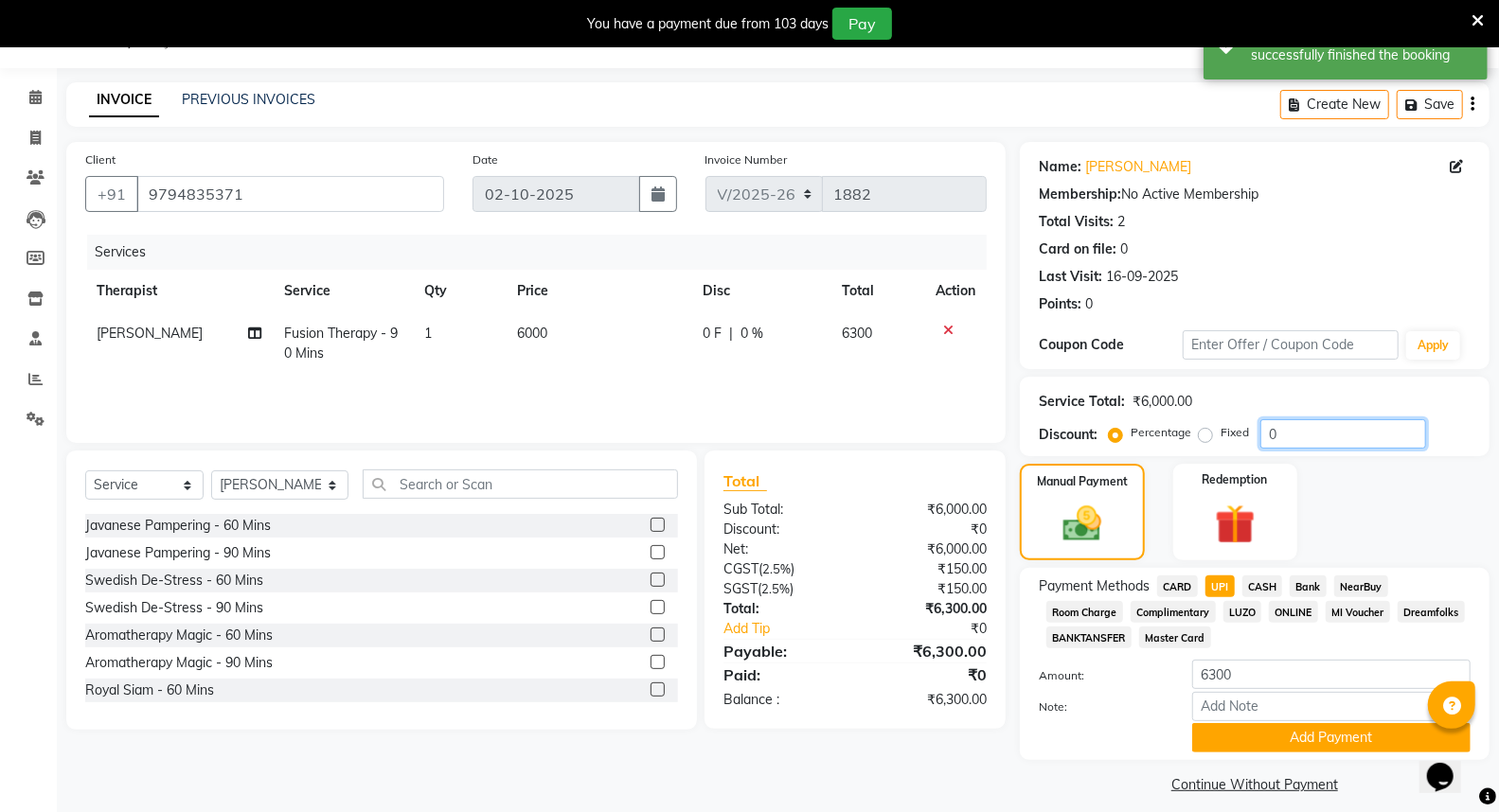
drag, startPoint x: 1285, startPoint y: 435, endPoint x: 1250, endPoint y: 435, distance: 35.0
click at [1250, 435] on div "Percentage Fixed 0" at bounding box center [1269, 433] width 313 height 30
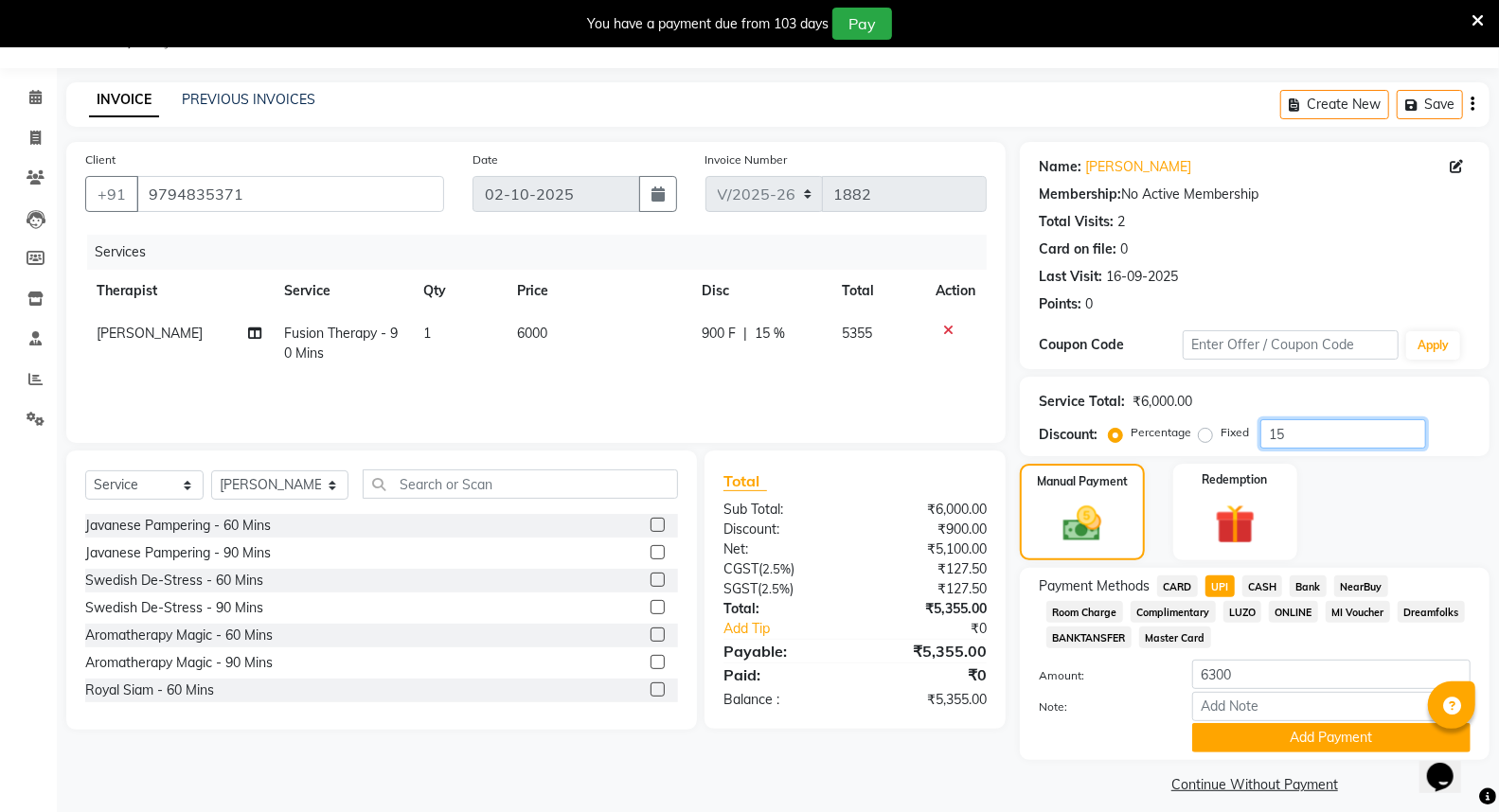
type input "15"
click at [1217, 584] on span "UPI" at bounding box center [1220, 586] width 30 height 22
type input "5355"
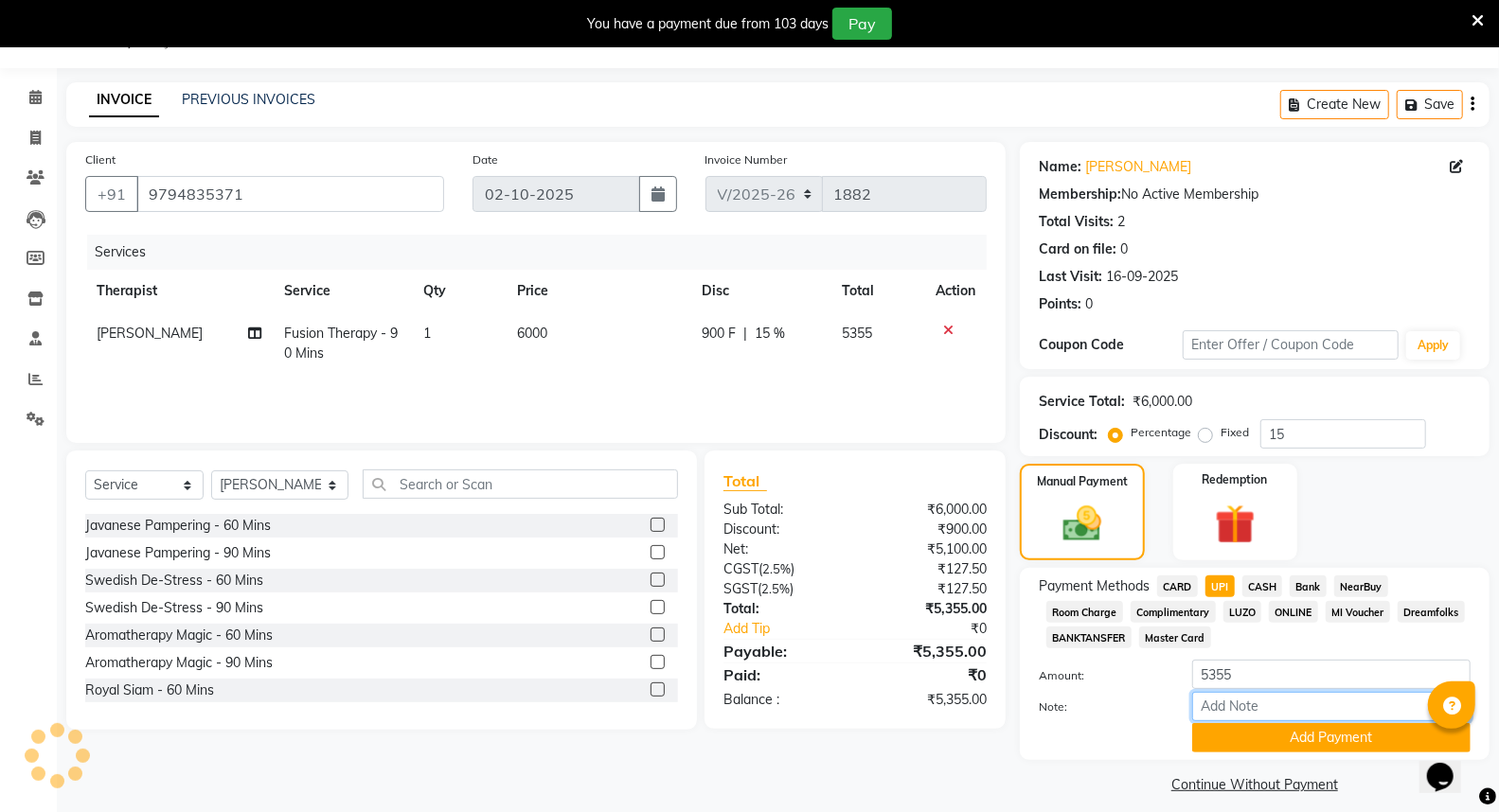
click at [1262, 705] on input "Note:" at bounding box center [1331, 706] width 278 height 30
type input "UPI-"
click at [1336, 741] on button "Add Payment" at bounding box center [1331, 738] width 278 height 30
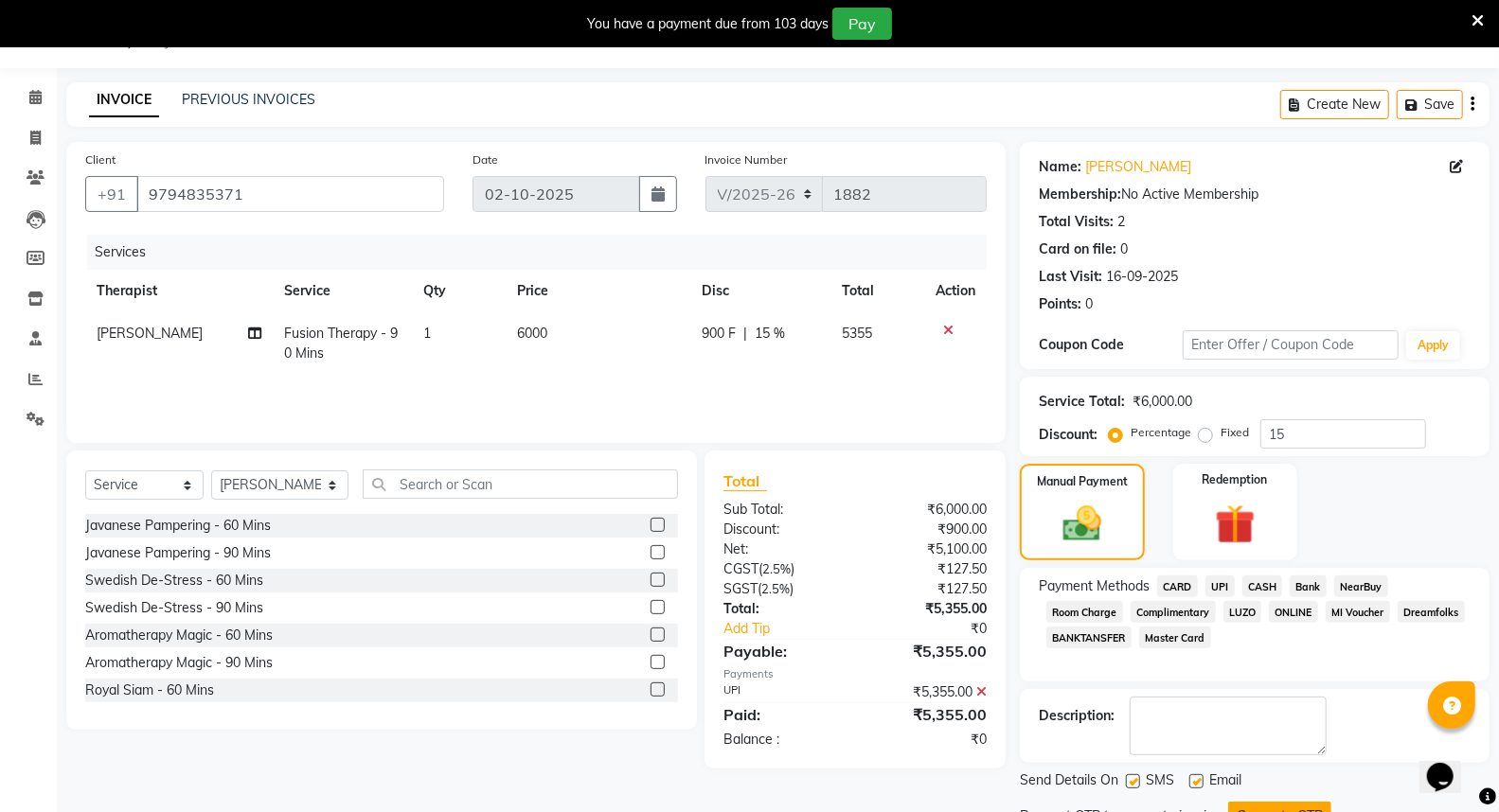
scroll to position [127, 0]
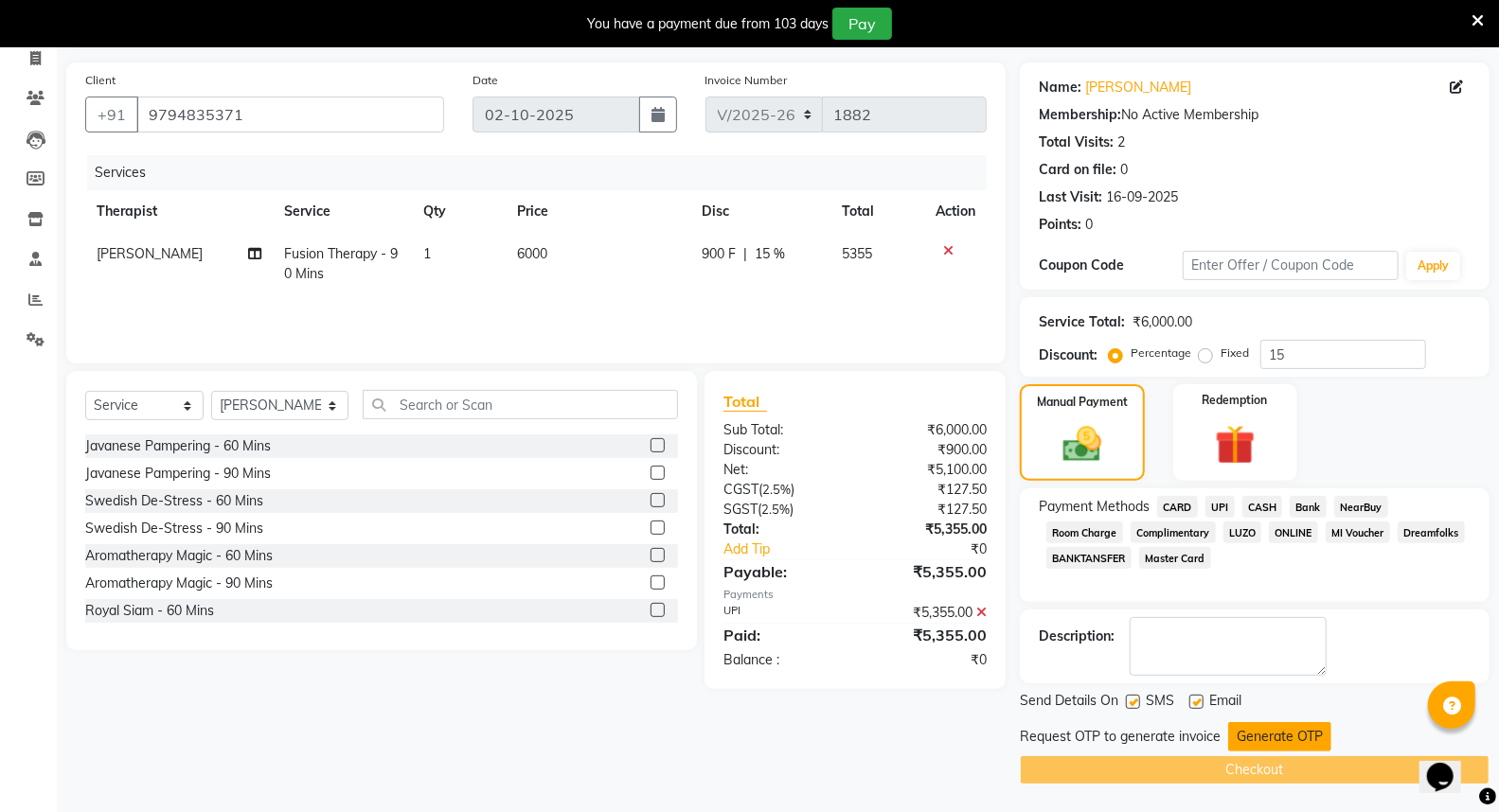
click at [1295, 740] on button "Generate OTP" at bounding box center [1280, 737] width 103 height 30
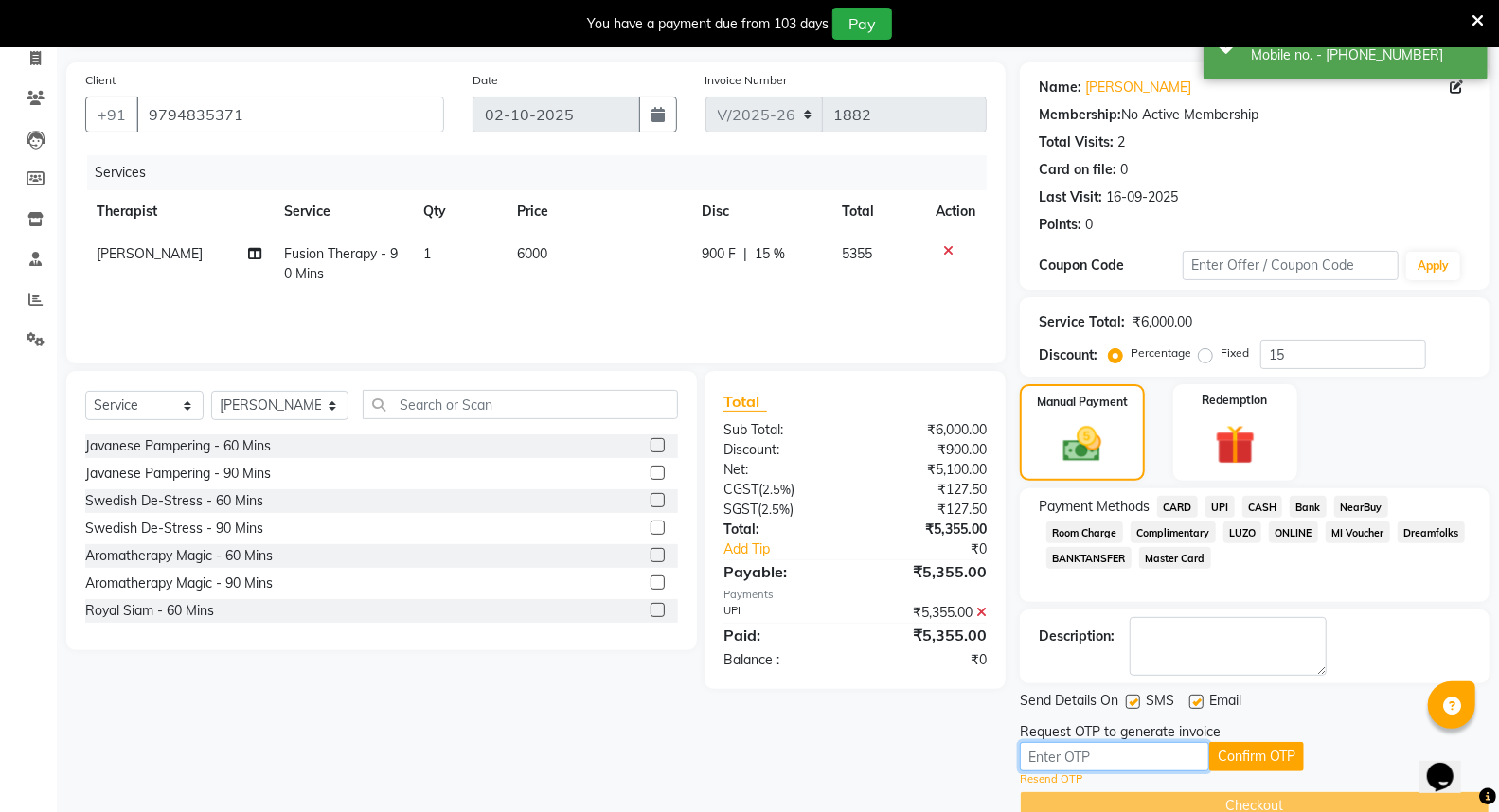
click at [1167, 753] on input "text" at bounding box center [1114, 757] width 190 height 30
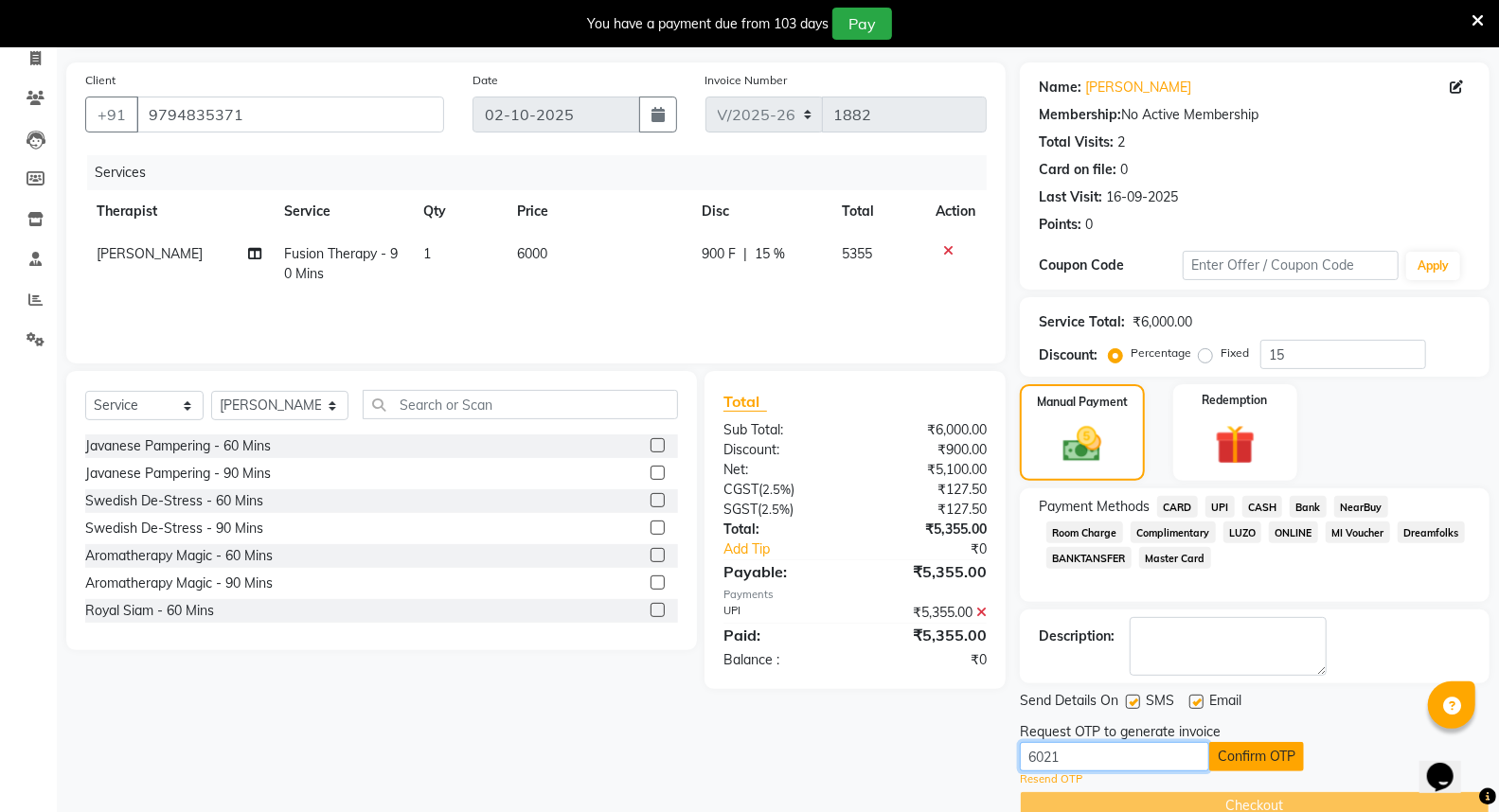
type input "6021"
click at [1276, 762] on button "Confirm OTP" at bounding box center [1256, 757] width 94 height 30
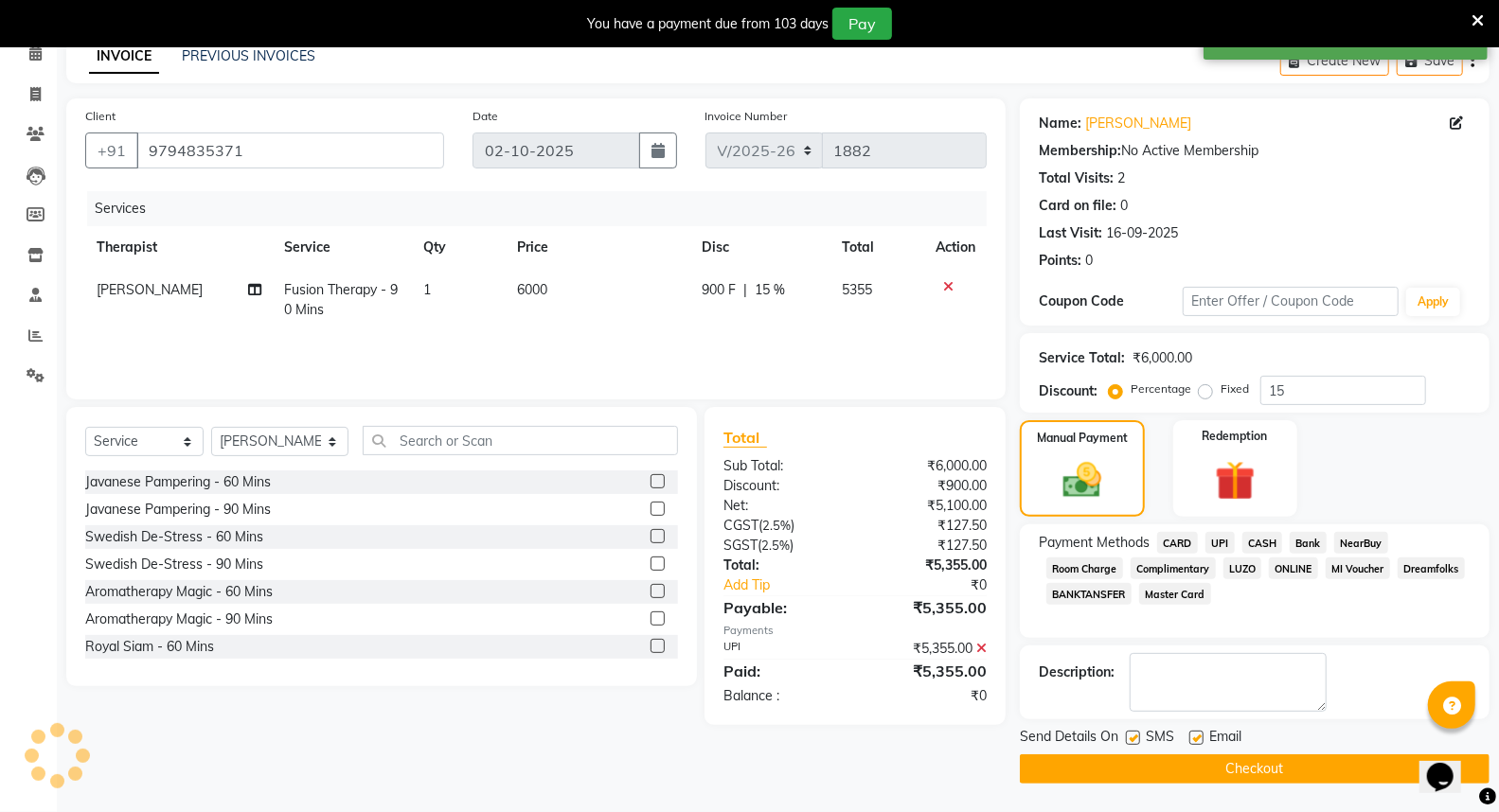
scroll to position [89, 0]
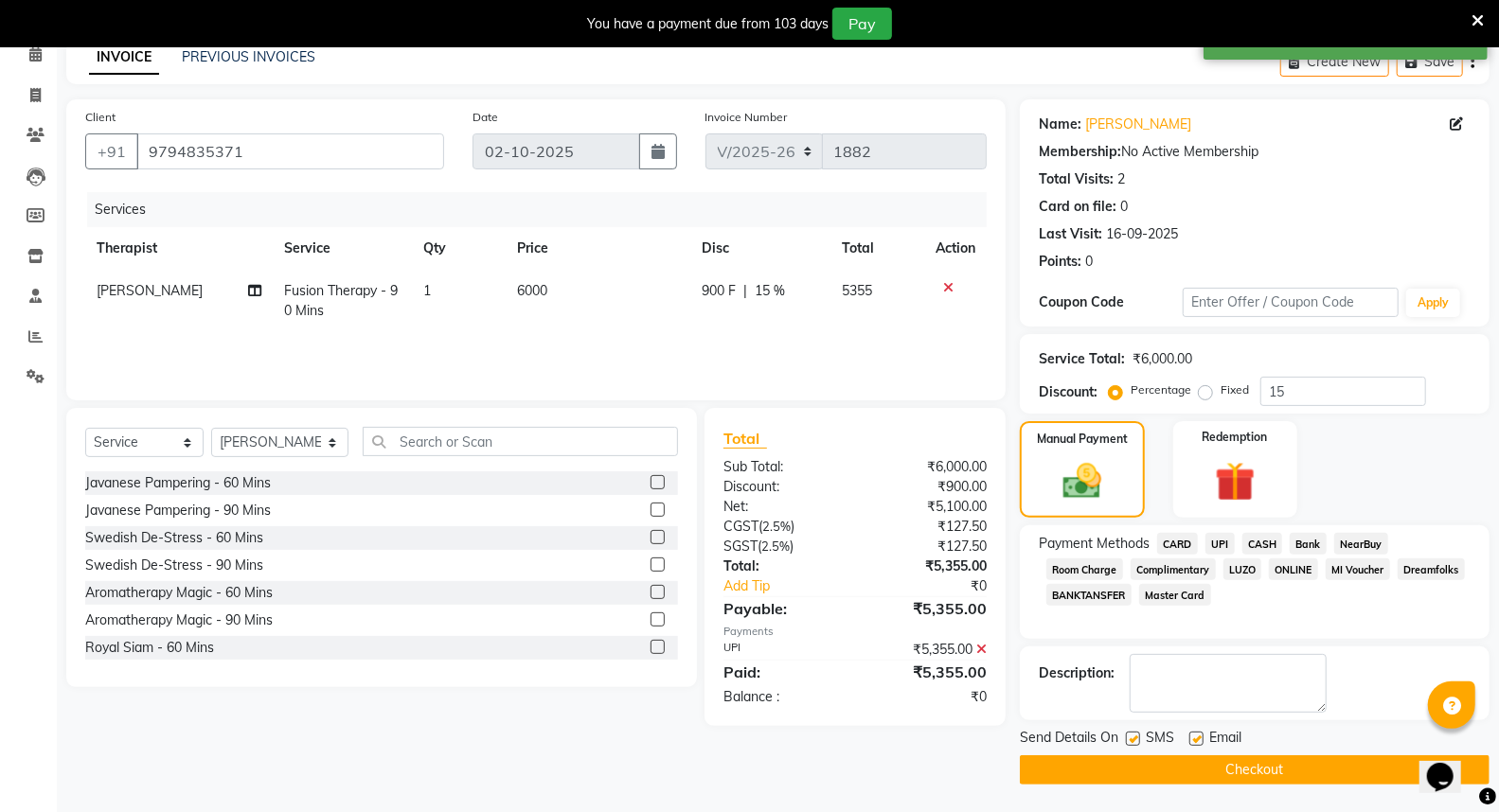
click at [1276, 764] on button "Checkout" at bounding box center [1254, 769] width 470 height 30
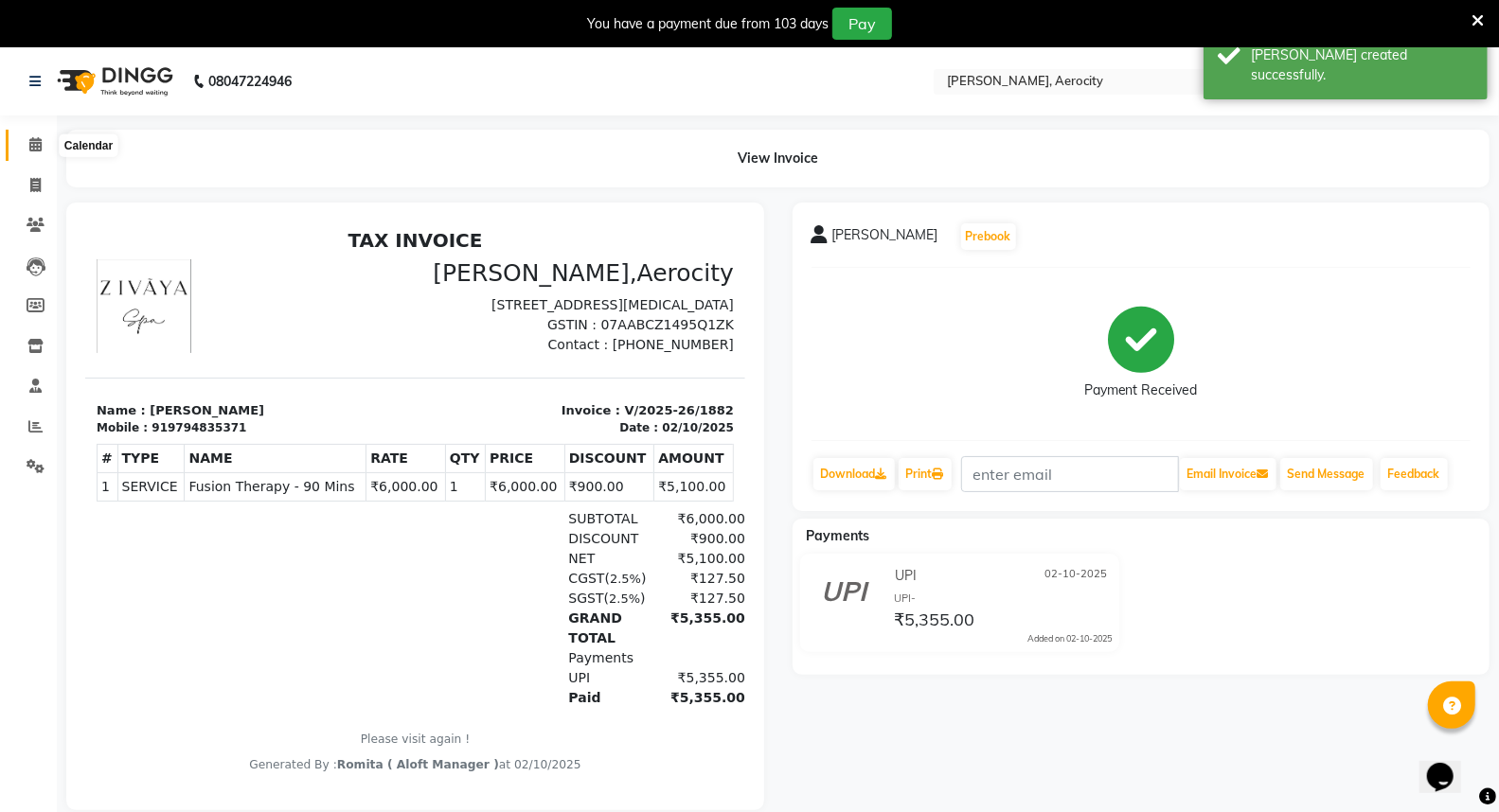
click at [34, 144] on icon at bounding box center [35, 144] width 12 height 14
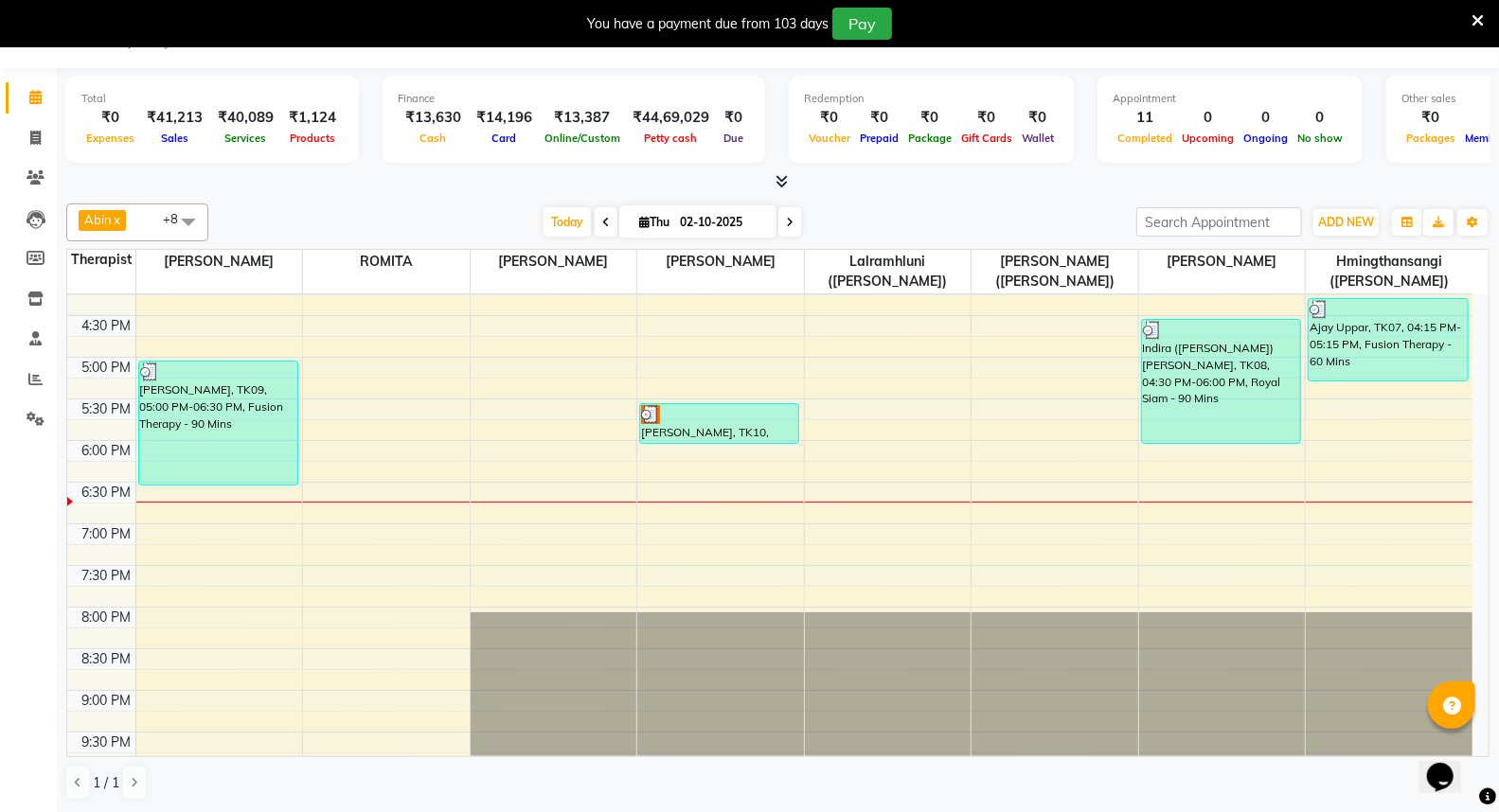
scroll to position [736, 0]
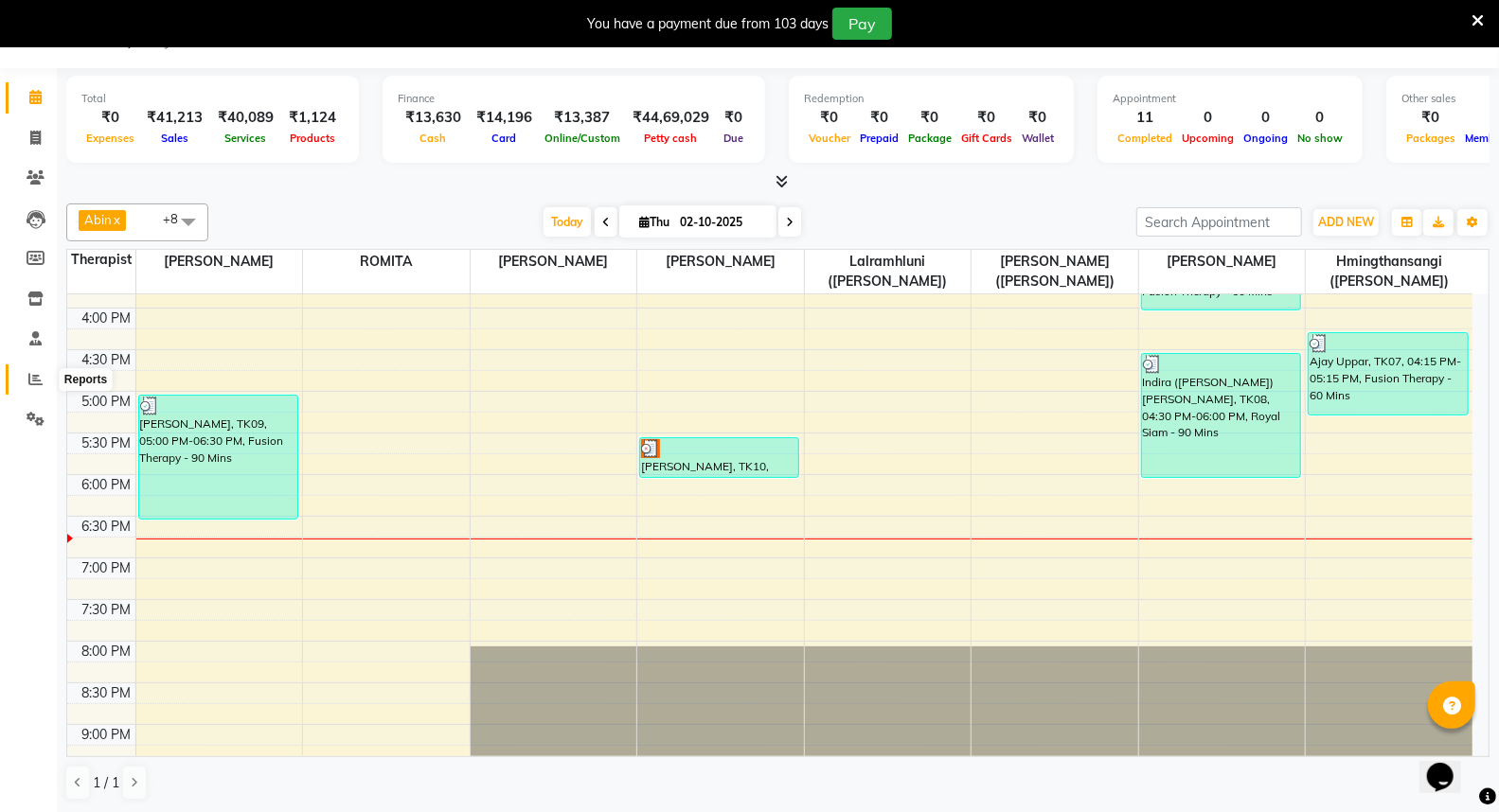
click at [33, 374] on icon at bounding box center [35, 379] width 14 height 14
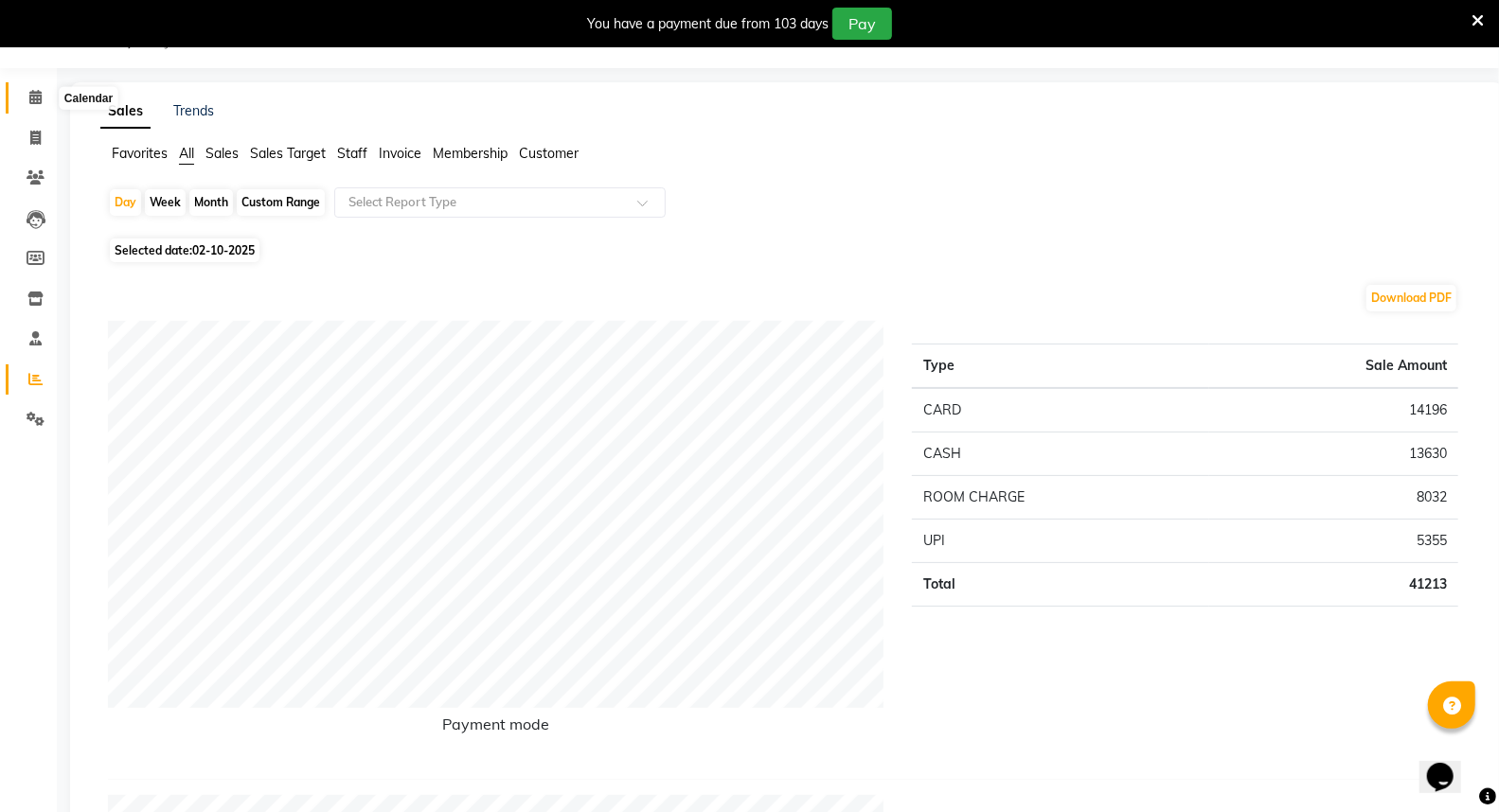
click at [30, 94] on icon at bounding box center [35, 96] width 12 height 14
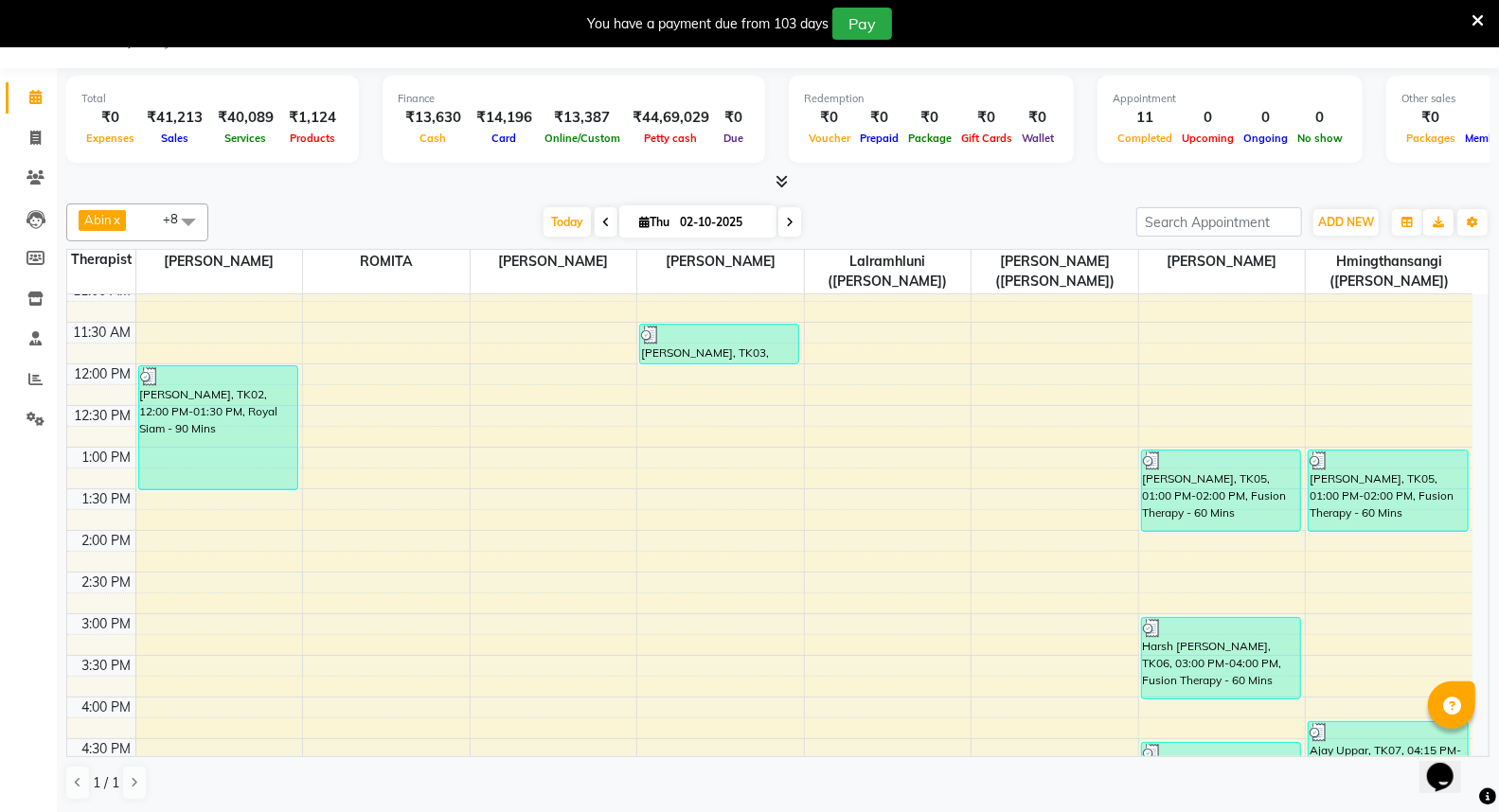
scroll to position [540, 0]
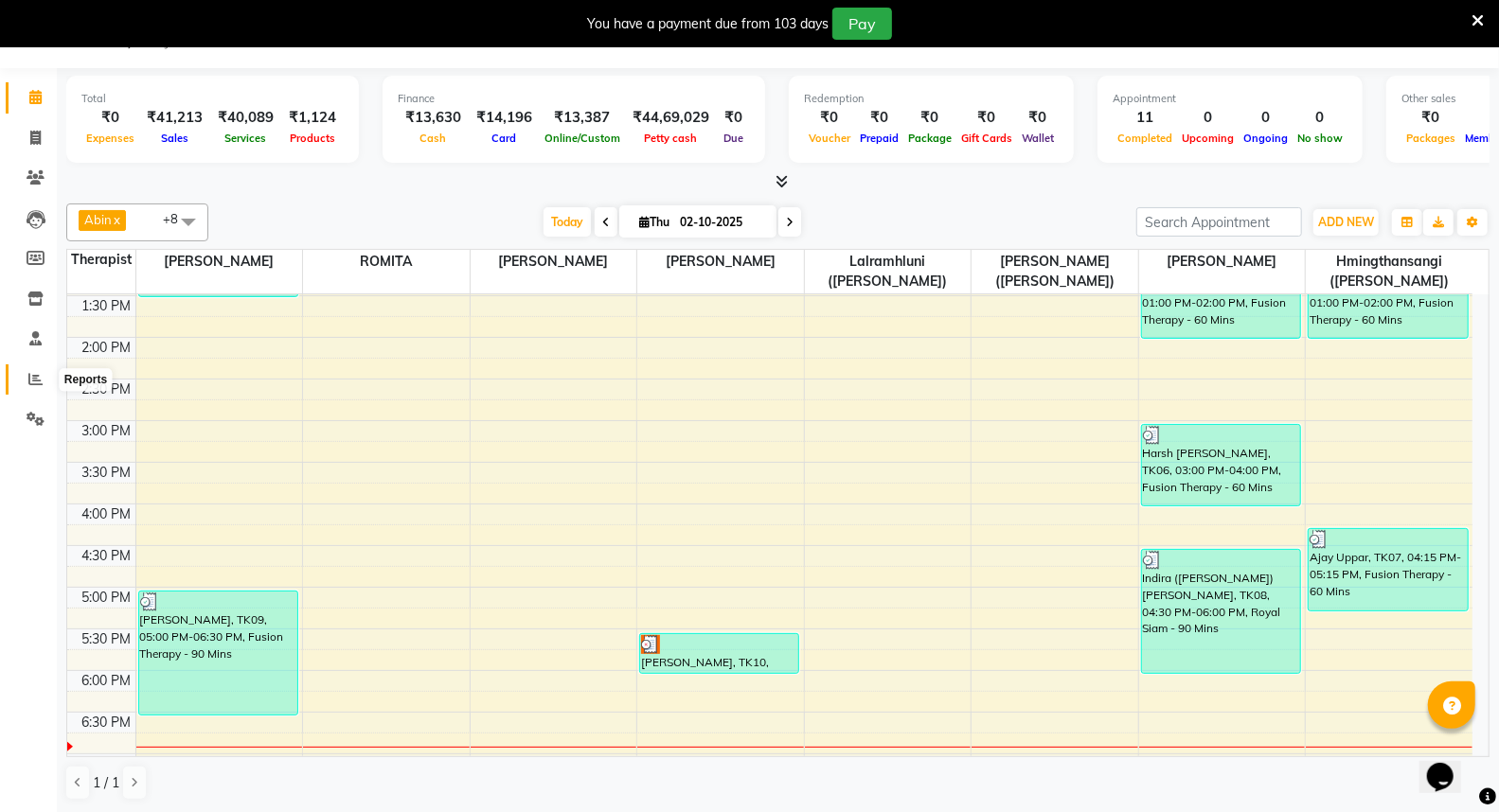
click at [40, 379] on icon at bounding box center [35, 379] width 14 height 14
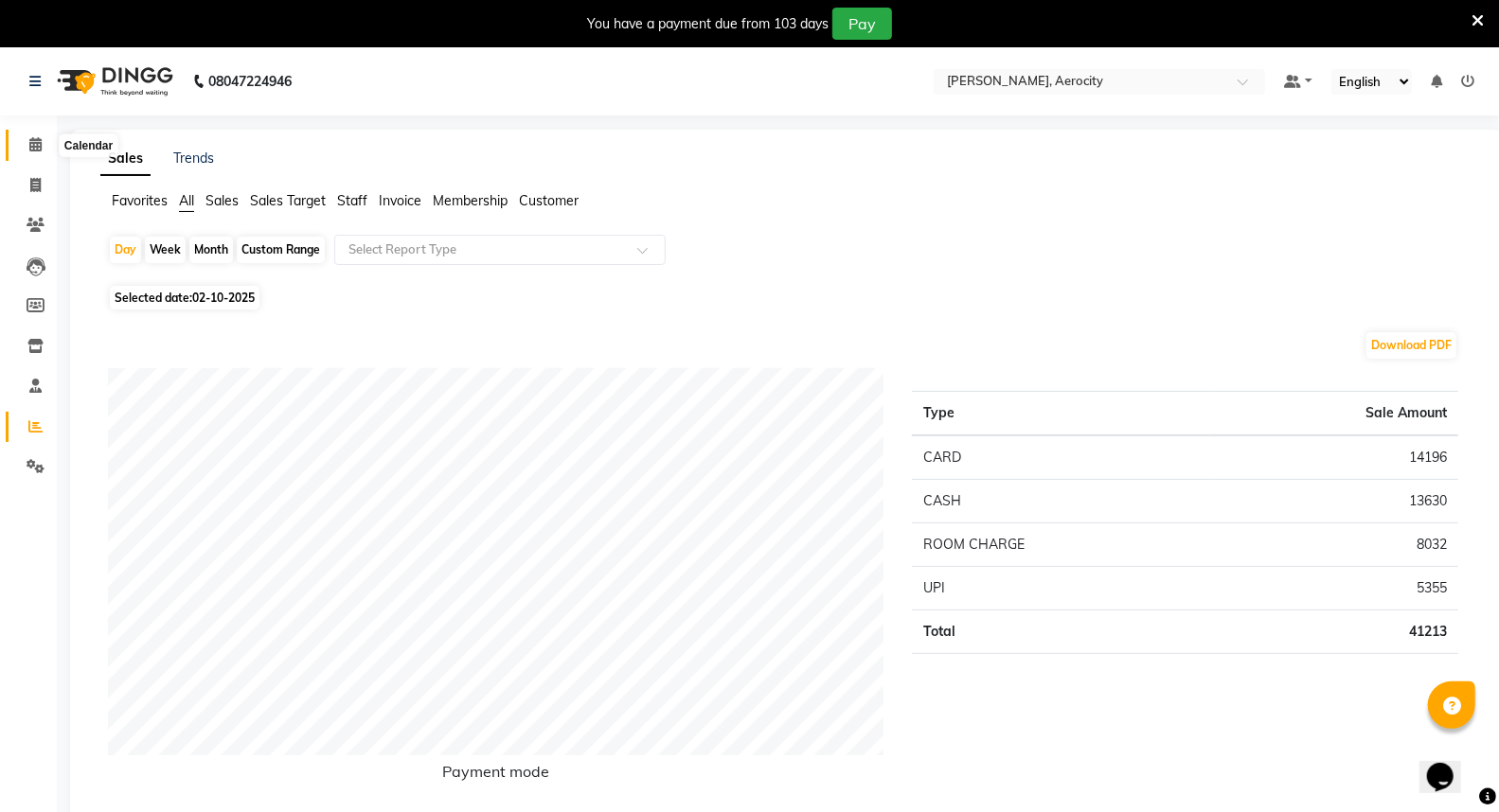
click at [36, 151] on icon at bounding box center [35, 144] width 12 height 14
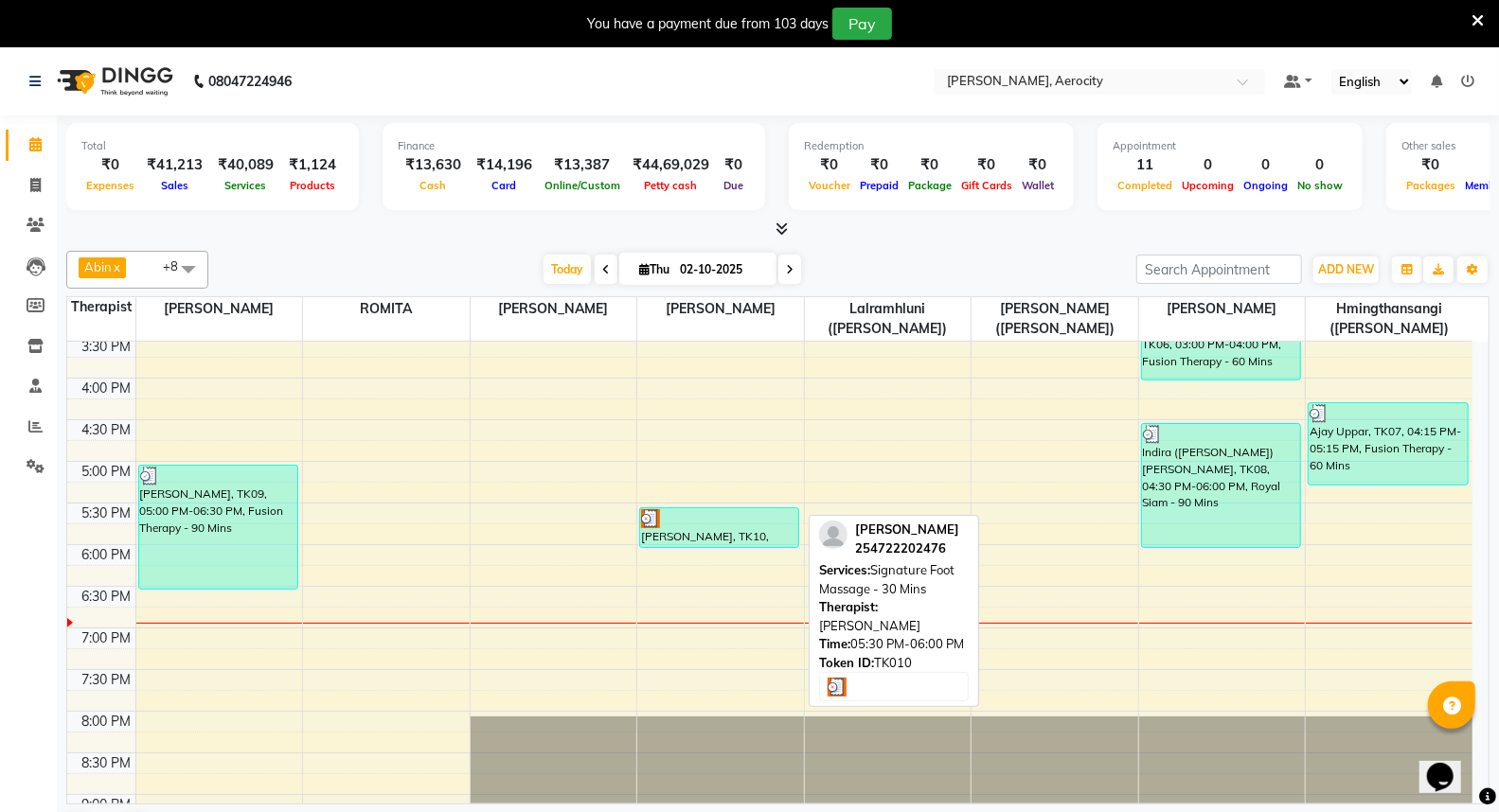
scroll to position [644, 0]
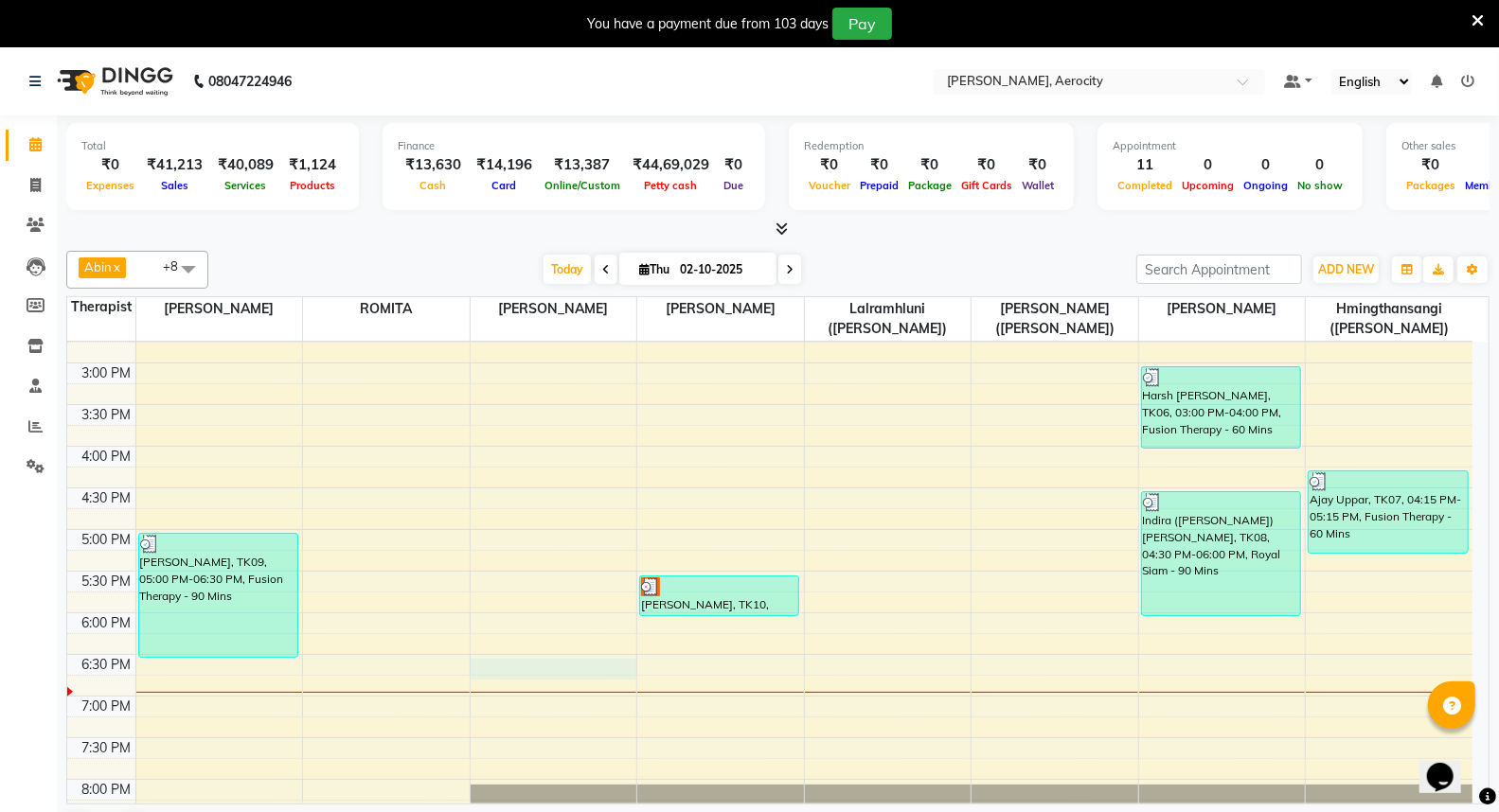
click at [556, 676] on div "7:00 AM 7:30 AM 8:00 AM 8:30 AM 9:00 AM 9:30 AM 10:00 AM 10:30 AM 11:00 AM 11:3…" at bounding box center [770, 405] width 1406 height 1416
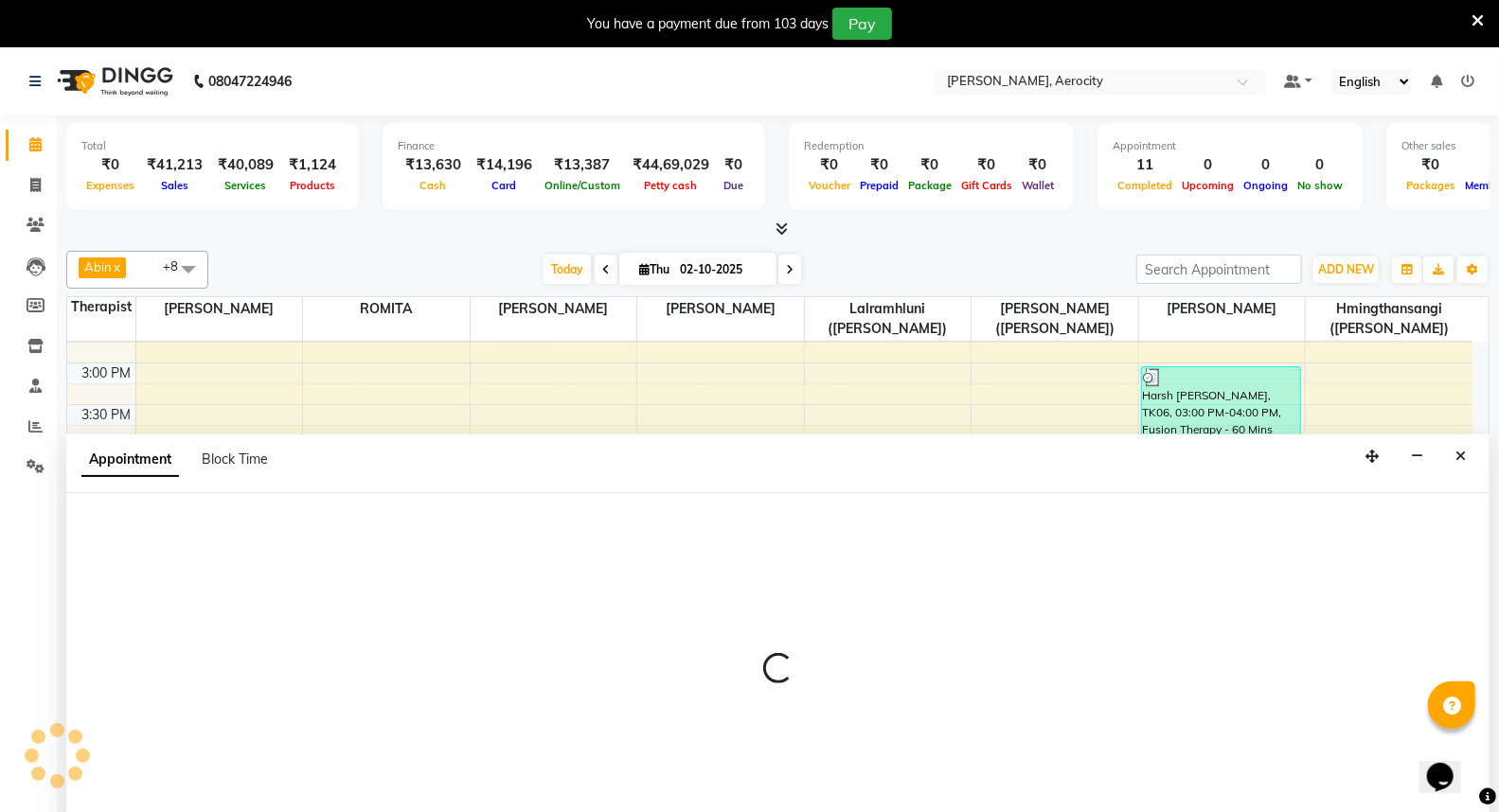
select select "48456"
select select "1110"
select select "tentative"
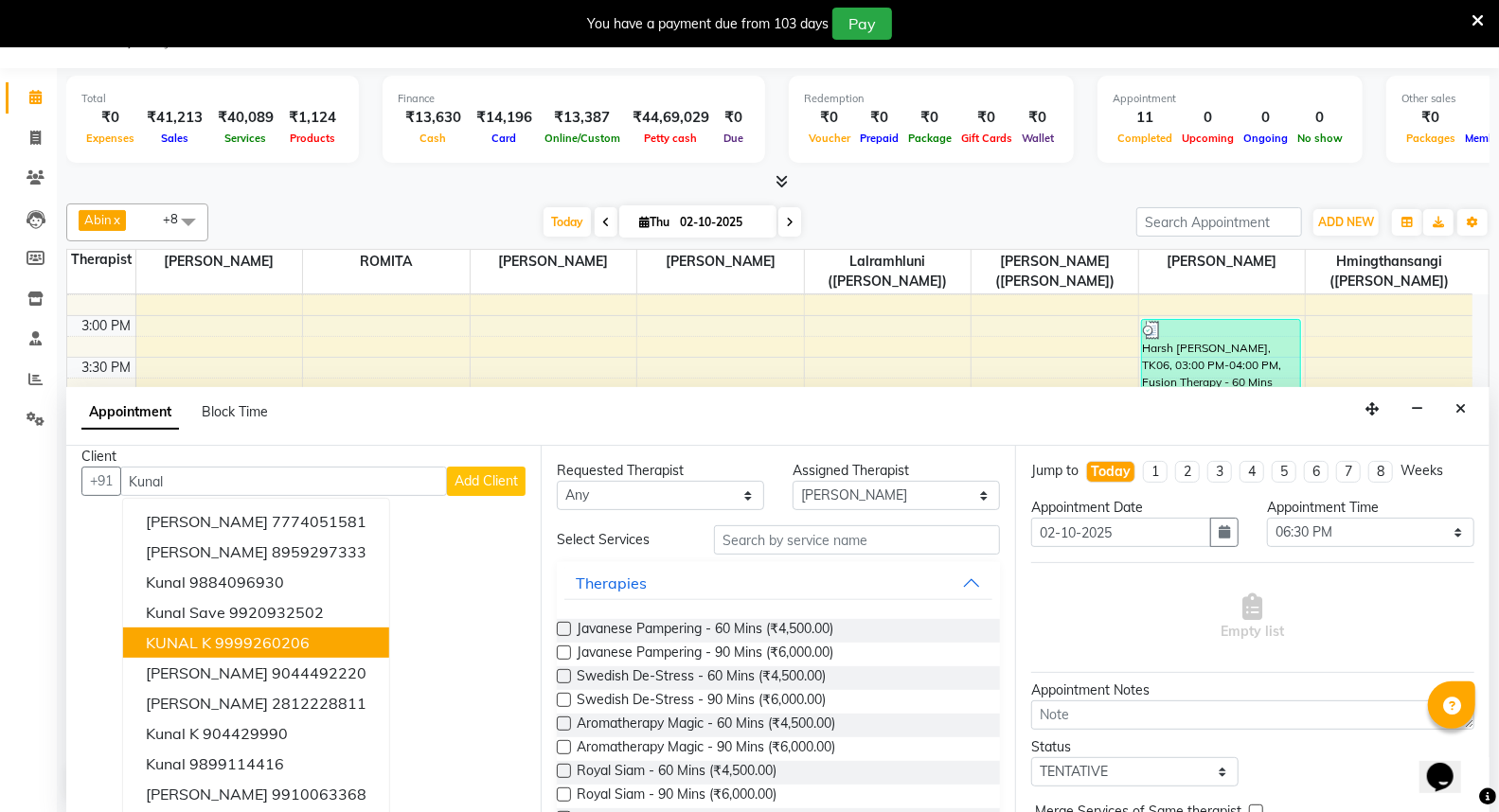
scroll to position [19, 0]
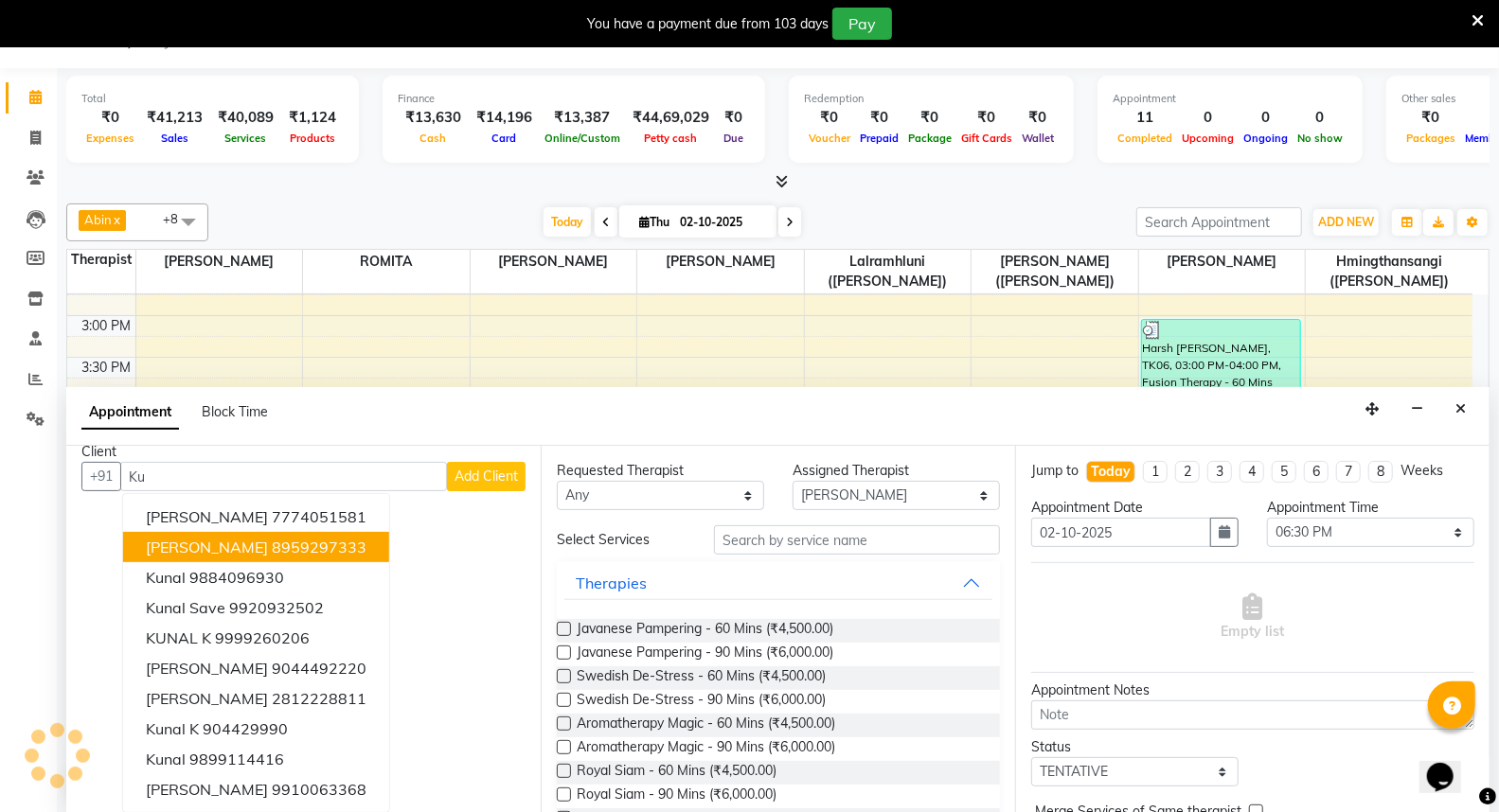
type input "K"
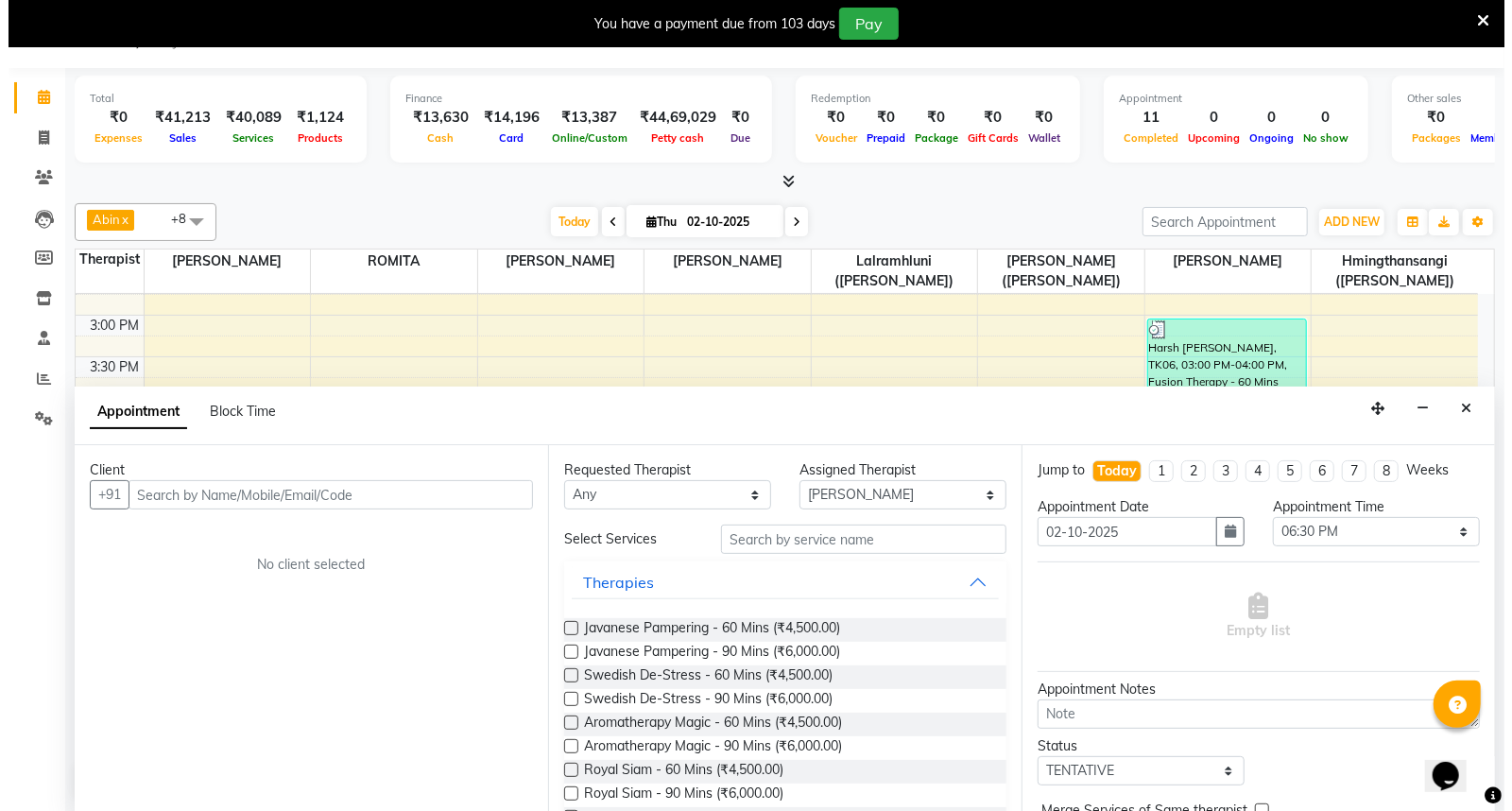
scroll to position [0, 0]
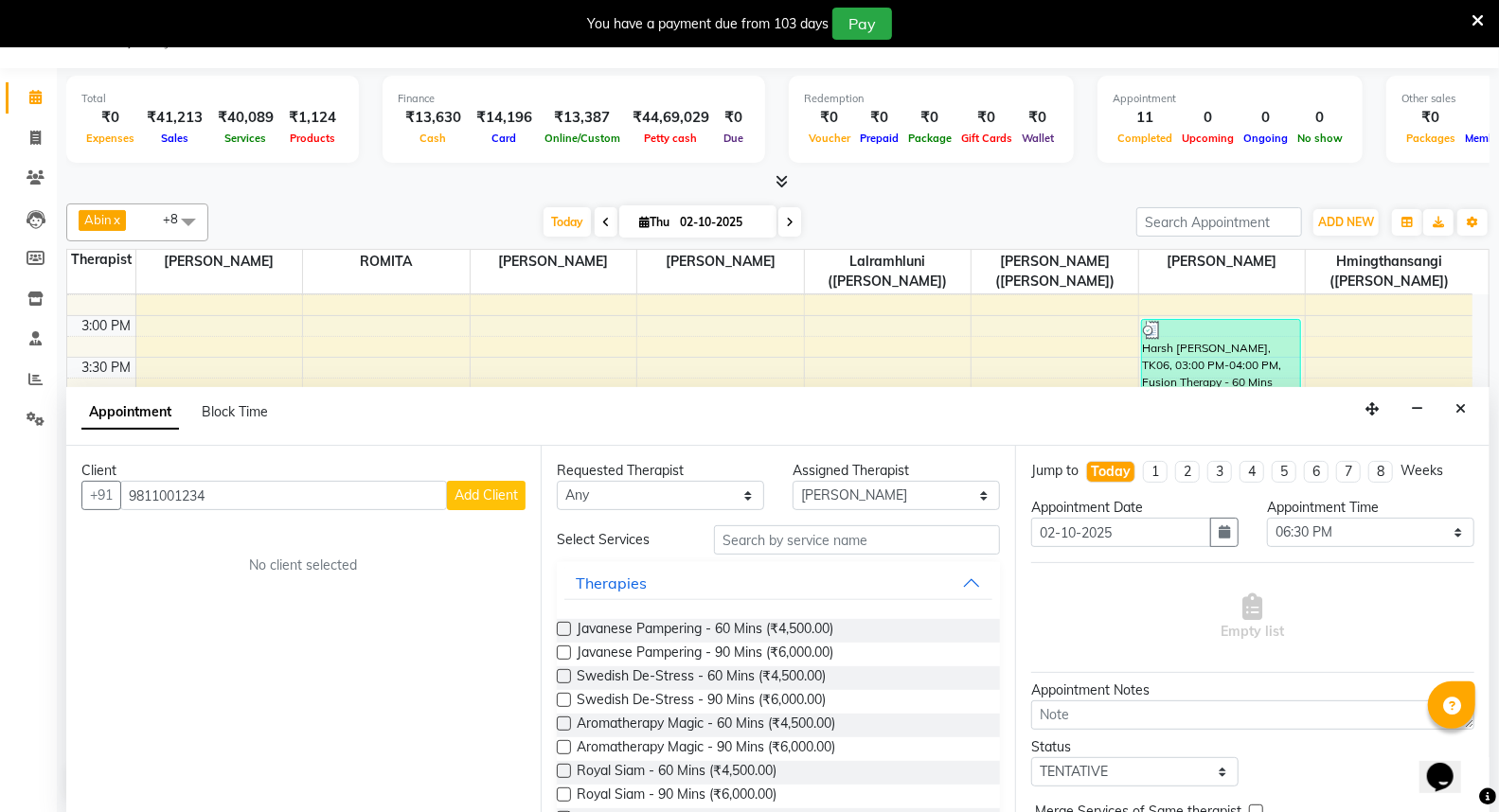
type input "9811001234"
click at [969, 498] on select "Select [PERSON_NAME] ([PERSON_NAME]) [PERSON_NAME] ([PERSON_NAME]) [PERSON_NAME…" at bounding box center [896, 495] width 208 height 30
select select "48454"
click at [792, 481] on select "Select [PERSON_NAME] ([PERSON_NAME]) [PERSON_NAME] ([PERSON_NAME]) [PERSON_NAME…" at bounding box center [896, 495] width 208 height 30
click at [515, 502] on span "Add Client" at bounding box center [486, 495] width 64 height 17
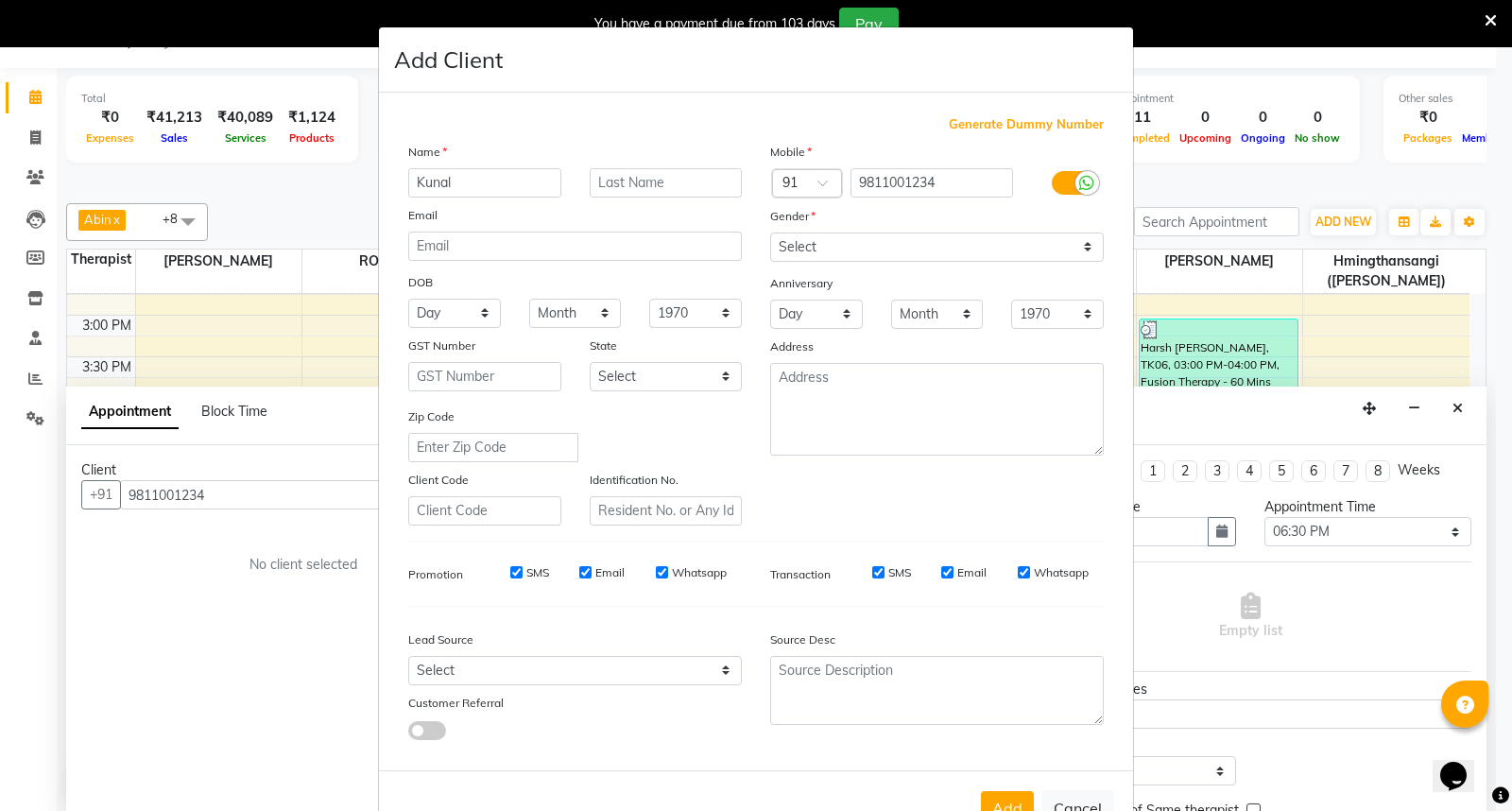
type input "Kunal"
click at [676, 182] on input "text" at bounding box center [665, 183] width 153 height 29
type input "[PERSON_NAME]"
click at [1078, 241] on select "Select [DEMOGRAPHIC_DATA] [DEMOGRAPHIC_DATA] Other Prefer Not To Say" at bounding box center [936, 247] width 334 height 29
select select "[DEMOGRAPHIC_DATA]"
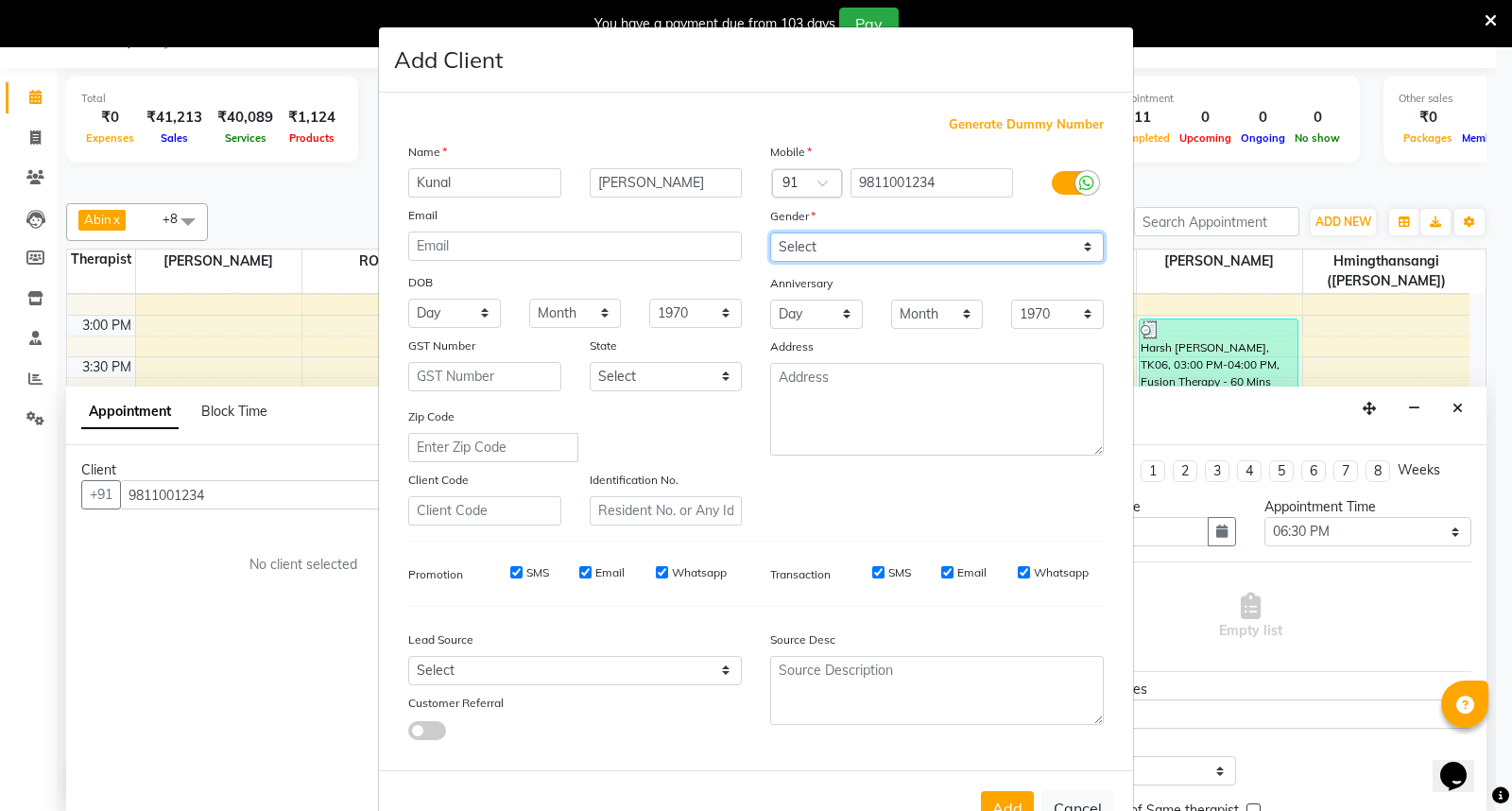
click at [770, 233] on select "Select [DEMOGRAPHIC_DATA] [DEMOGRAPHIC_DATA] Other Prefer Not To Say" at bounding box center [936, 247] width 334 height 29
click at [510, 574] on input "SMS" at bounding box center [516, 572] width 12 height 12
checkbox input "false"
click at [580, 572] on input "Email" at bounding box center [585, 572] width 12 height 12
checkbox input "false"
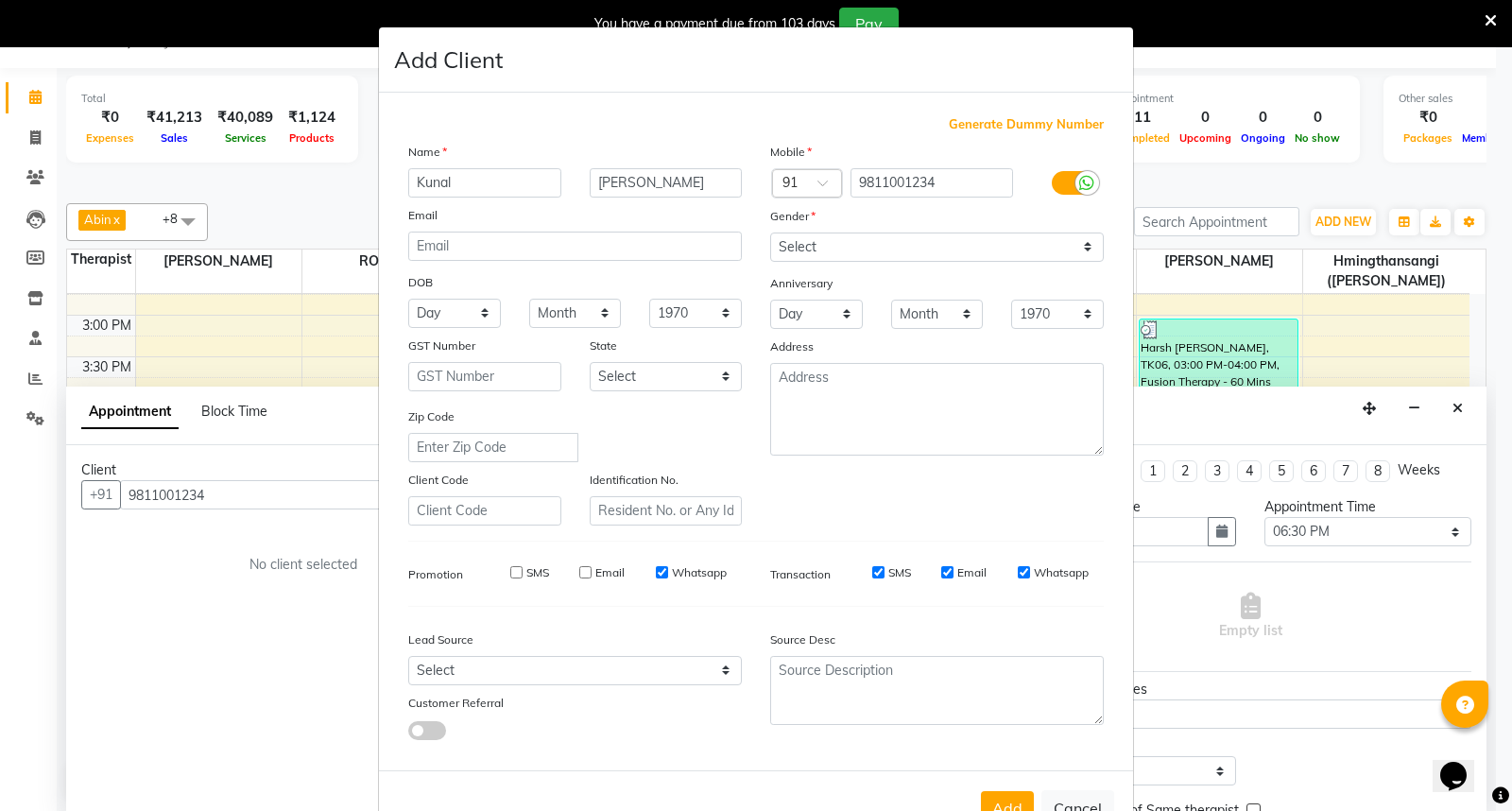
click at [657, 575] on input "Whatsapp" at bounding box center [661, 572] width 12 height 12
checkbox input "false"
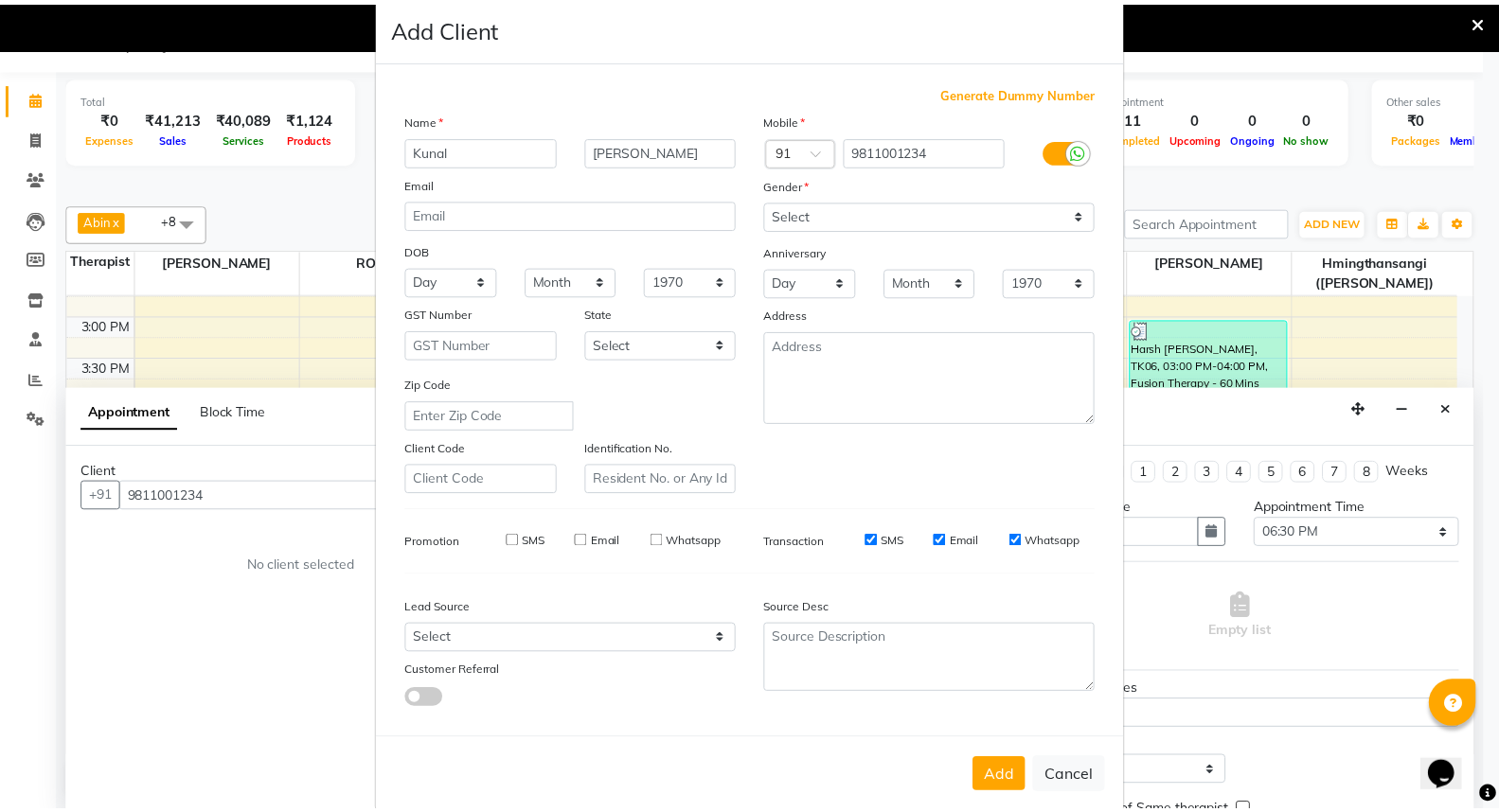
scroll to position [62, 0]
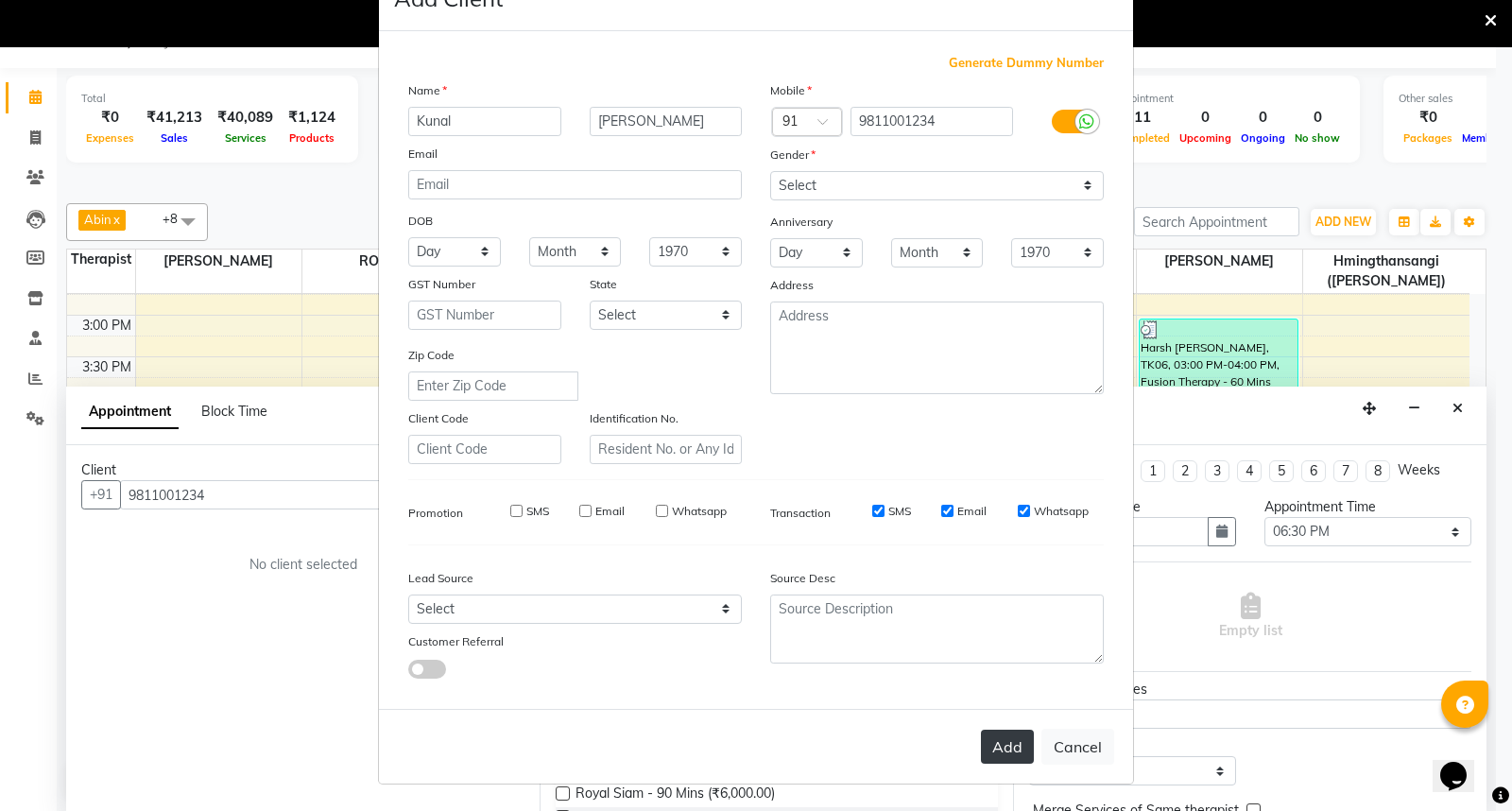
click at [1008, 759] on button "Add" at bounding box center [1007, 747] width 53 height 34
select select
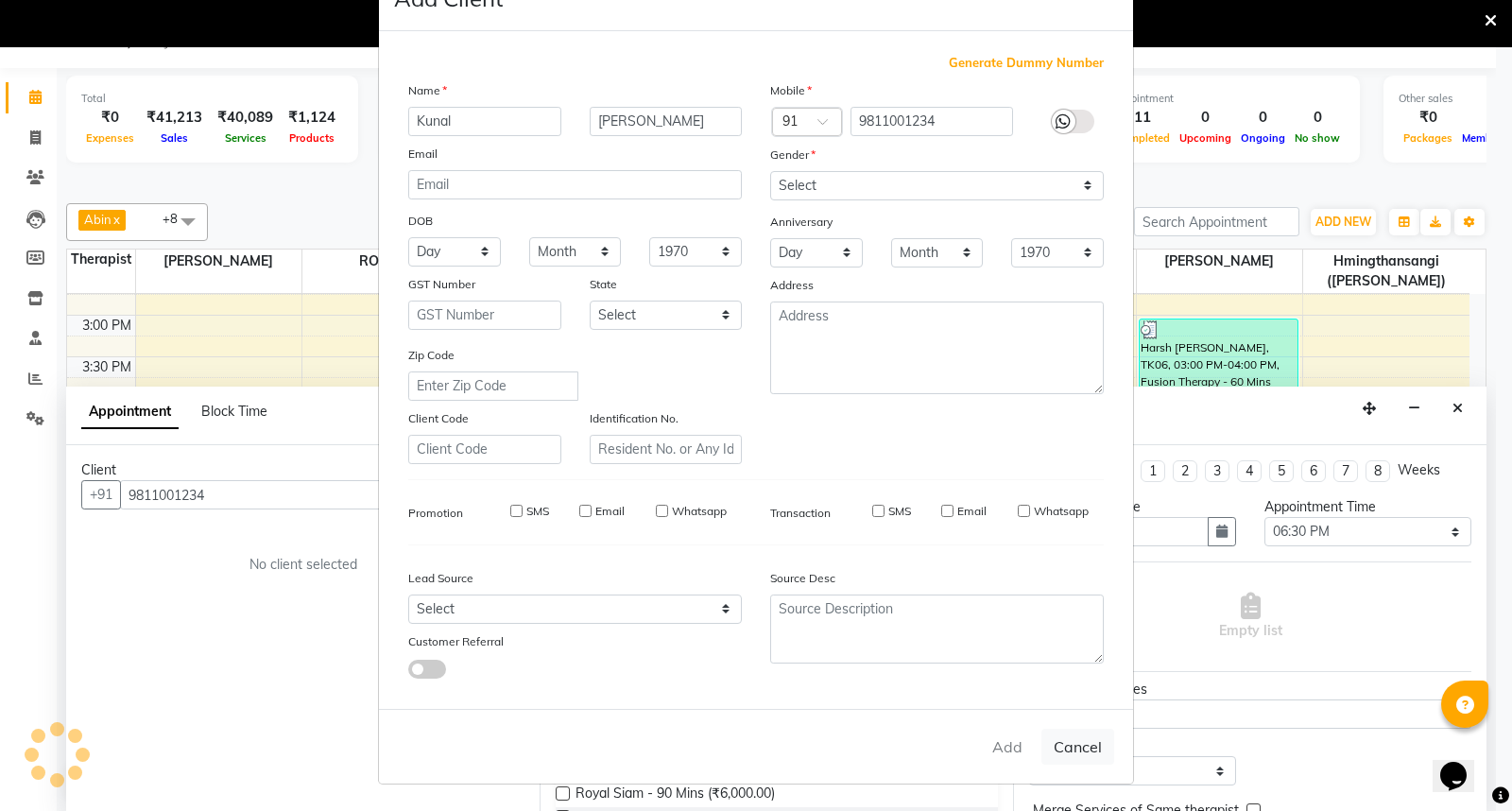
select select
checkbox input "false"
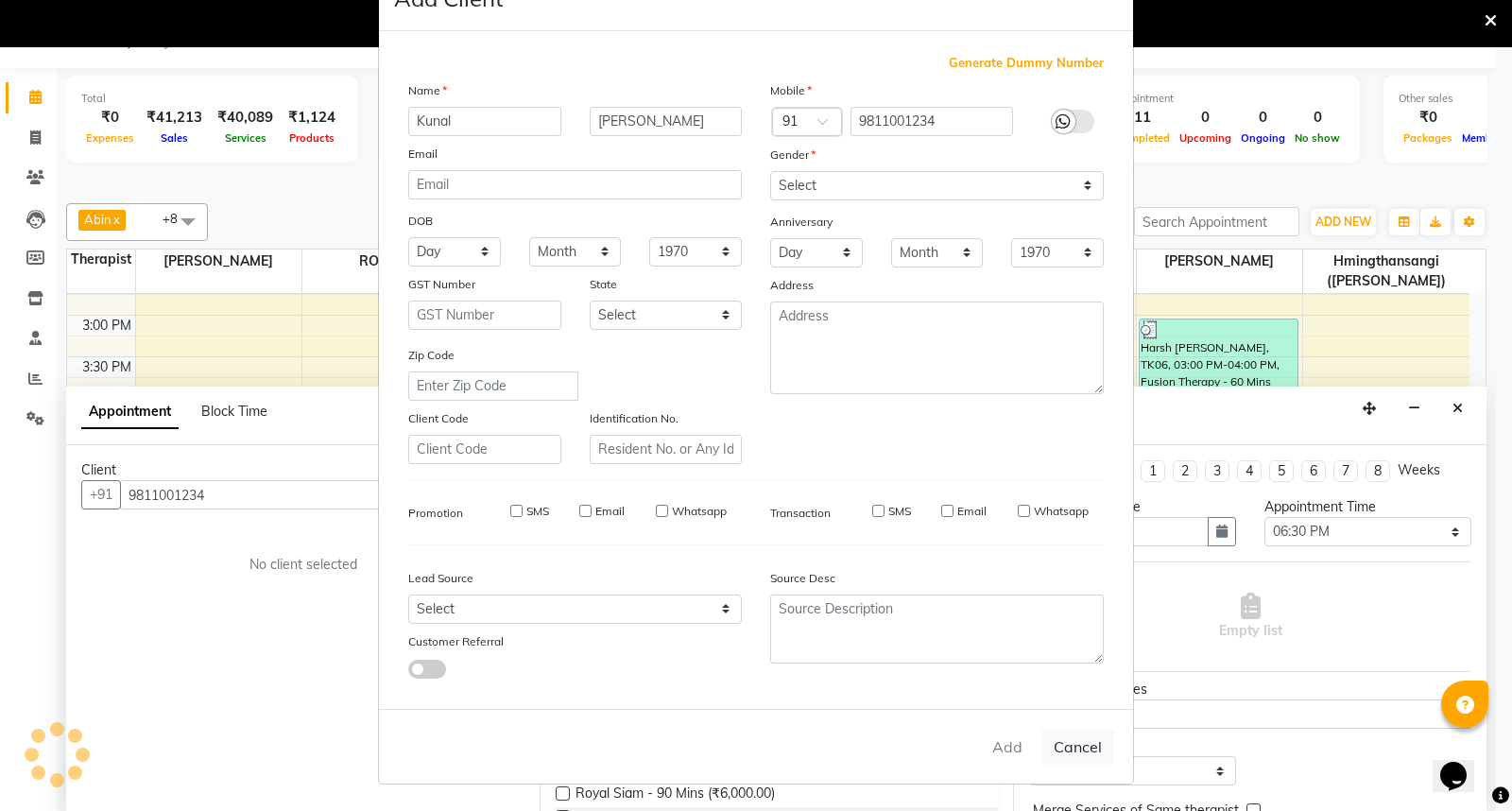
checkbox input "false"
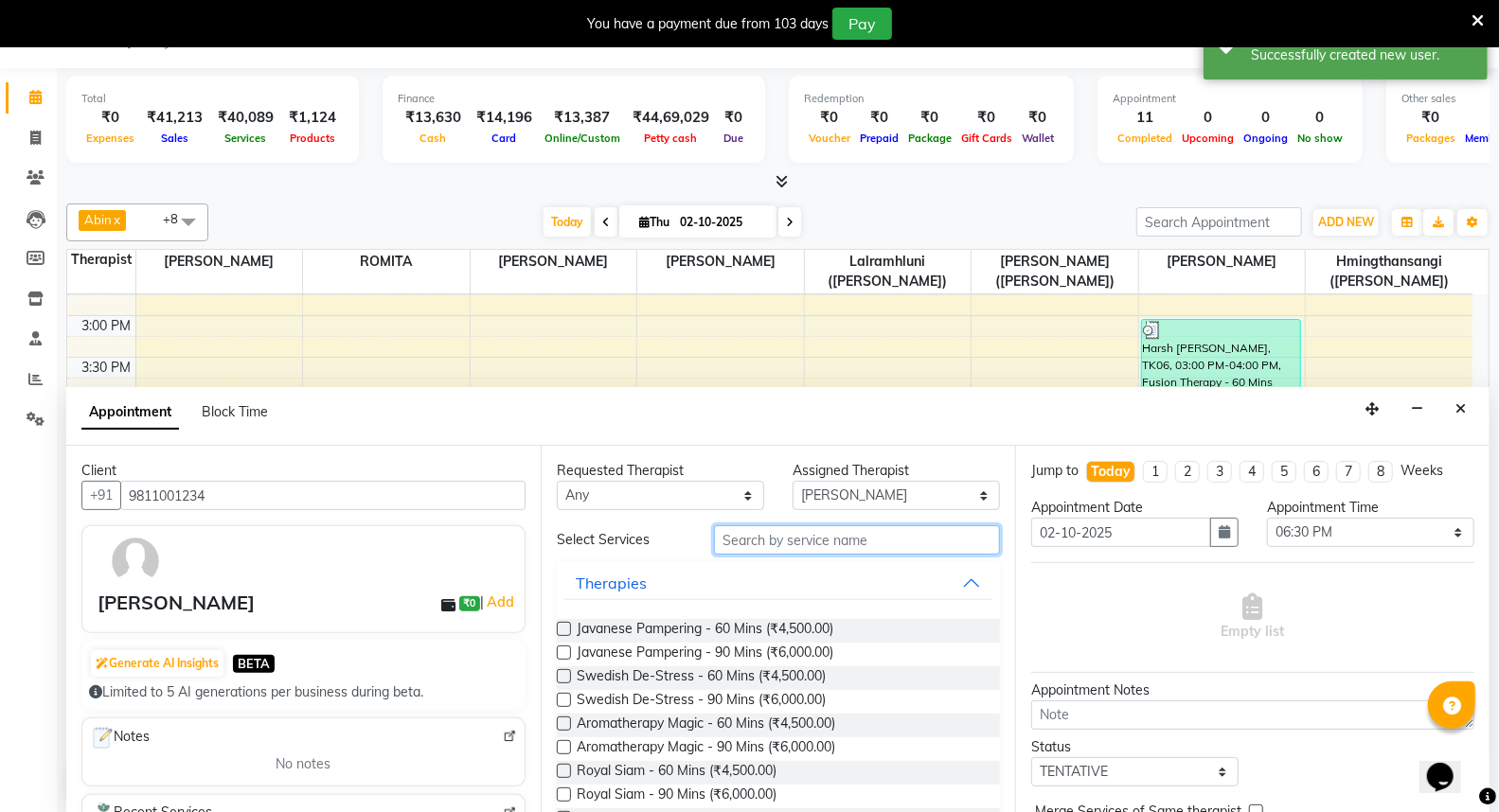
click at [836, 542] on input "text" at bounding box center [857, 540] width 286 height 30
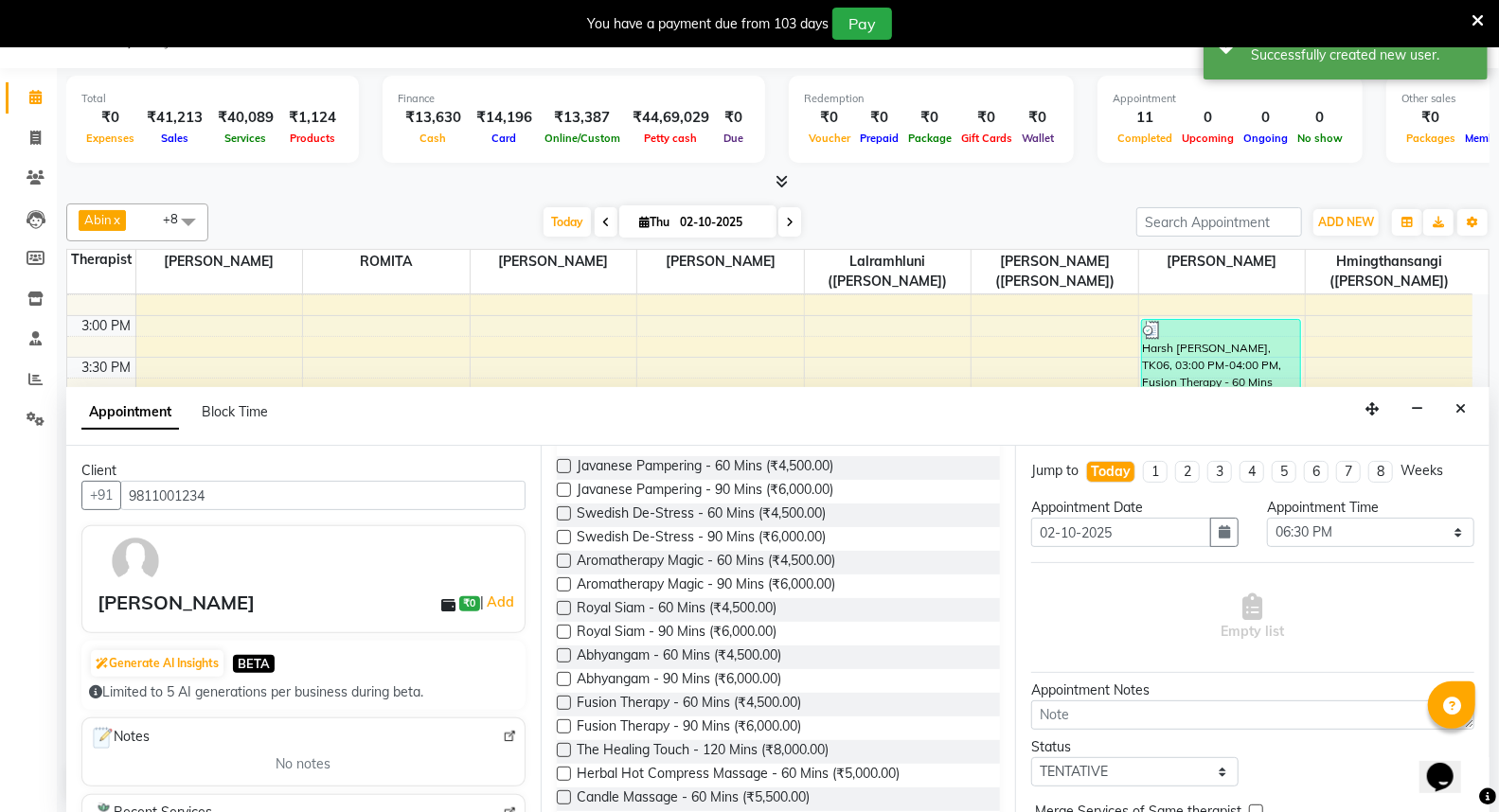
scroll to position [210, 0]
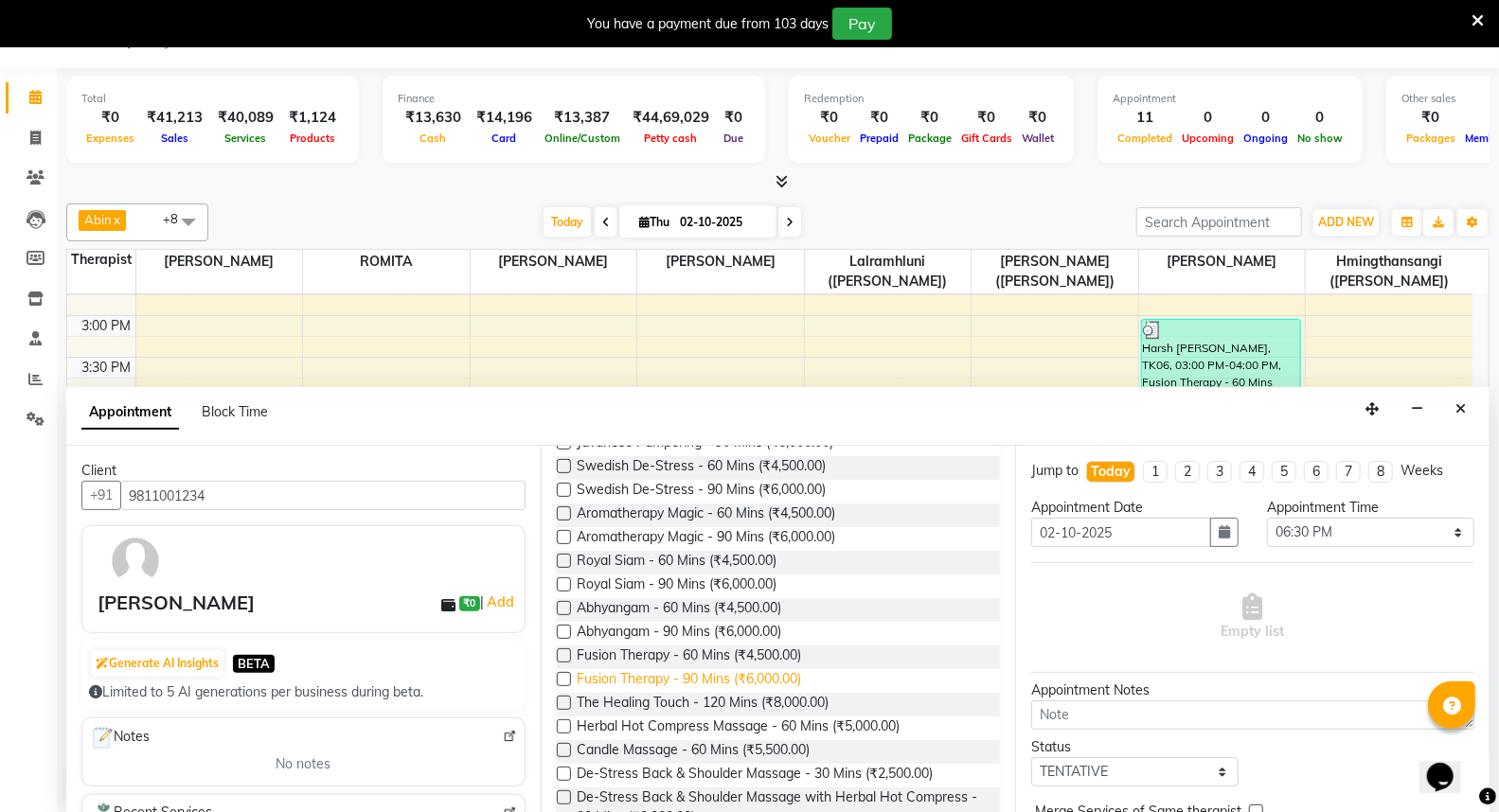
click at [701, 677] on span "Fusion Therapy - 90 Mins (₹6,000.00)" at bounding box center [690, 681] width 225 height 24
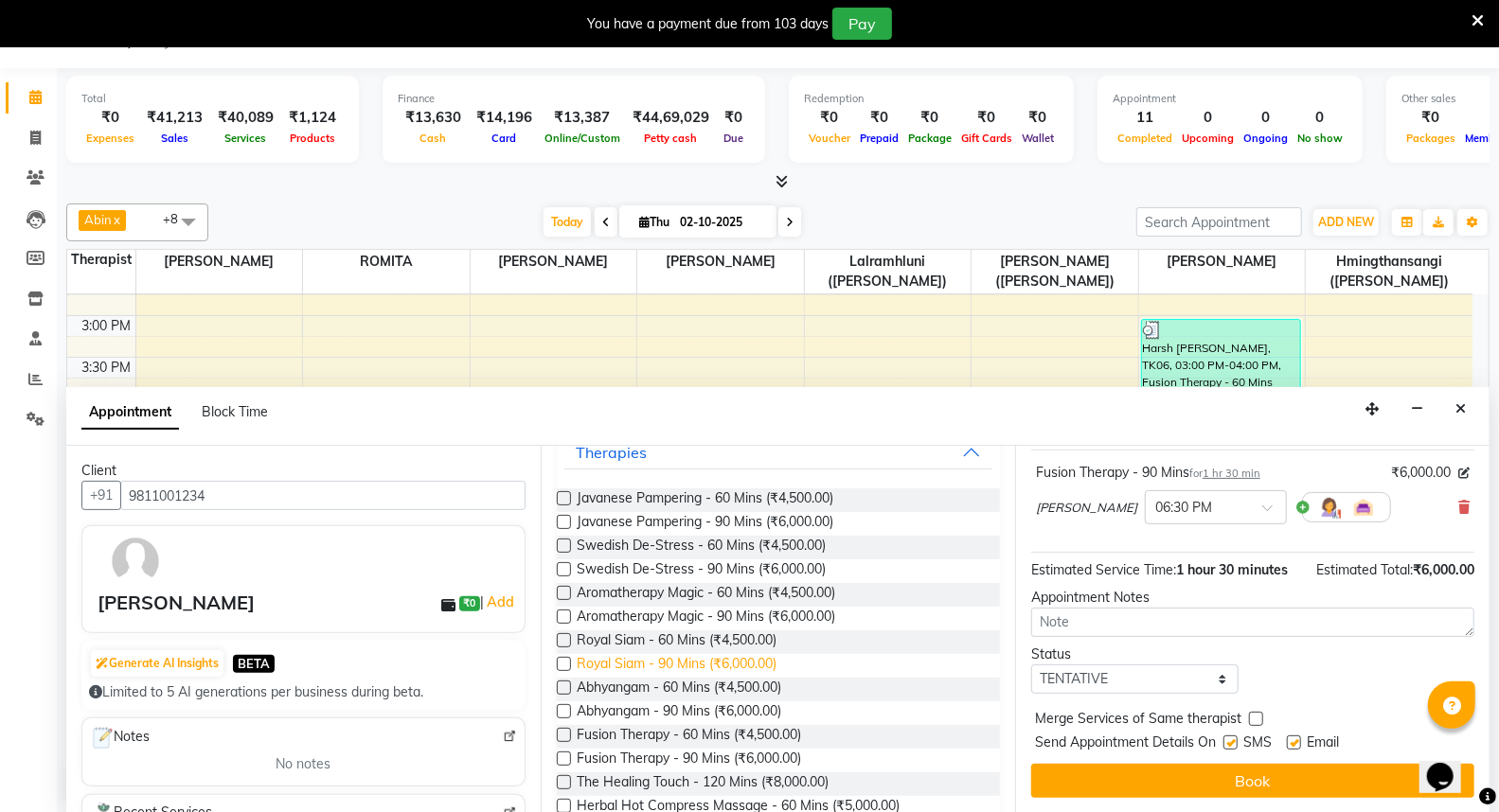
scroll to position [0, 0]
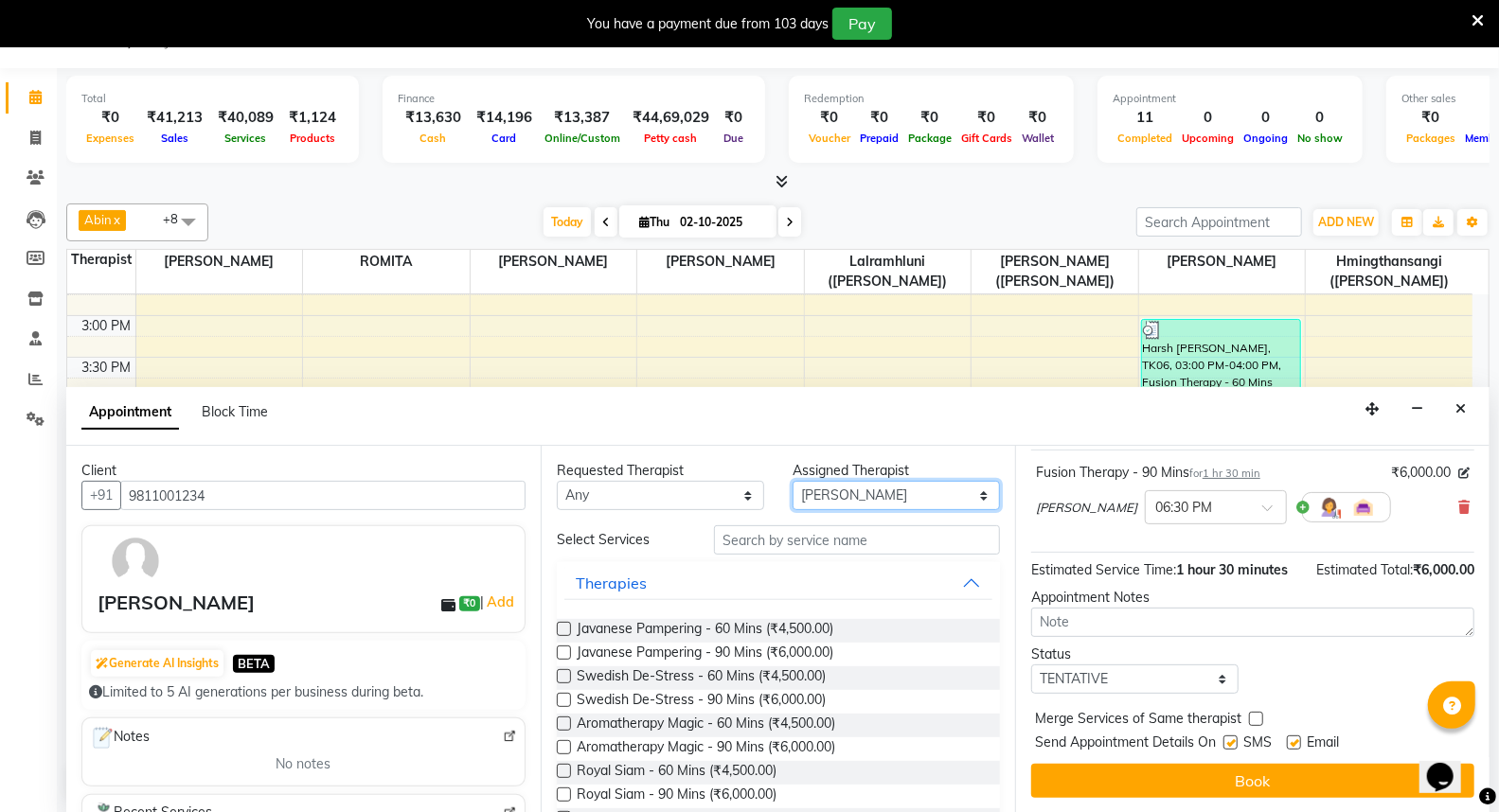
click at [968, 499] on select "Select [PERSON_NAME] ([PERSON_NAME]) [PERSON_NAME] ([PERSON_NAME]) [PERSON_NAME…" at bounding box center [896, 495] width 208 height 30
click at [792, 481] on select "Select [PERSON_NAME] ([PERSON_NAME]) [PERSON_NAME] ([PERSON_NAME]) [PERSON_NAME…" at bounding box center [896, 495] width 208 height 30
click at [1458, 501] on icon at bounding box center [1464, 507] width 11 height 13
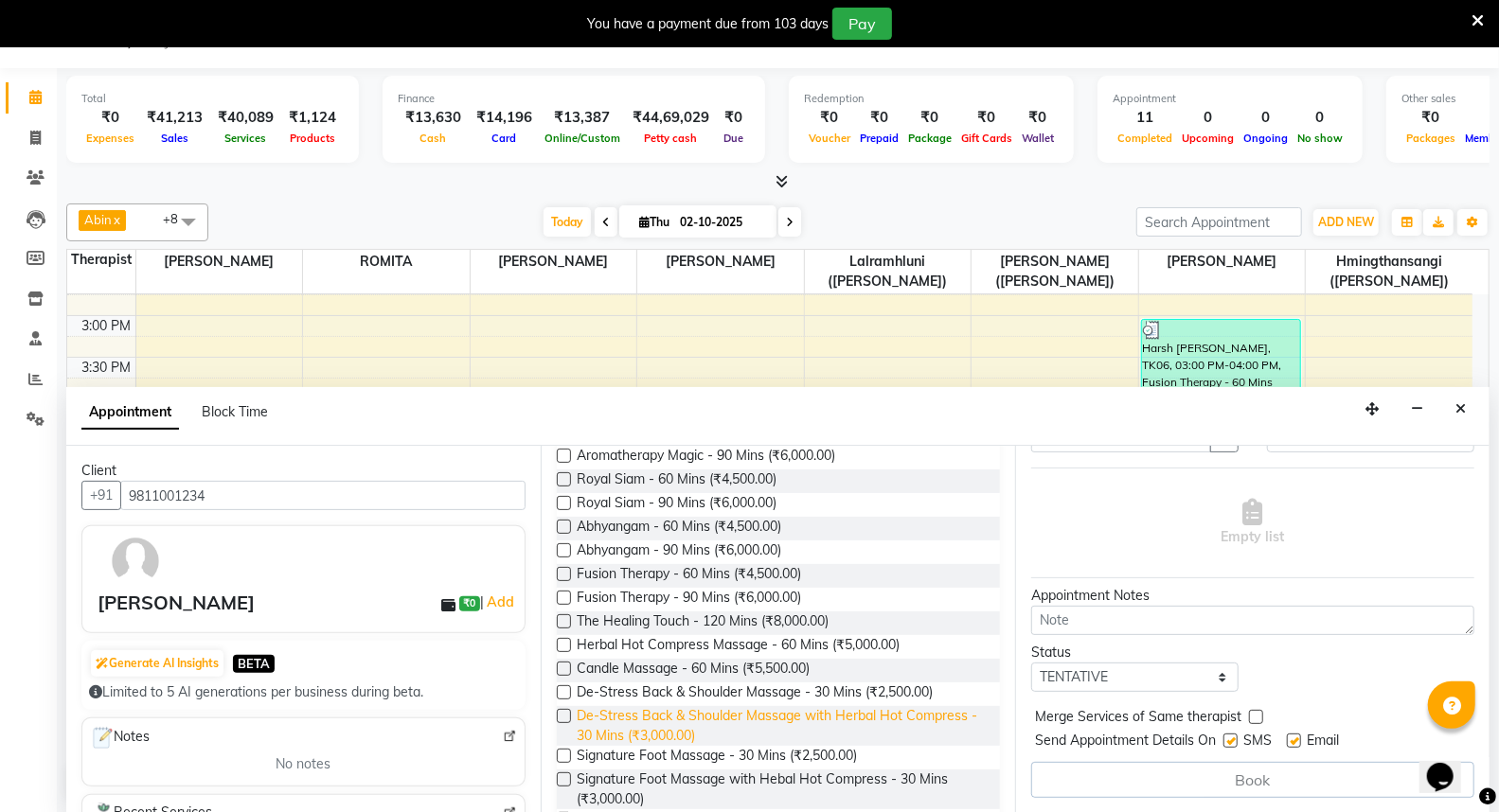
scroll to position [315, 0]
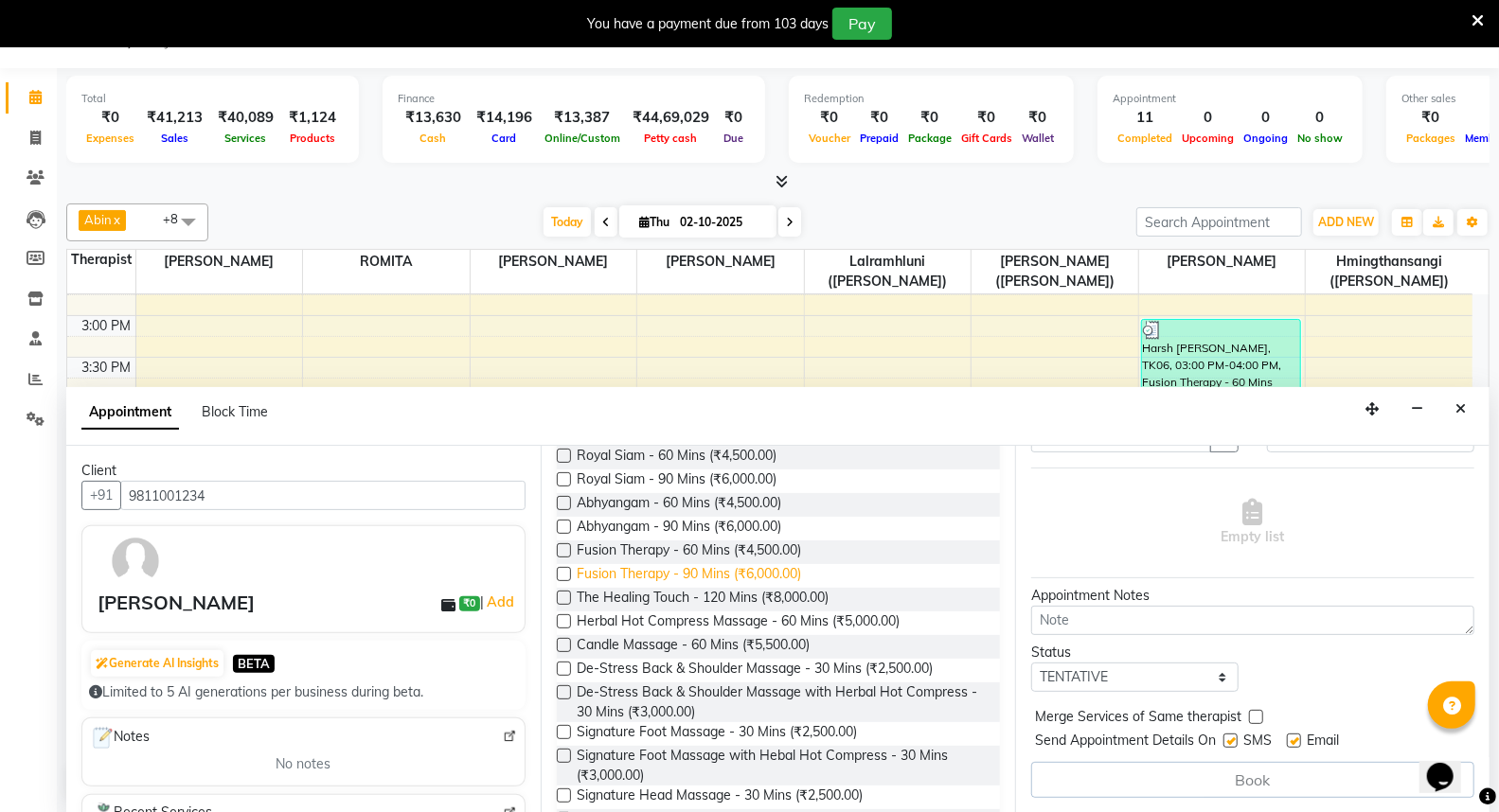
click at [718, 568] on span "Fusion Therapy - 90 Mins (₹6,000.00)" at bounding box center [690, 576] width 225 height 24
checkbox input "false"
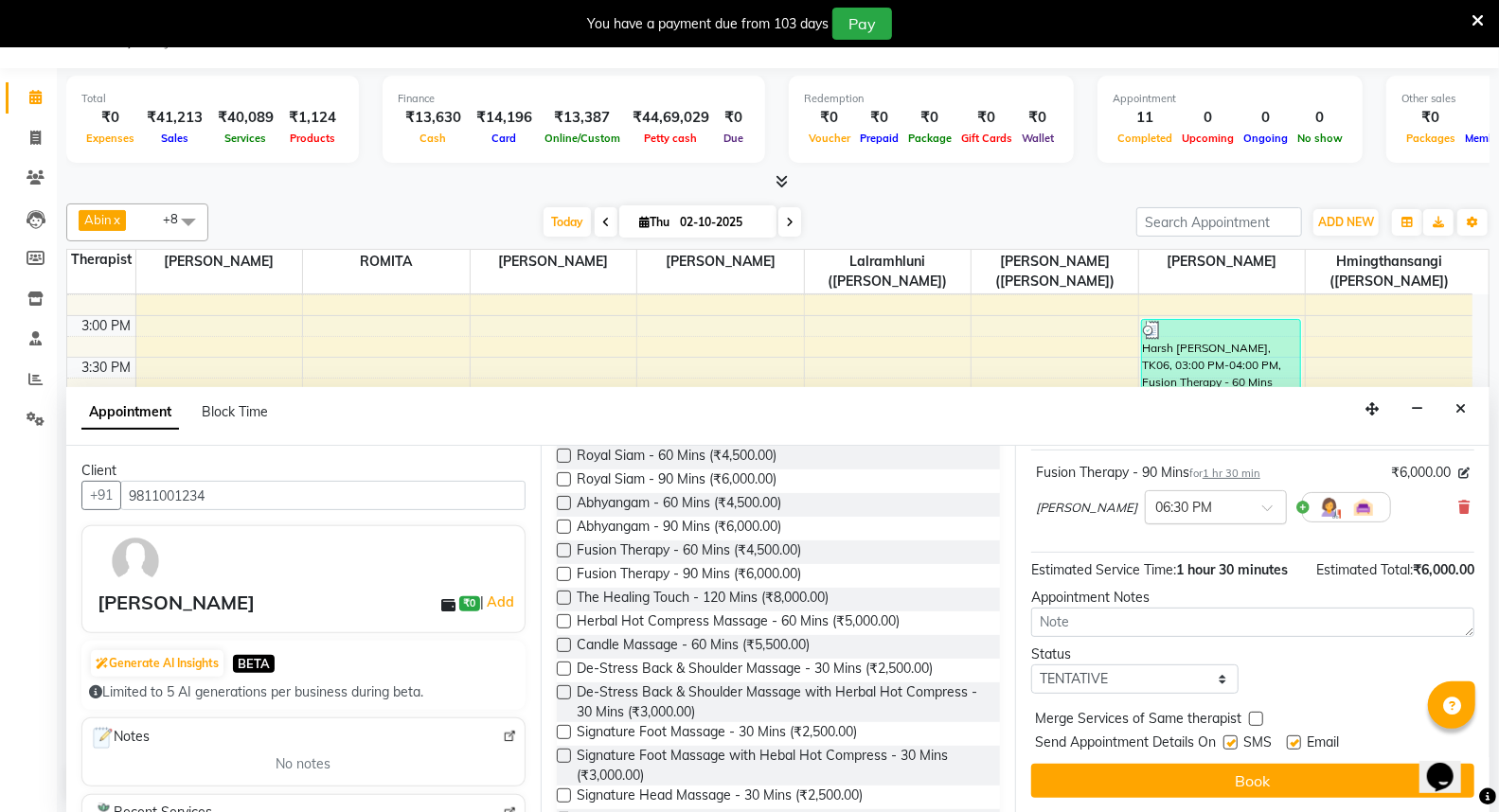
click at [1262, 504] on span at bounding box center [1273, 513] width 24 height 20
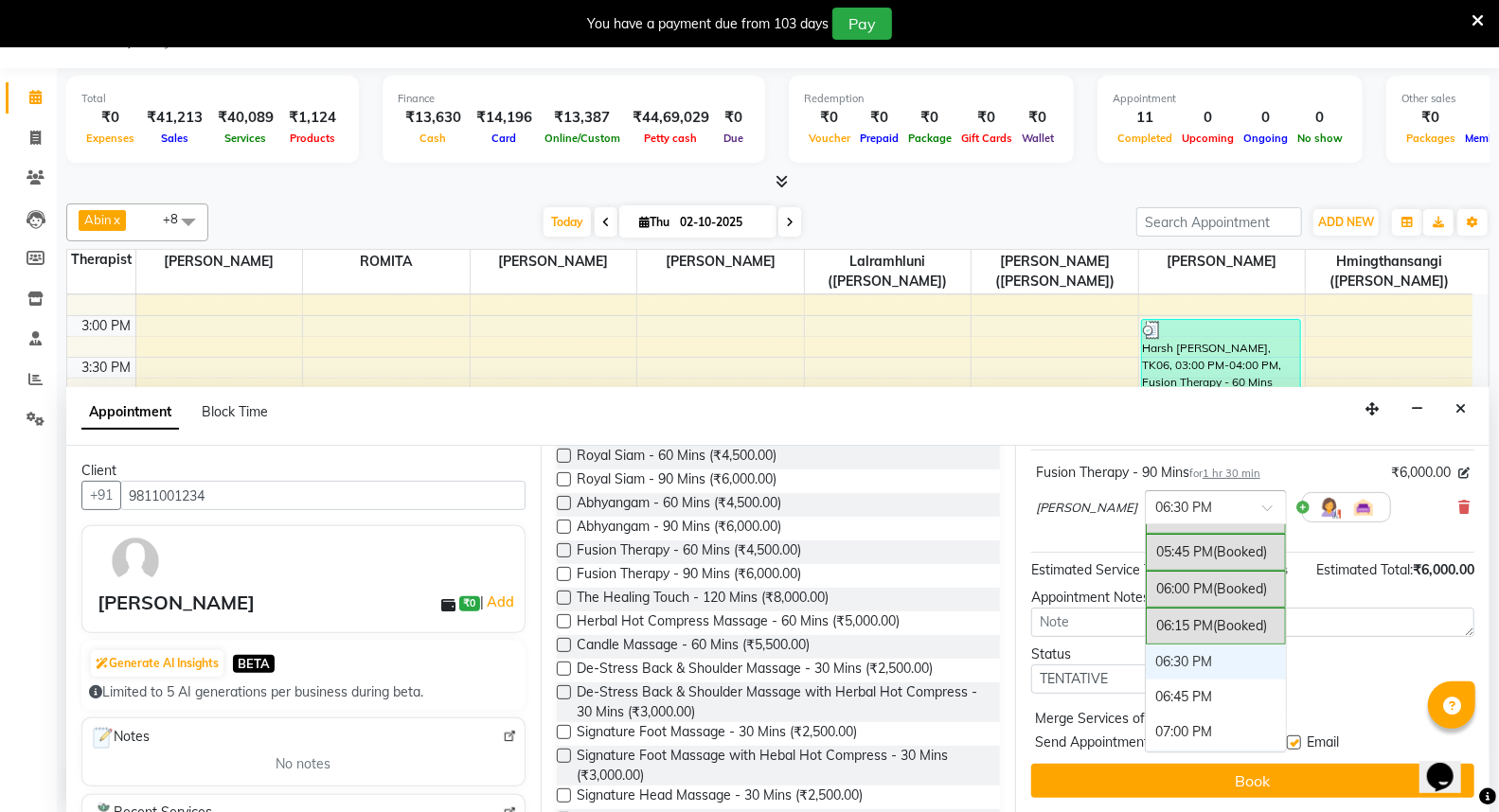
scroll to position [1458, 0]
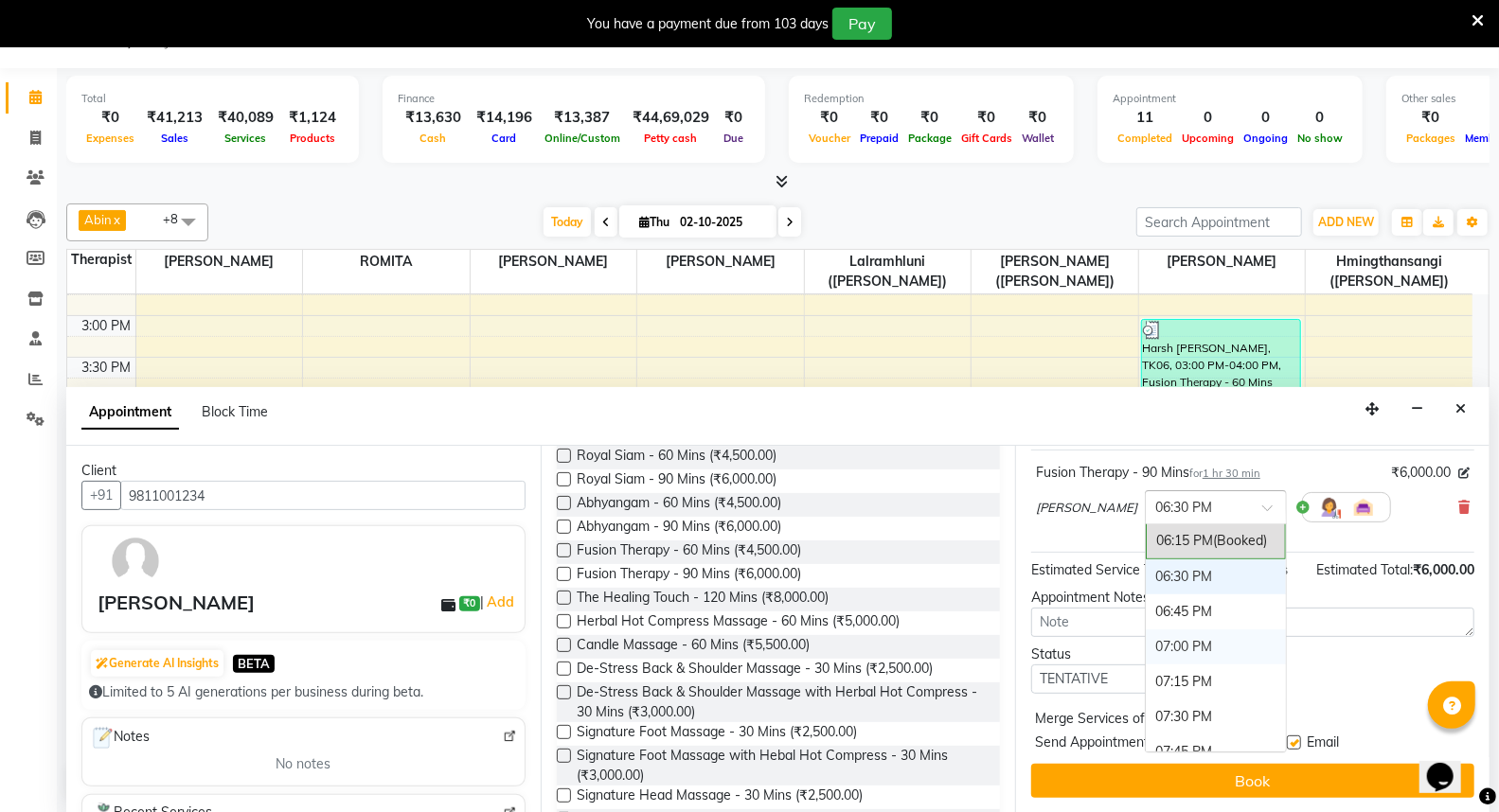
click at [1146, 629] on div "07:00 PM" at bounding box center [1215, 646] width 140 height 35
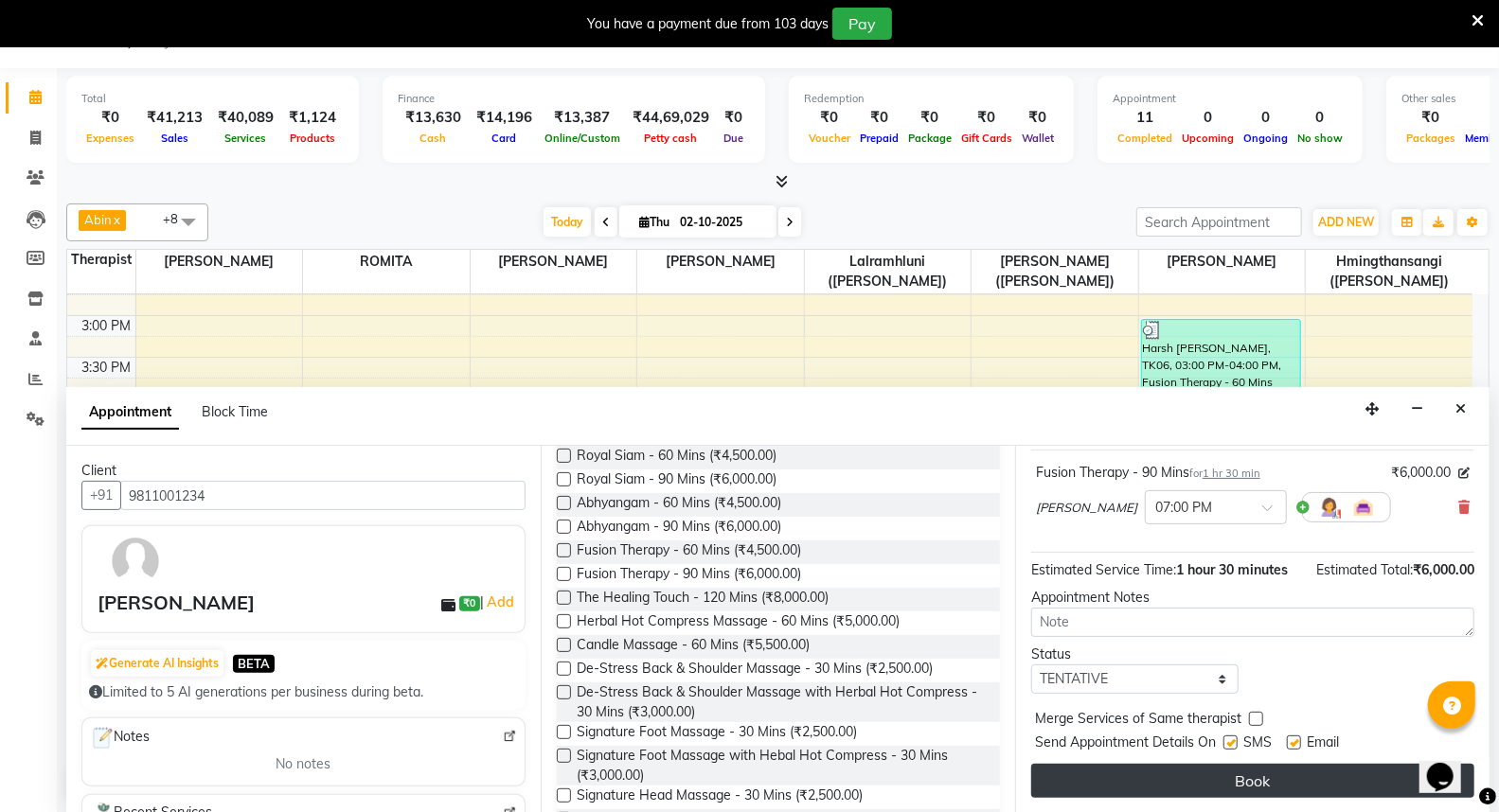
click at [1255, 769] on button "Book" at bounding box center [1252, 781] width 443 height 34
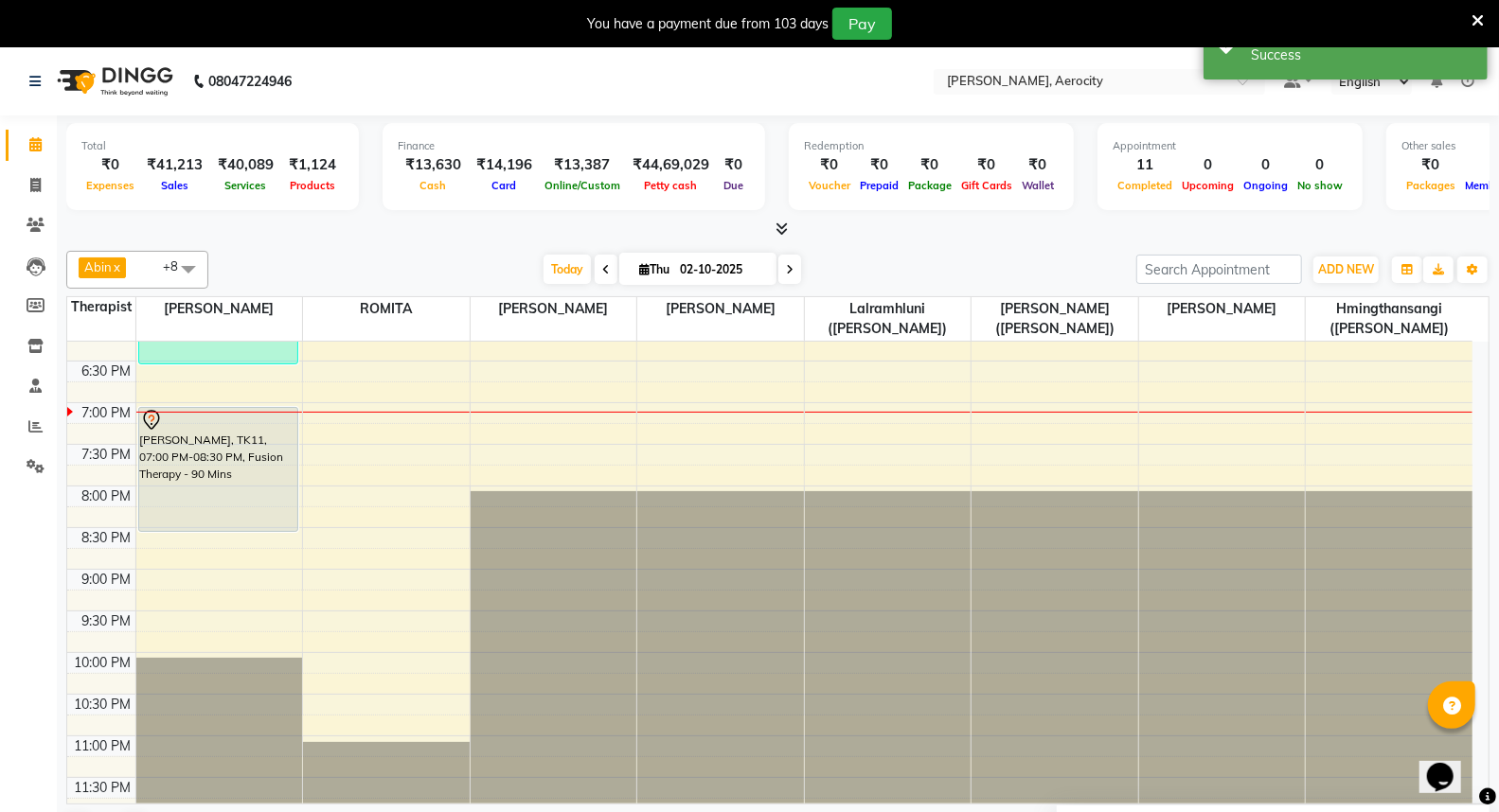
scroll to position [960, 0]
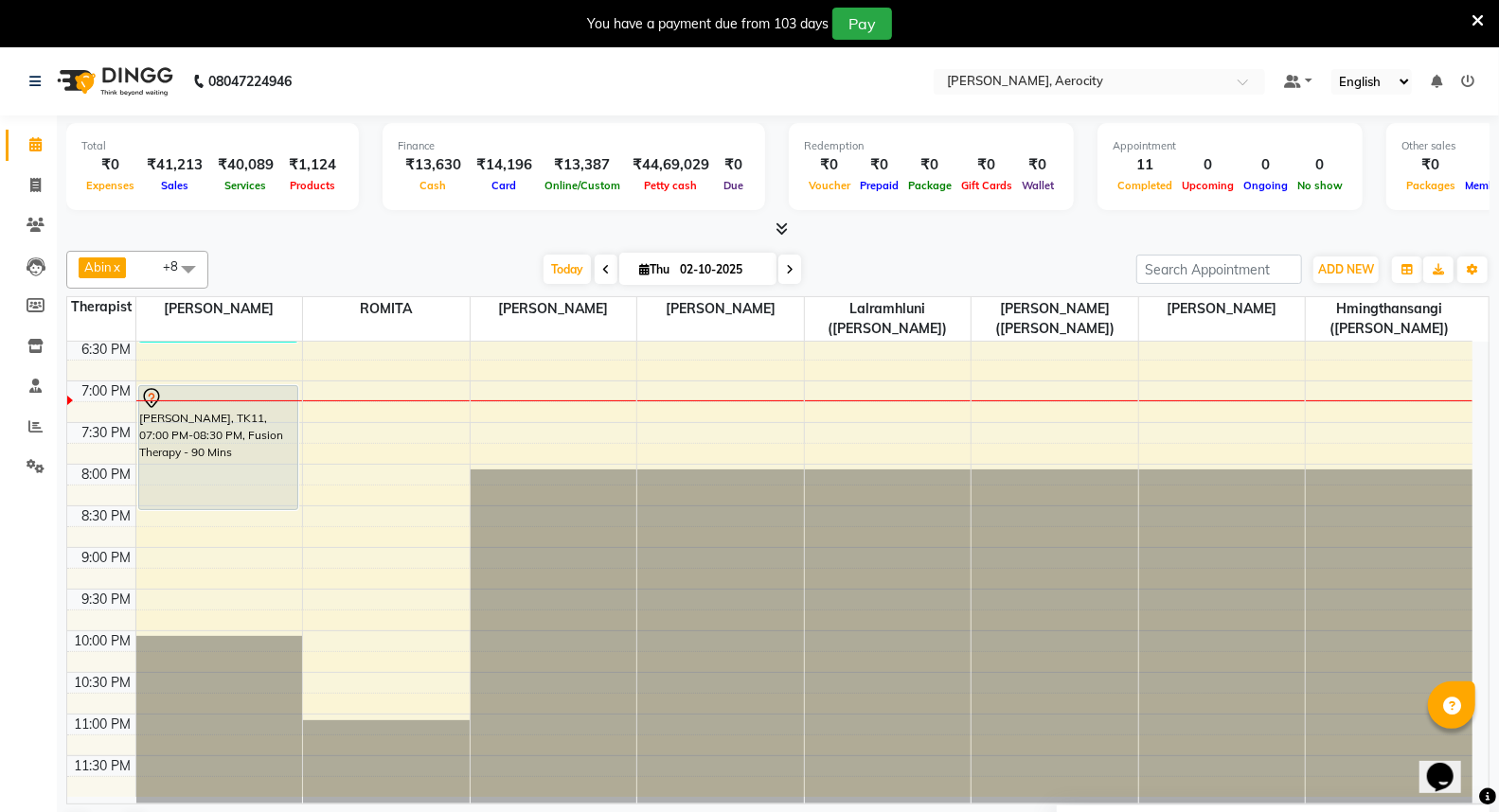
click span "Start Service"
click at [1341, 391] on div "7:00 AM 7:30 AM 8:00 AM 8:30 AM 9:00 AM 9:30 AM 10:00 AM 10:30 AM 11:00 AM 11:3…" at bounding box center [770, 89] width 1406 height 1416
select select "48462"
select select "tentative"
select select "1140"
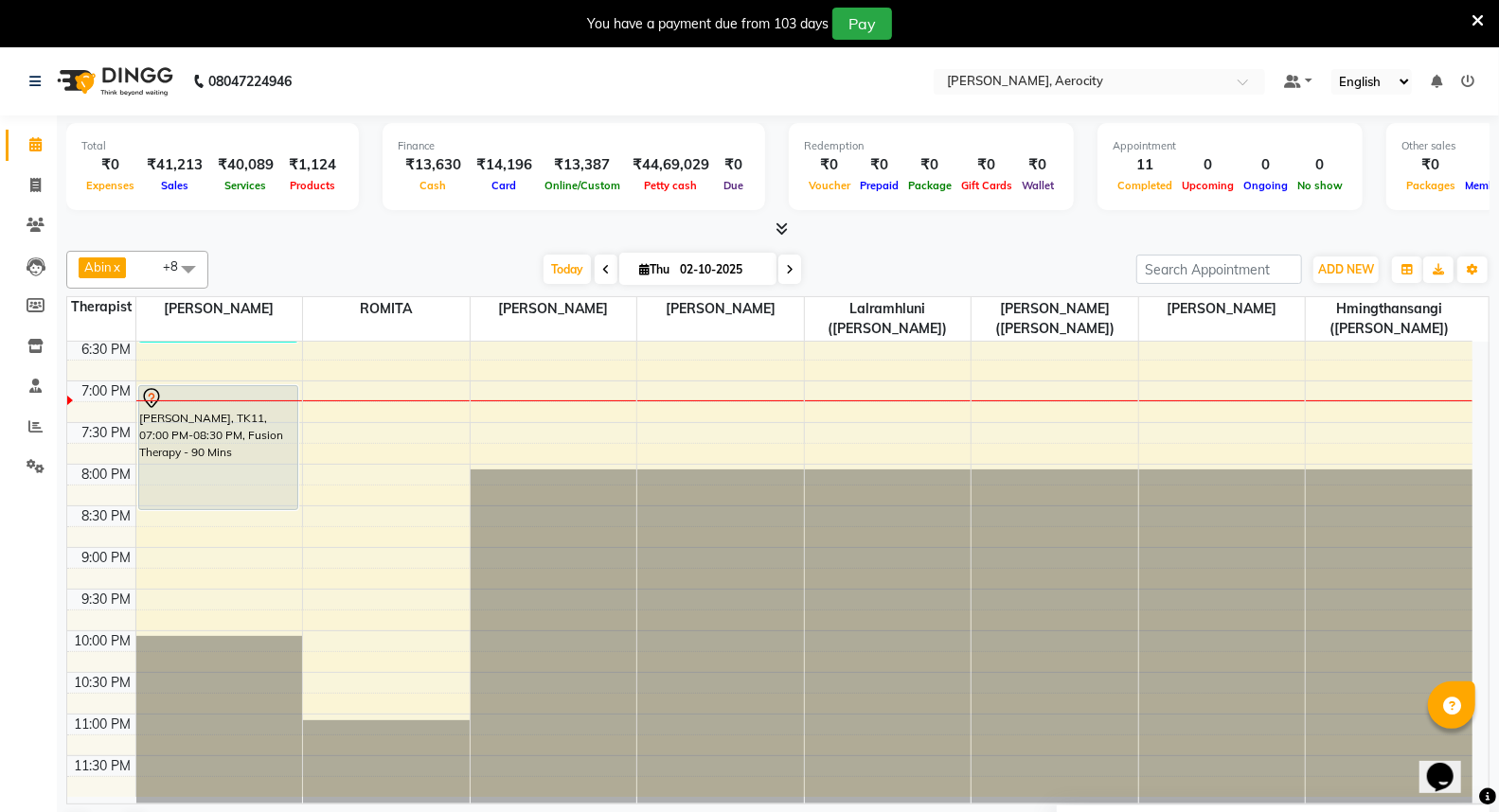
scroll to position [48, 0]
click input "text"
click ngb-highlight "914052 6050"
click input "9140526050"
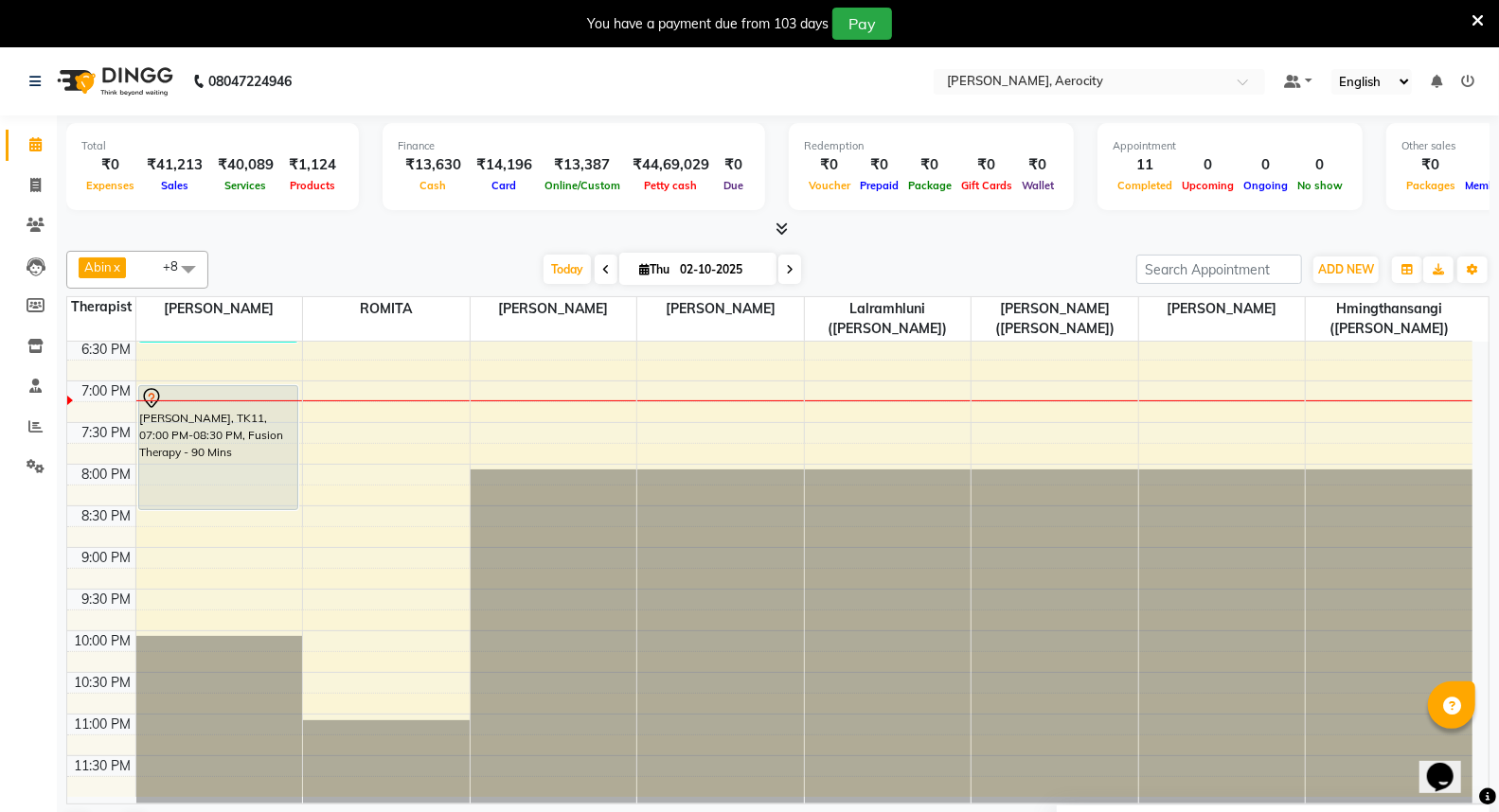
type input "9140526050"
click input "text"
click span "Fusion Therapy - 60 Mins (₹4,500.00)"
checkbox input "false"
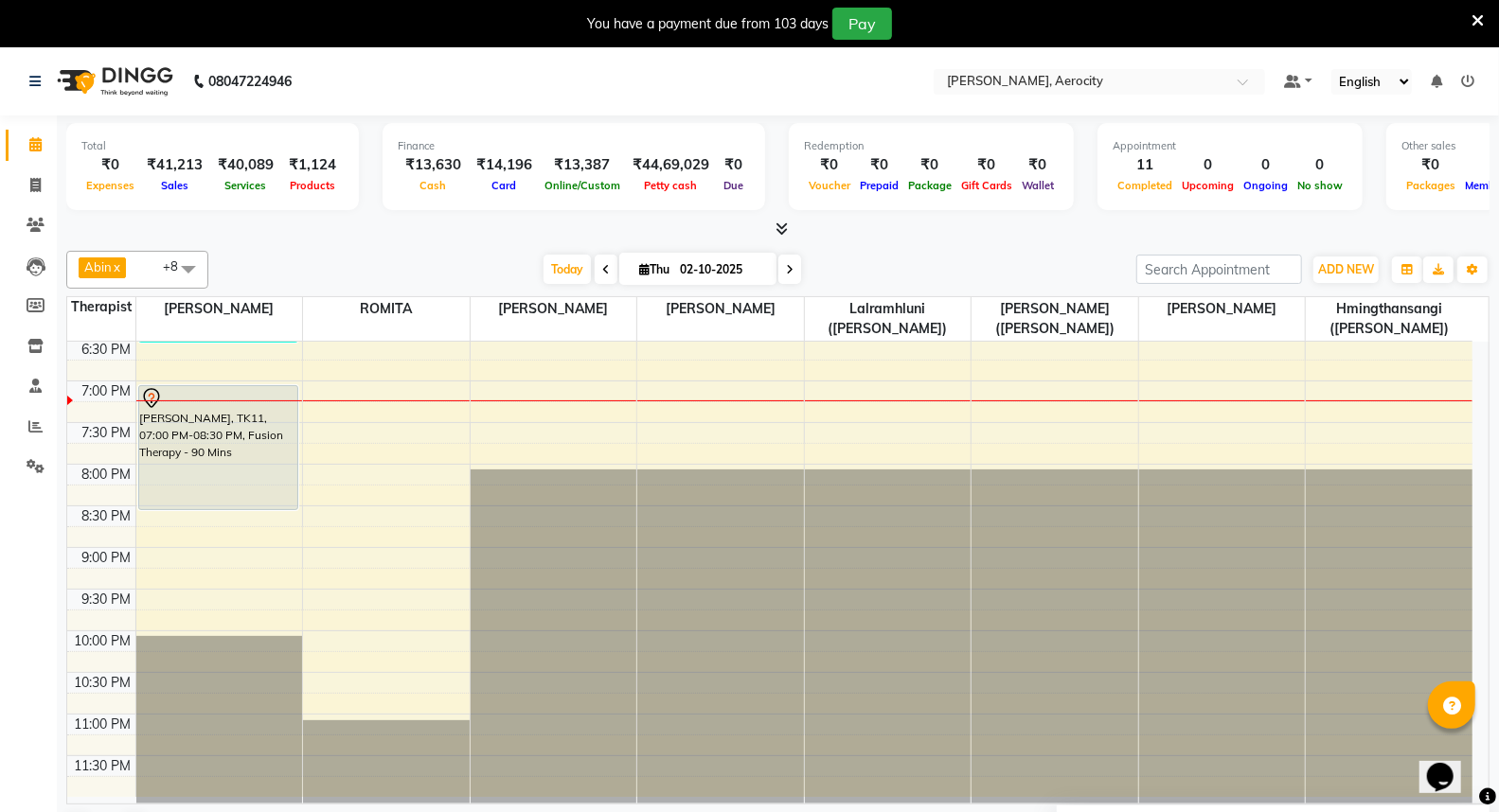
scroll to position [113, 0]
click button "Book"
click at [40, 216] on span at bounding box center [35, 226] width 33 height 22
click td "9140526050"
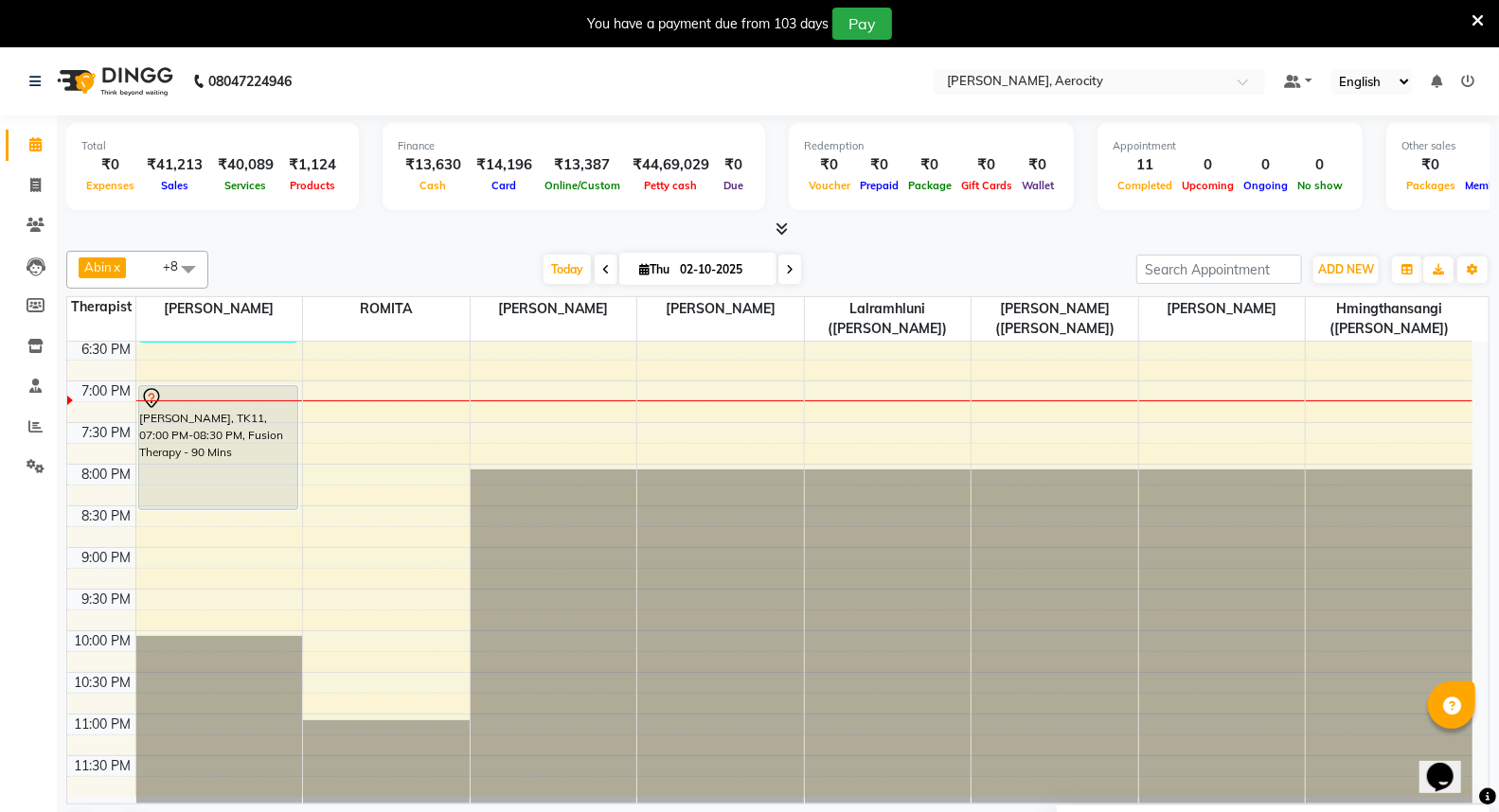
click icon
select select "[DEMOGRAPHIC_DATA]"
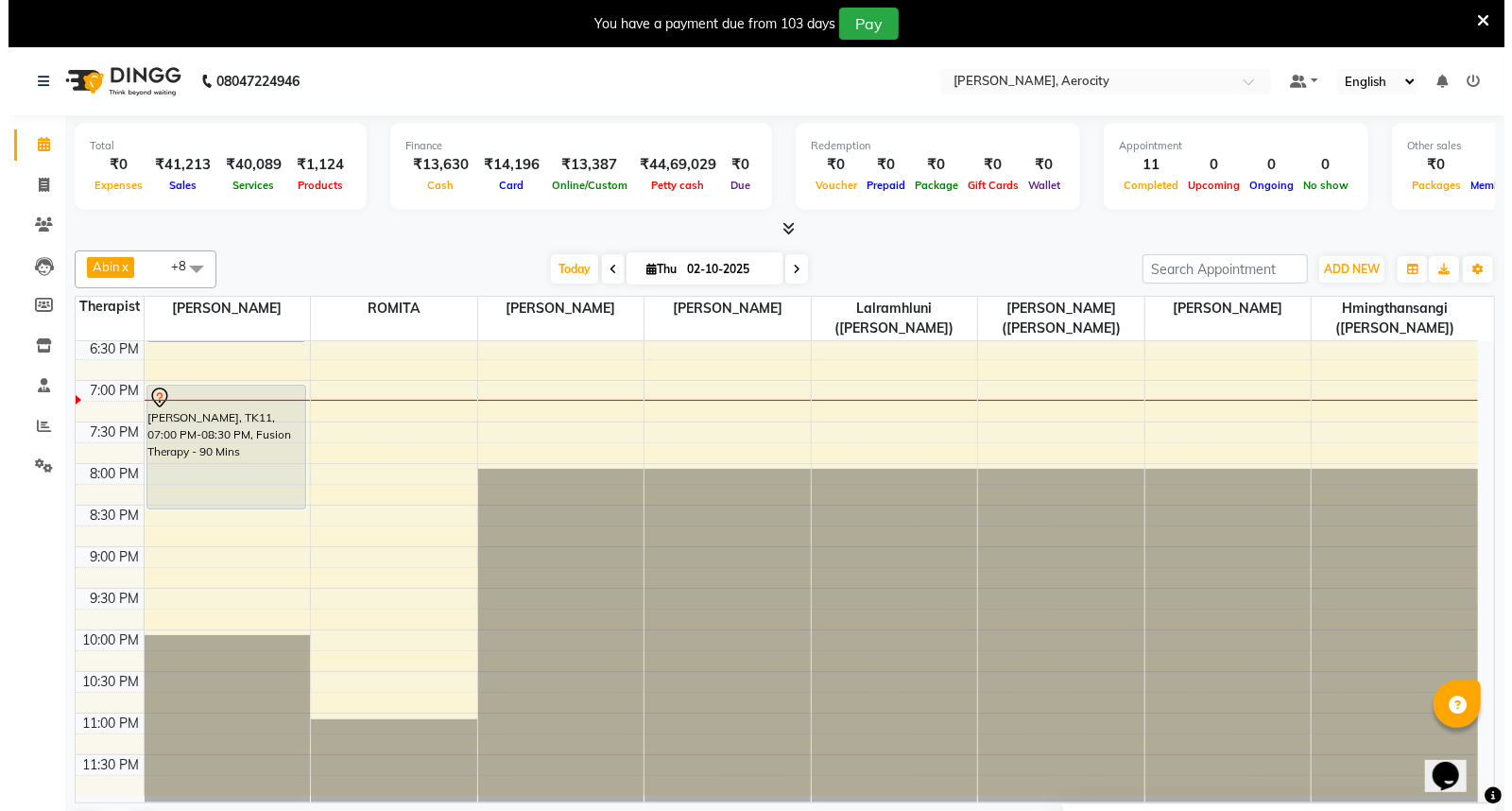
click input "SMS"
checkbox input "true"
click input "Email"
checkbox input "true"
click input "Whatsapp"
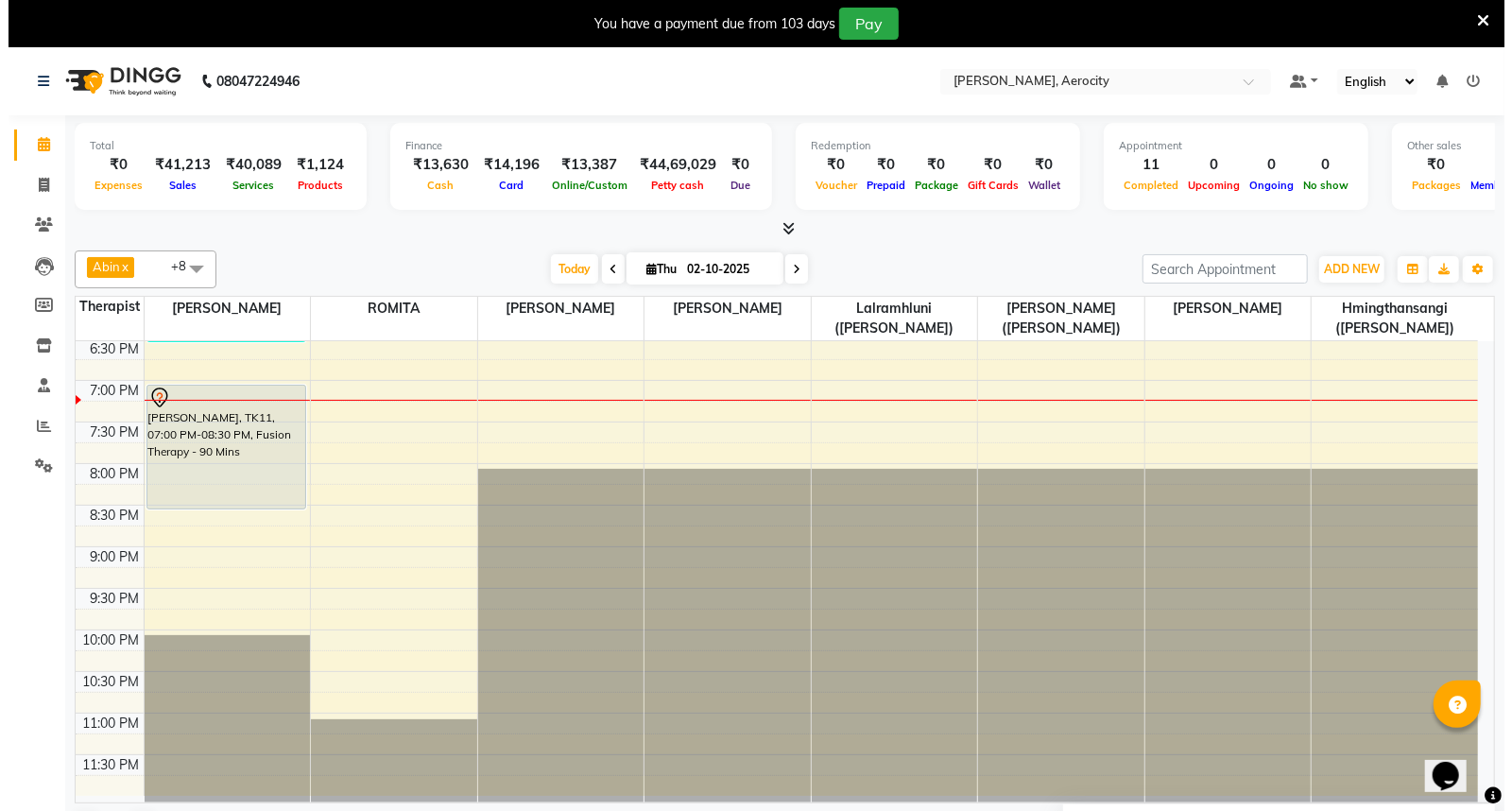
checkbox input "true"
click button "Update"
select select
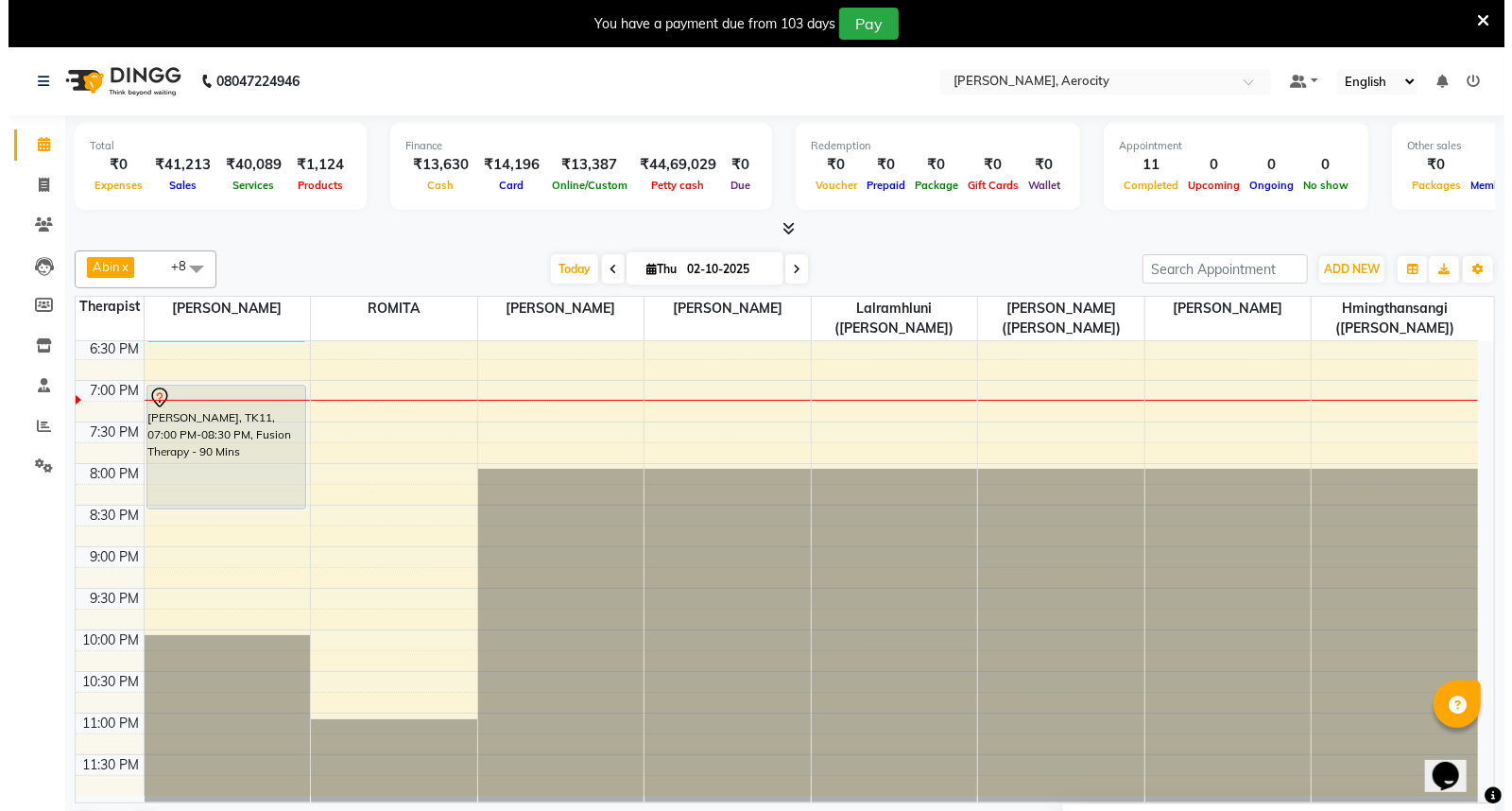
select select
checkbox input "false"
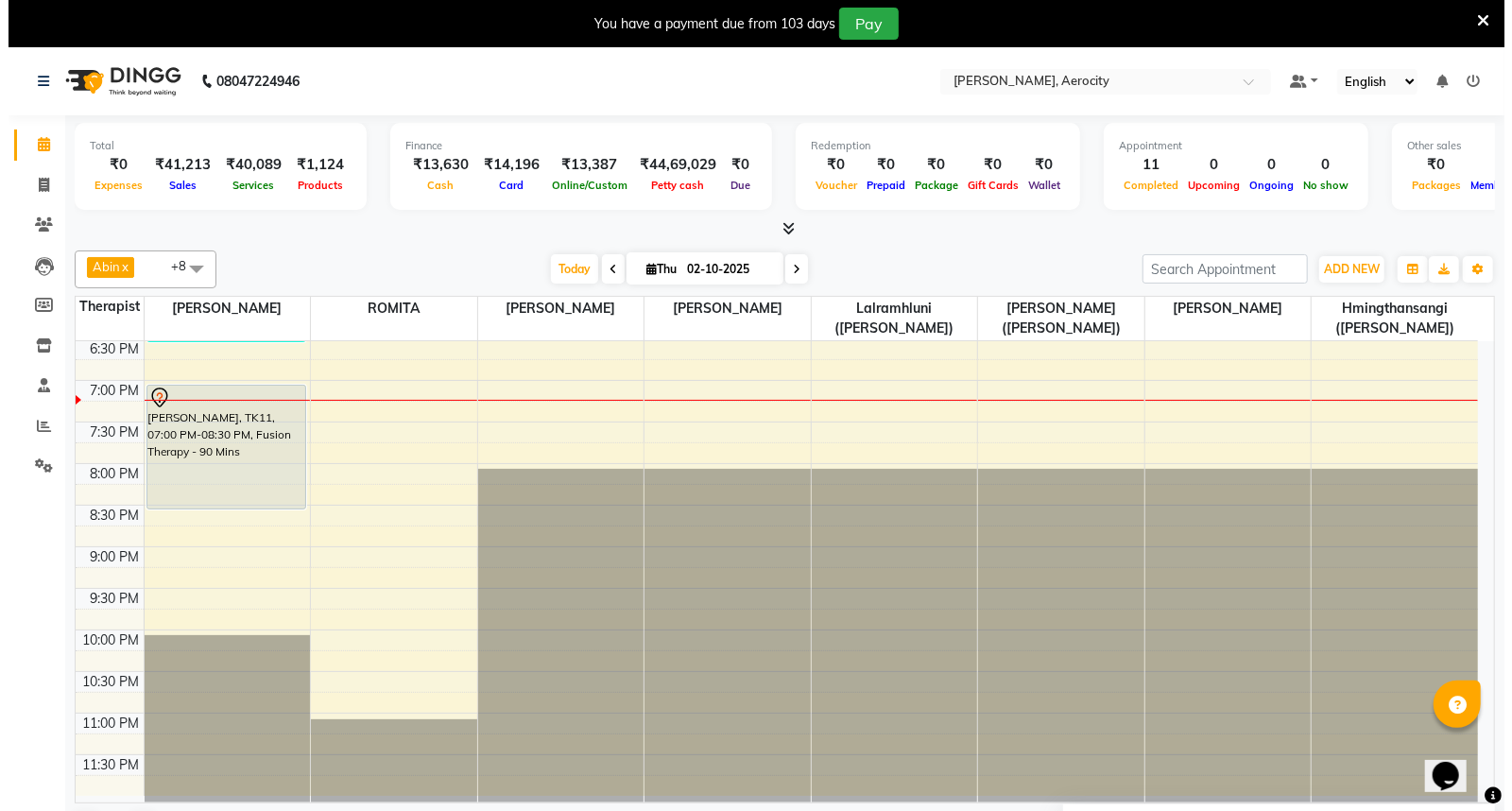
checkbox input "false"
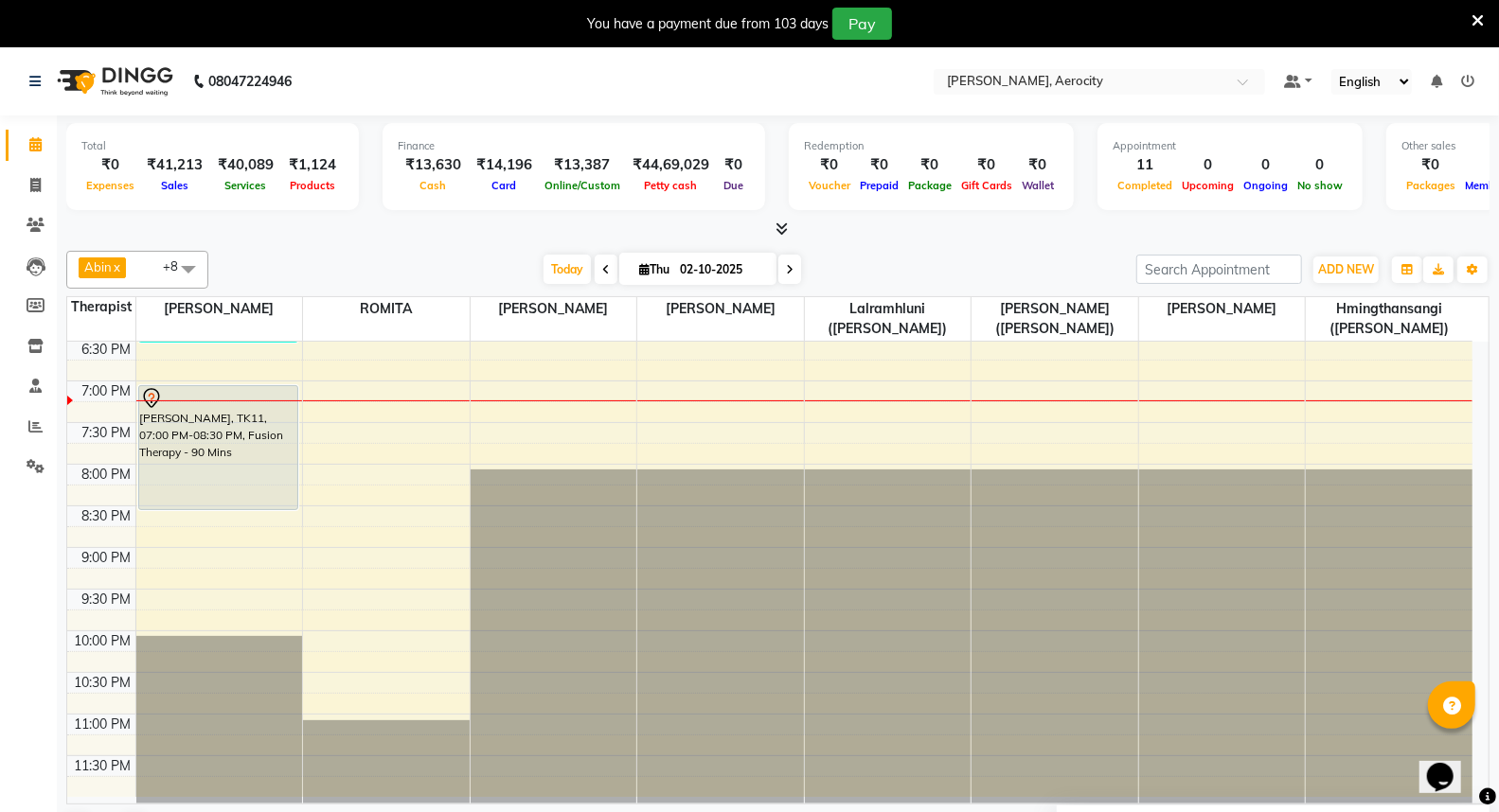
click at [31, 147] on icon at bounding box center [35, 144] width 12 height 14
click at [32, 419] on icon at bounding box center [35, 426] width 14 height 14
click at [35, 144] on icon at bounding box center [35, 144] width 12 height 14
